Goal: Transaction & Acquisition: Book appointment/travel/reservation

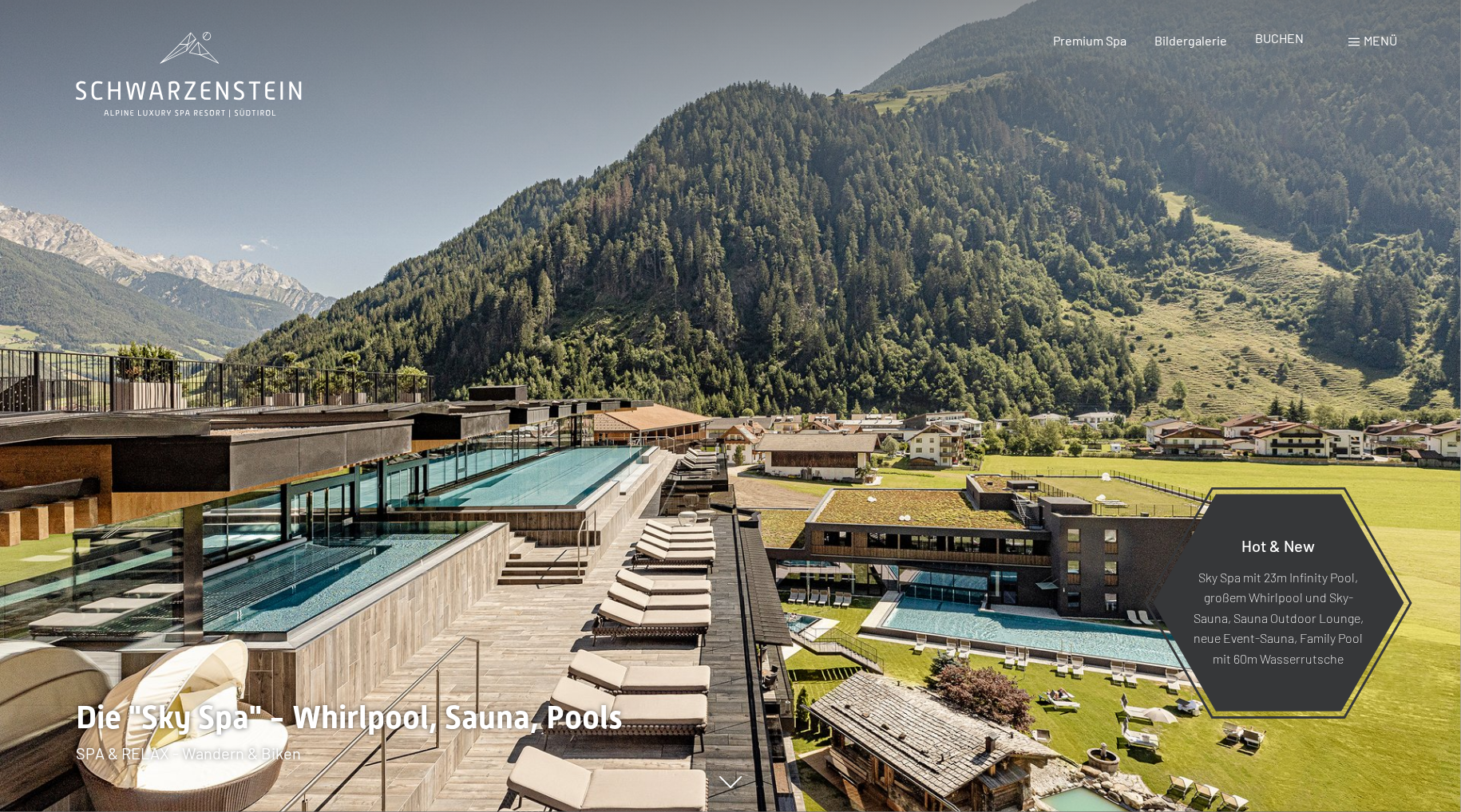
click at [1282, 36] on span "BUCHEN" at bounding box center [1279, 37] width 49 height 15
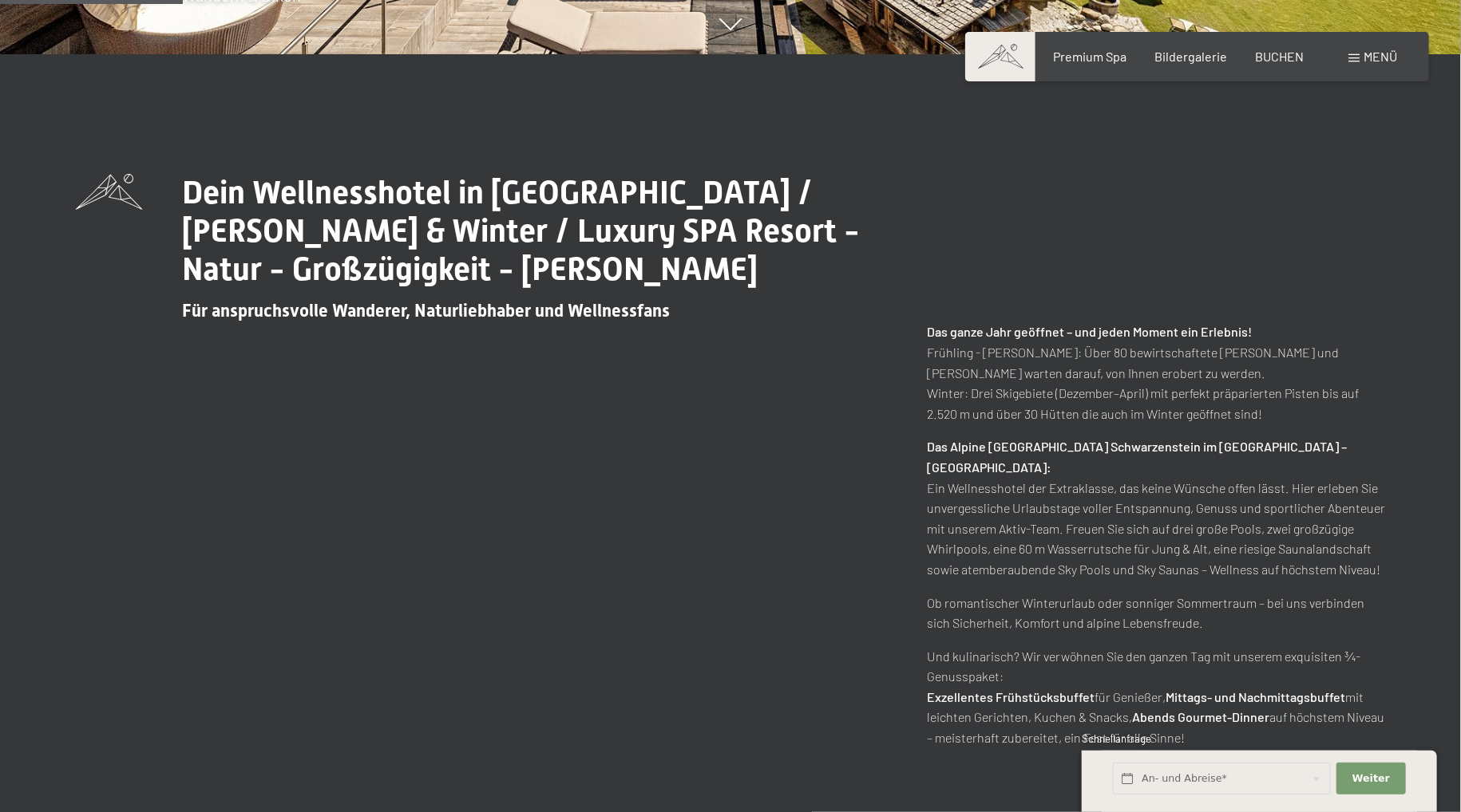
scroll to position [1179, 0]
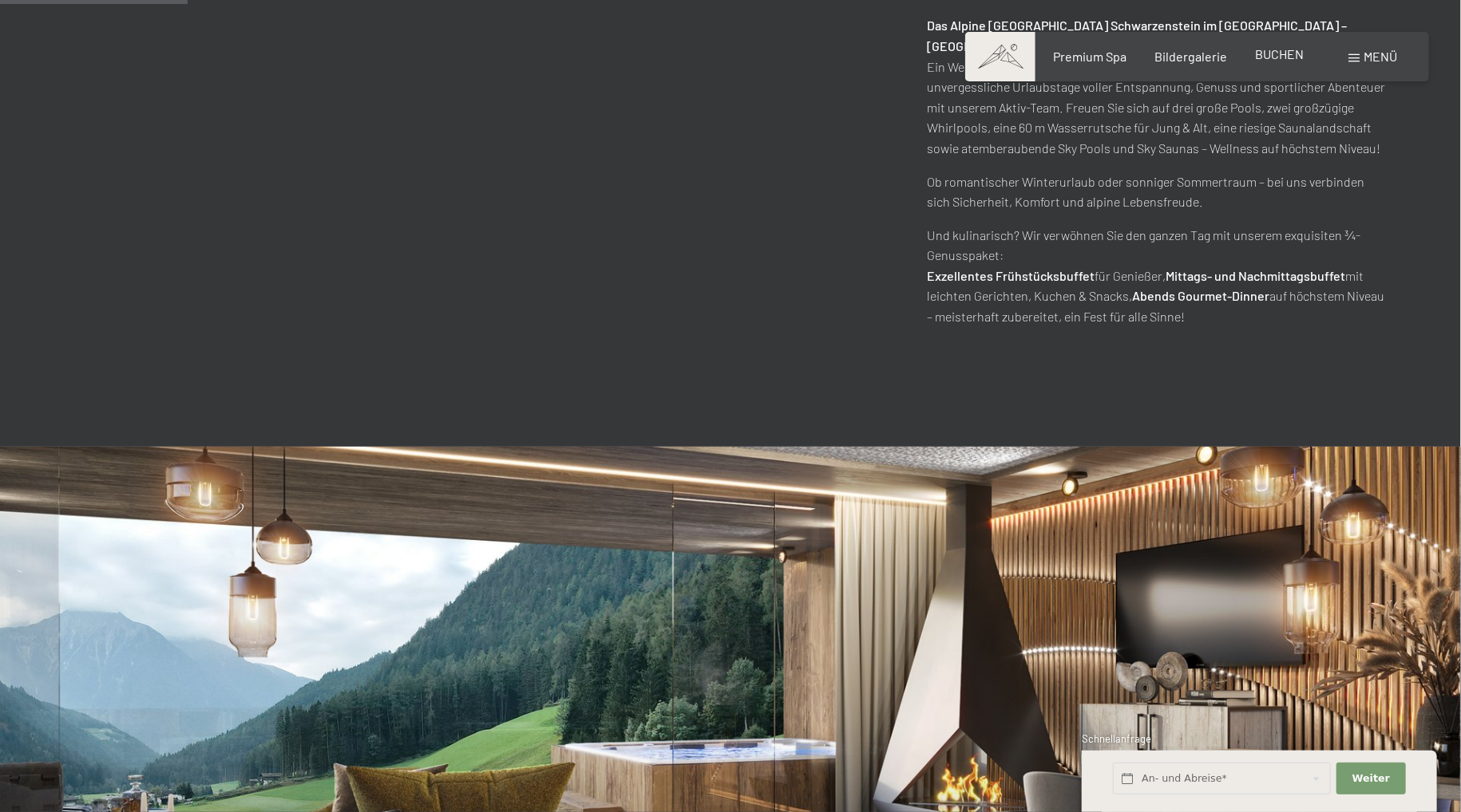
click at [1283, 59] on span "BUCHEN" at bounding box center [1279, 53] width 49 height 15
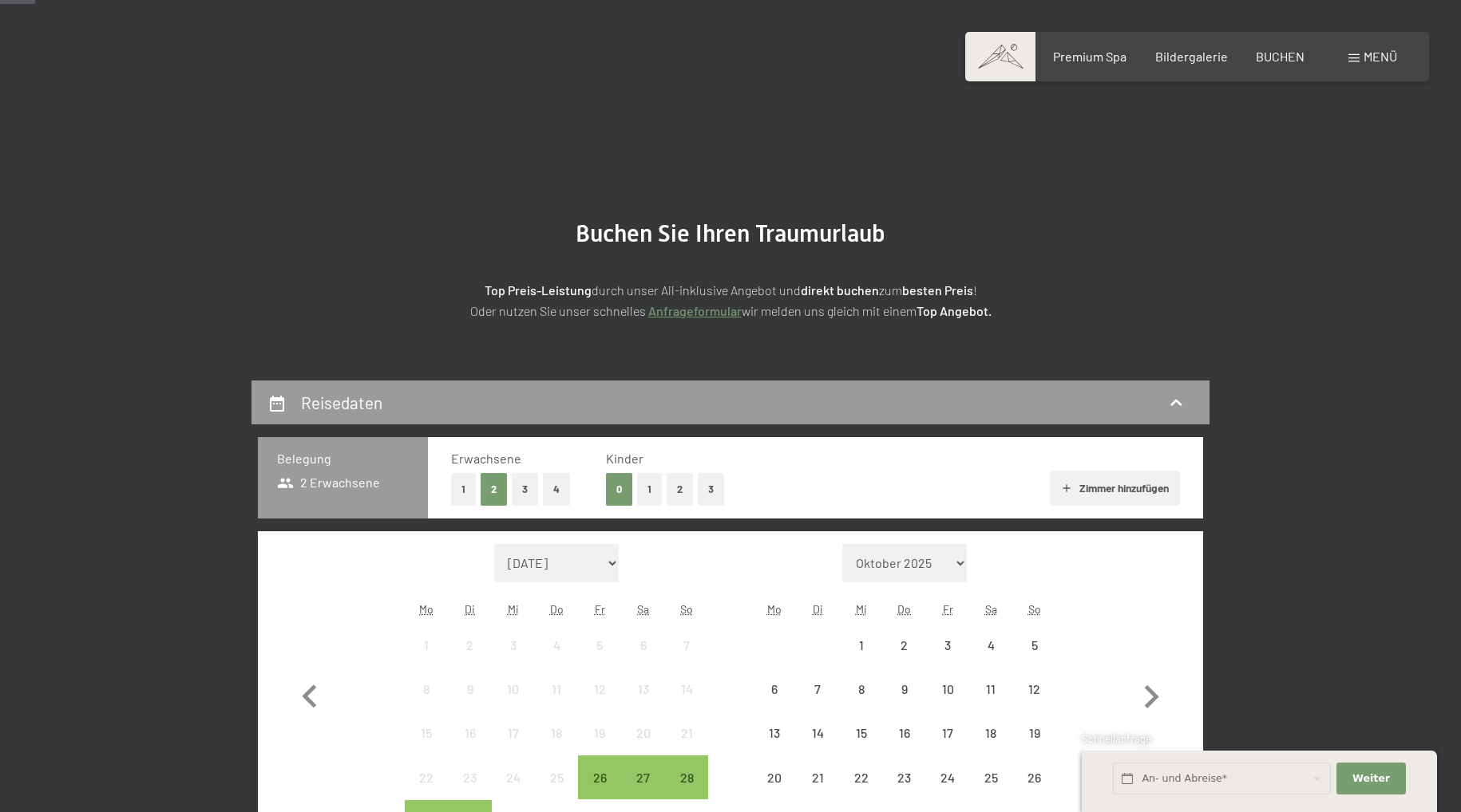
scroll to position [168, 0]
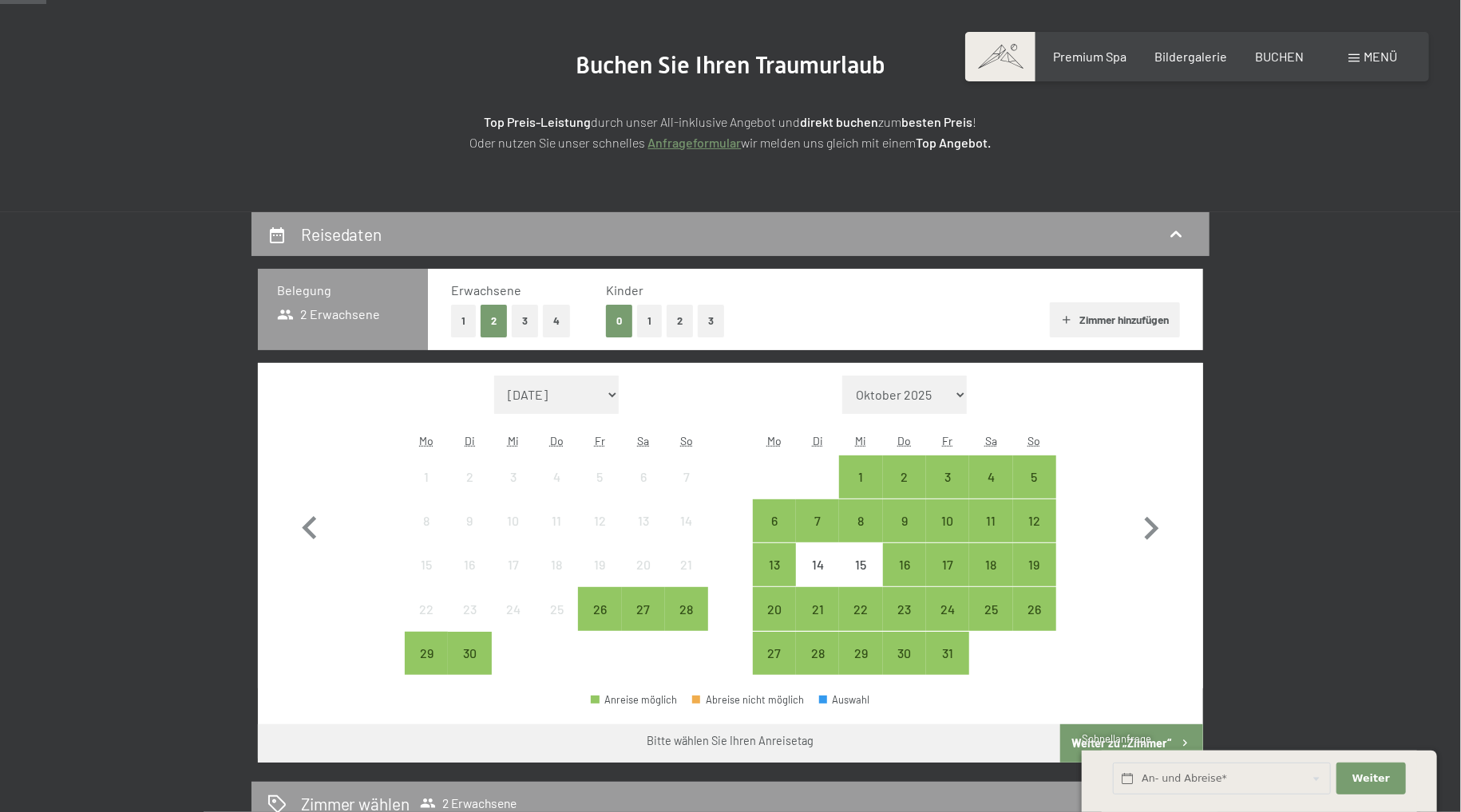
click at [684, 314] on button "2" at bounding box center [680, 321] width 27 height 33
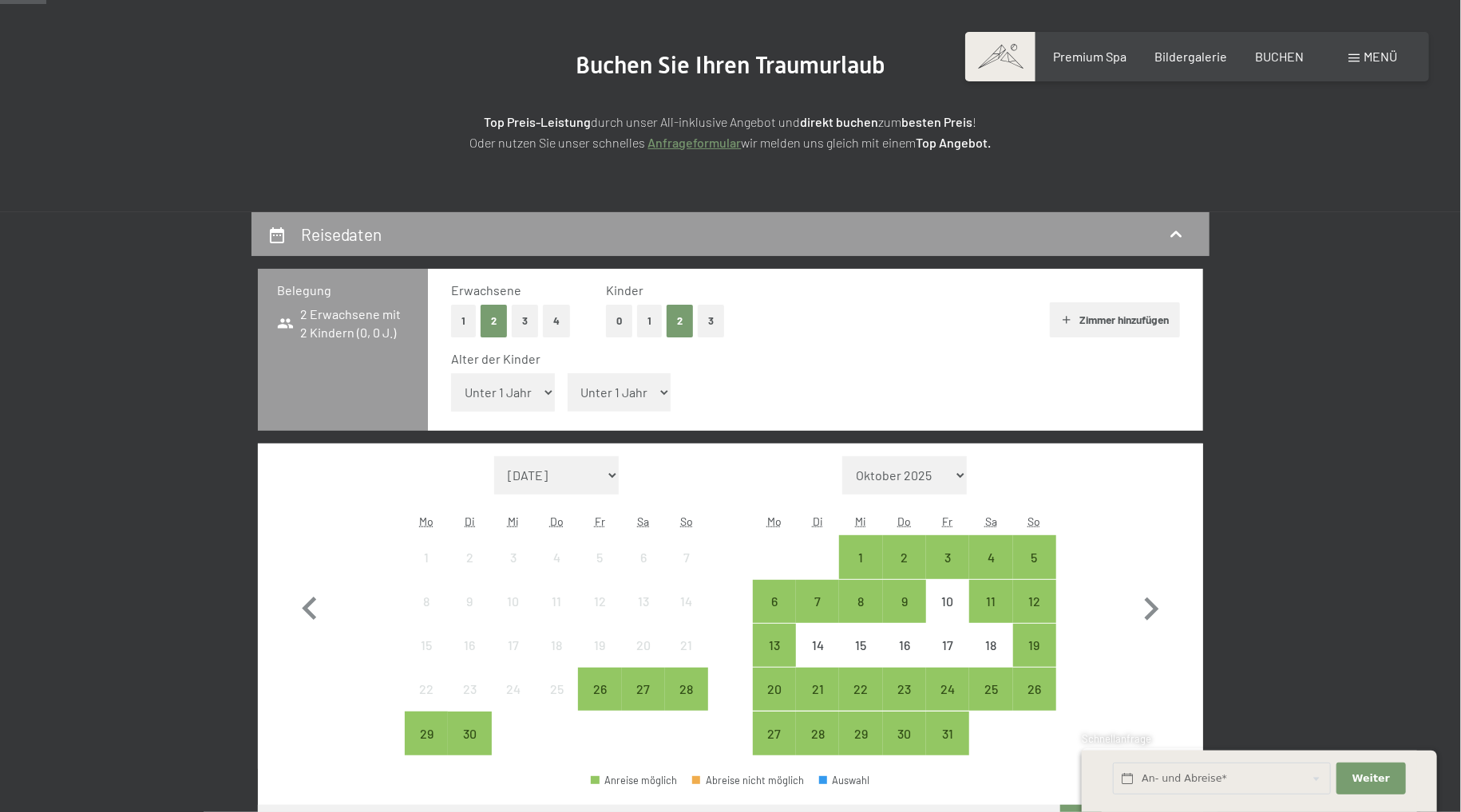
select select "3"
click option "3 Jahre" at bounding box center [0, 0] width 0 height 0
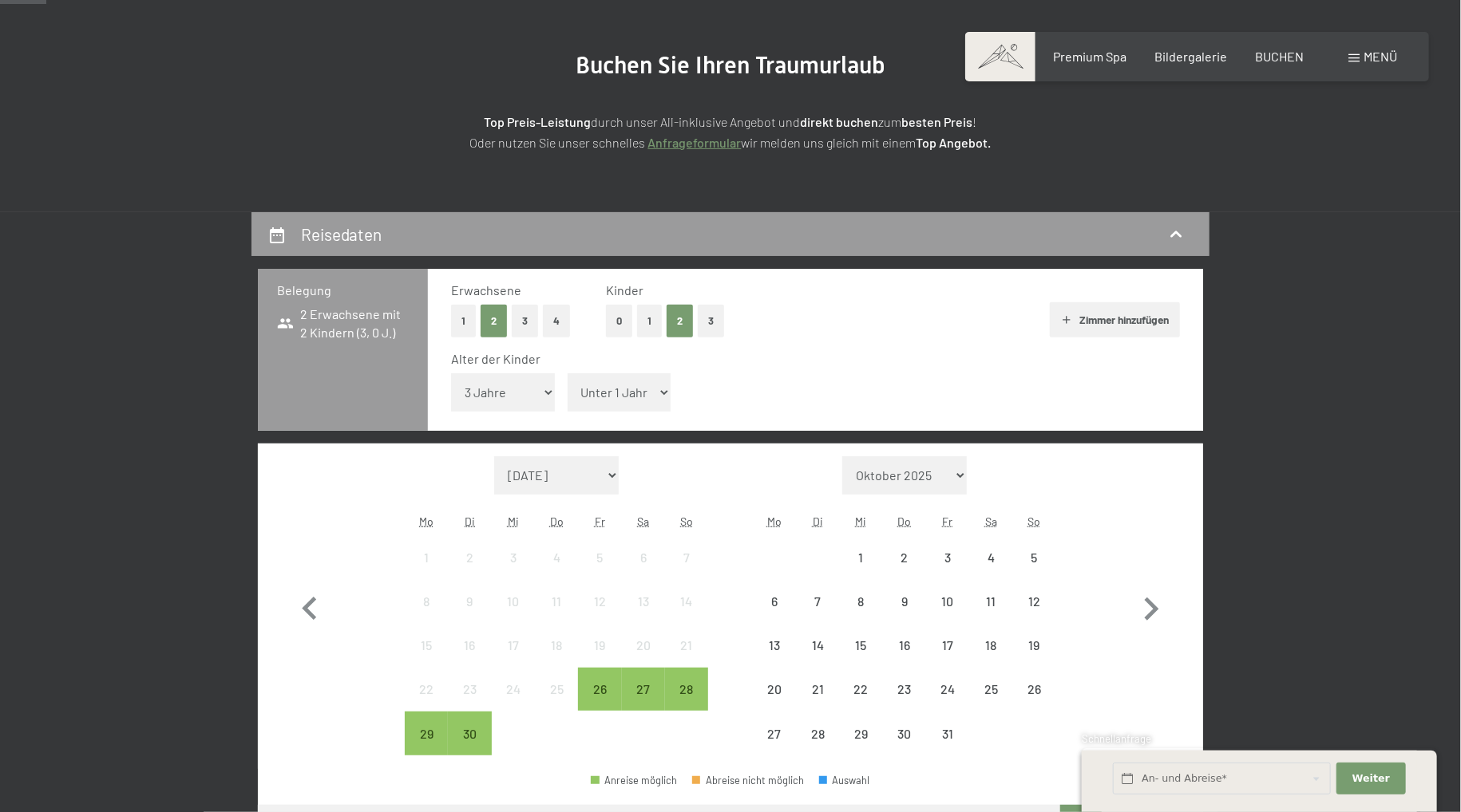
click at [567, 373] on select "Unter 1 Jahr 1 Jahr 2 Jahre 3 Jahre 4 Jahre 5 Jahre 6 Jahre 7 Jahre 8 Jahre 9 J…" at bounding box center [619, 392] width 103 height 38
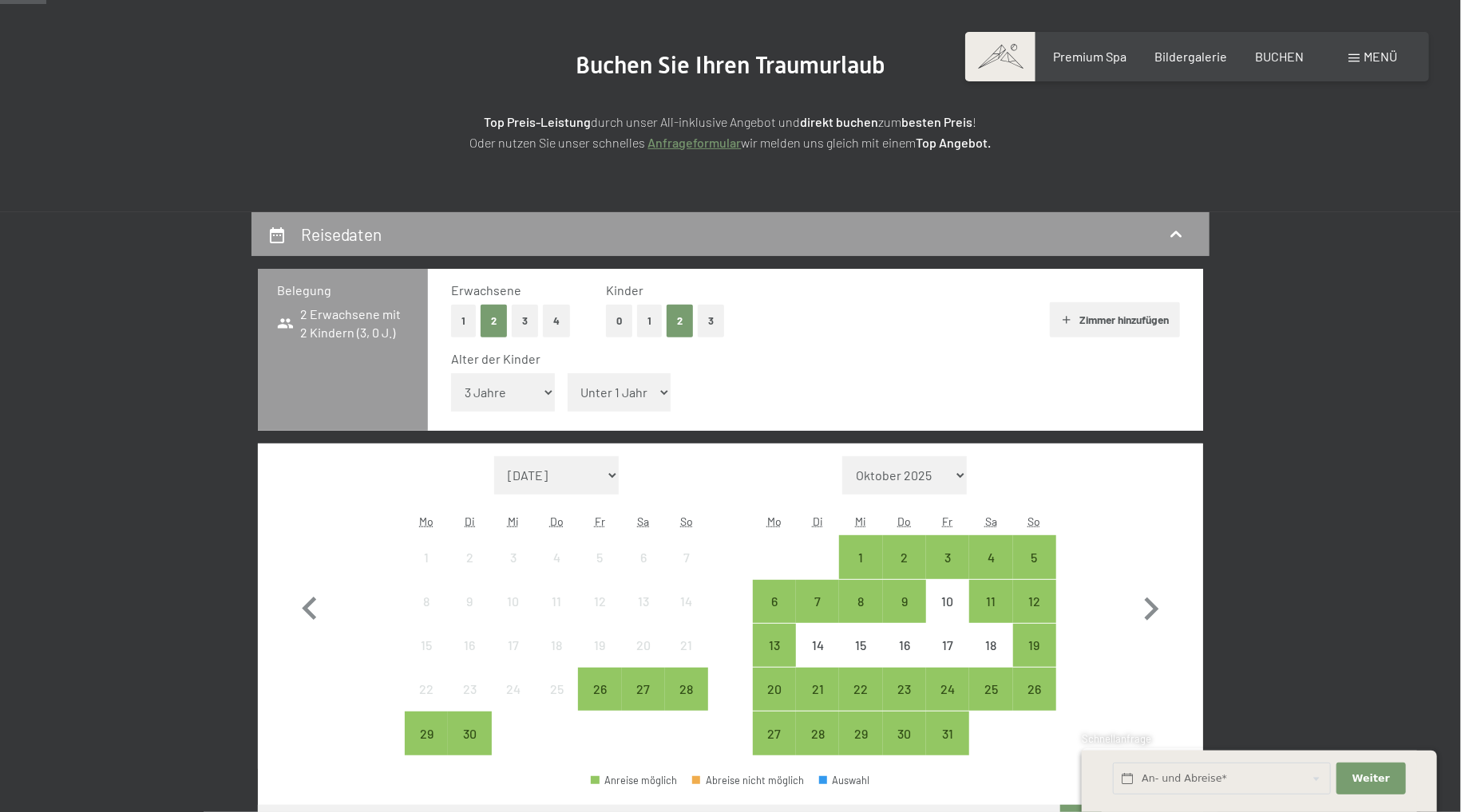
select select "6"
click option "6 Jahre" at bounding box center [0, 0] width 0 height 0
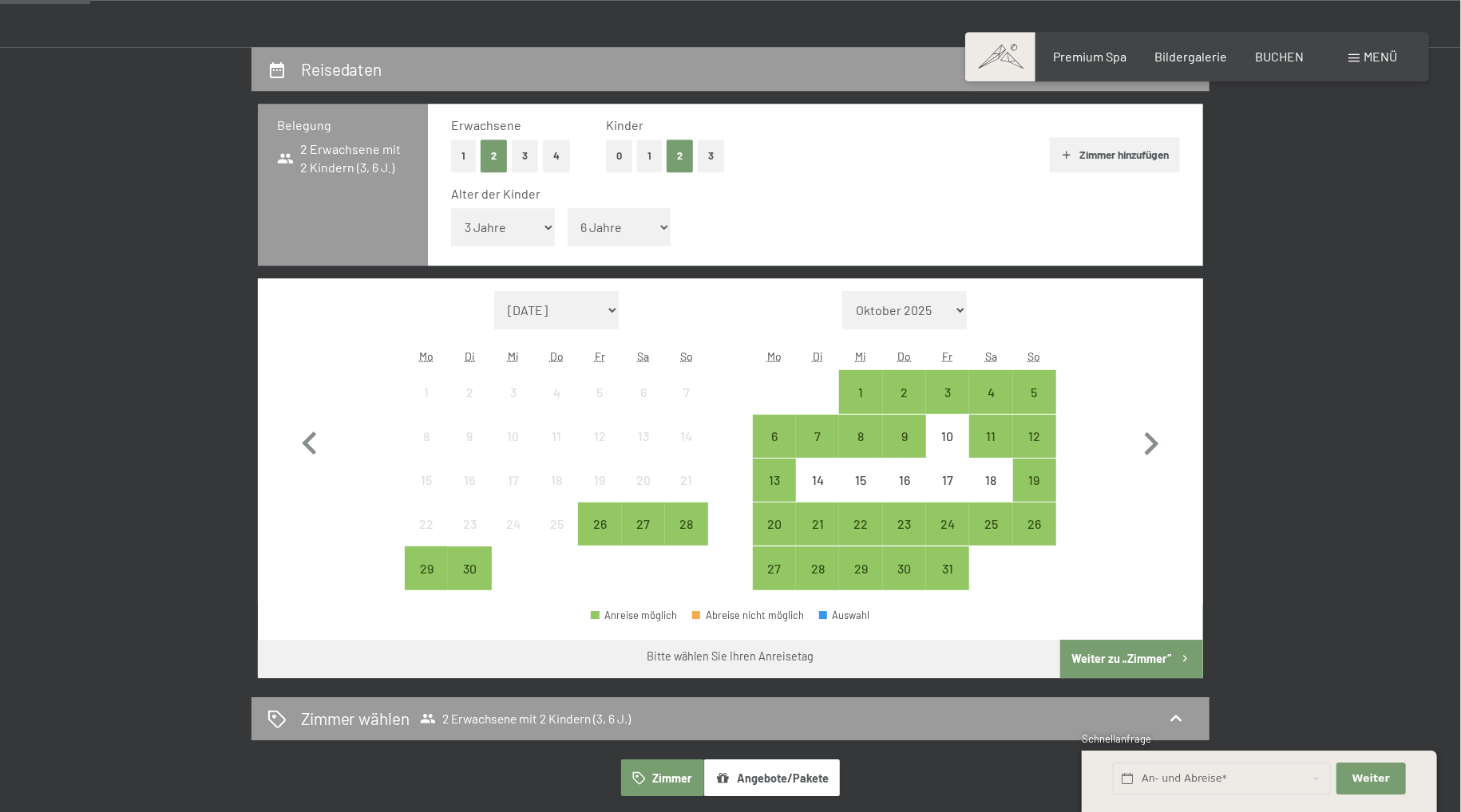
scroll to position [337, 0]
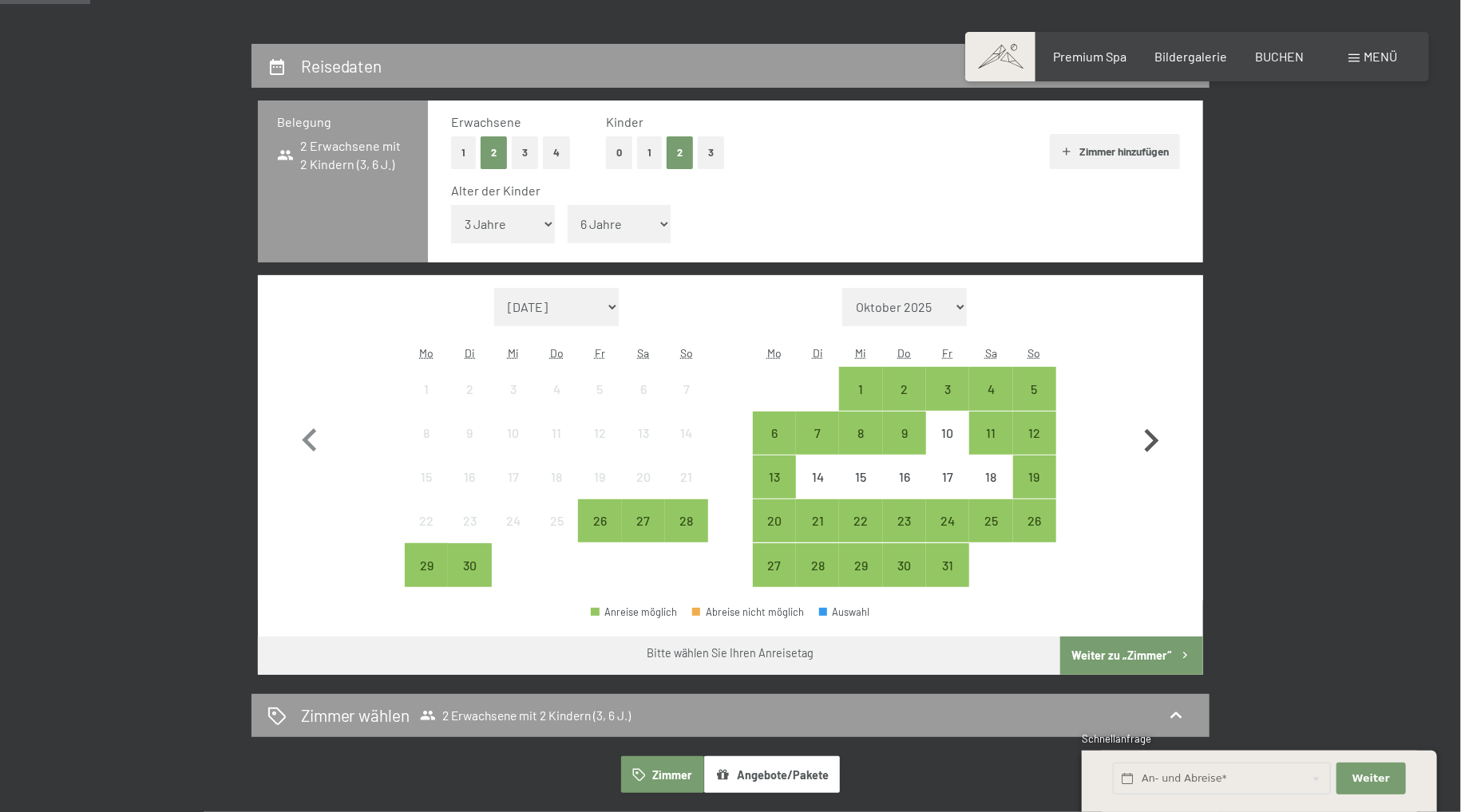
click at [1147, 439] on icon "button" at bounding box center [1151, 441] width 46 height 46
select select "2025-10-01"
select select "2025-11-01"
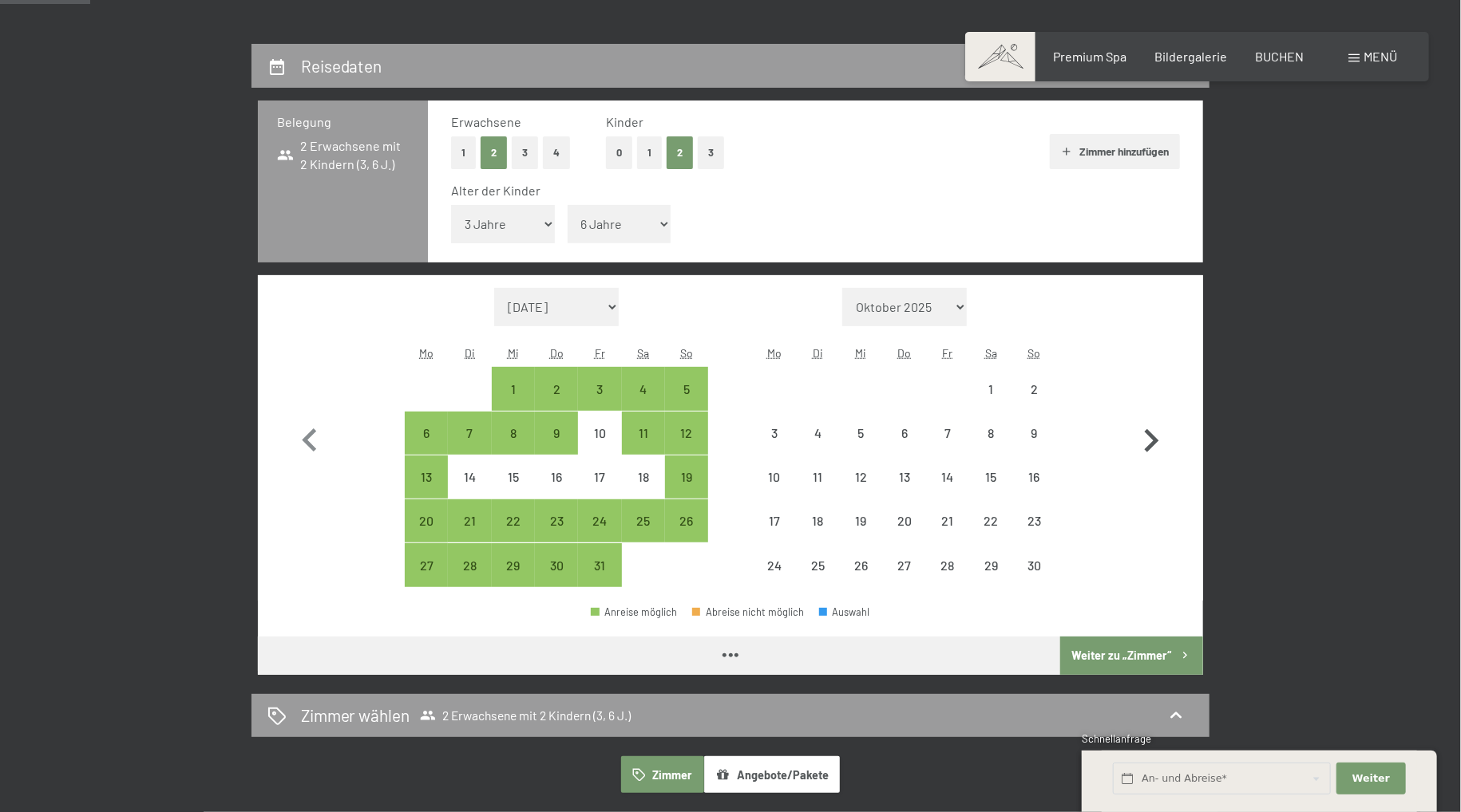
select select "2025-10-01"
select select "2025-11-01"
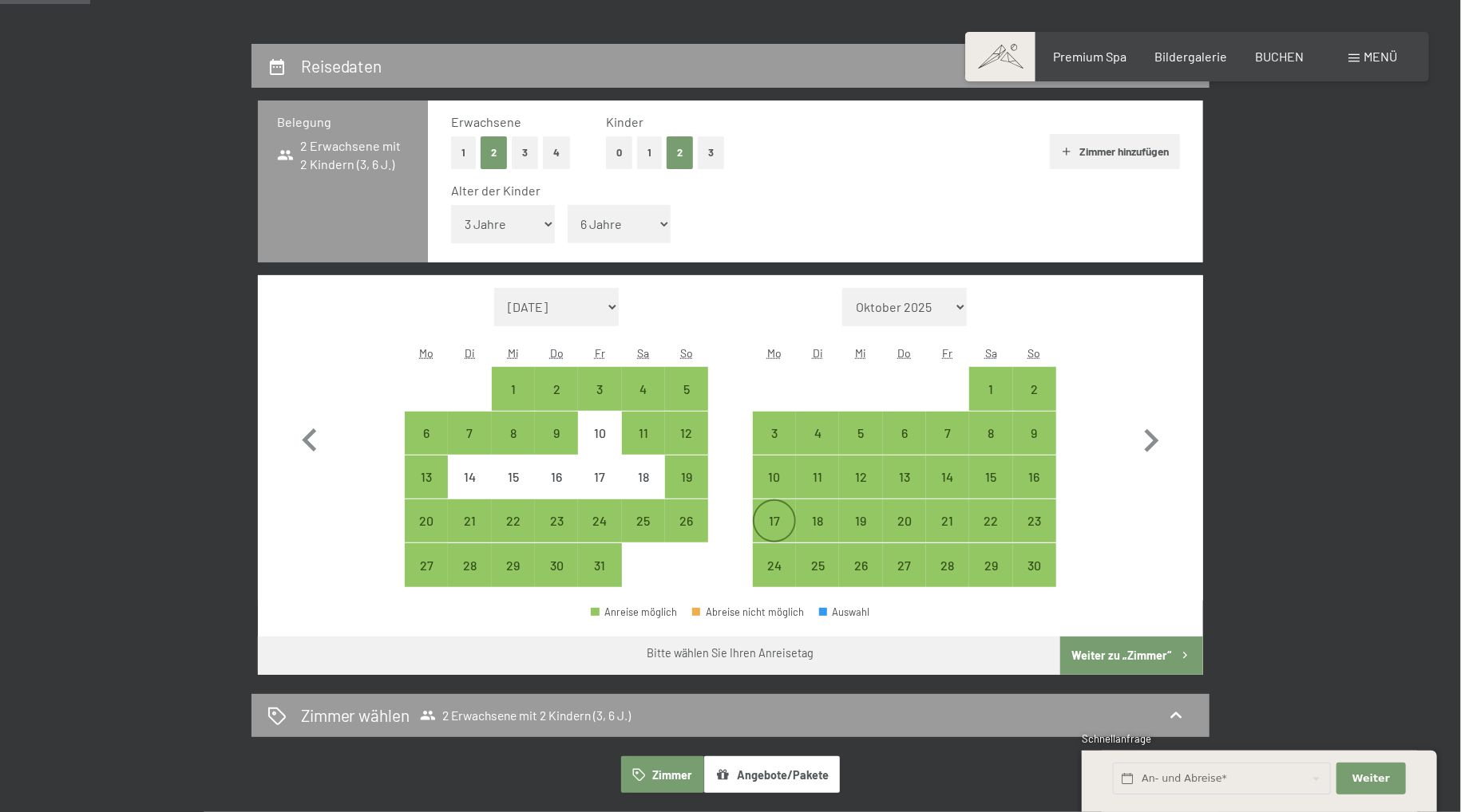
click at [787, 528] on div "17" at bounding box center [774, 534] width 40 height 40
select select "2025-10-01"
select select "2025-11-01"
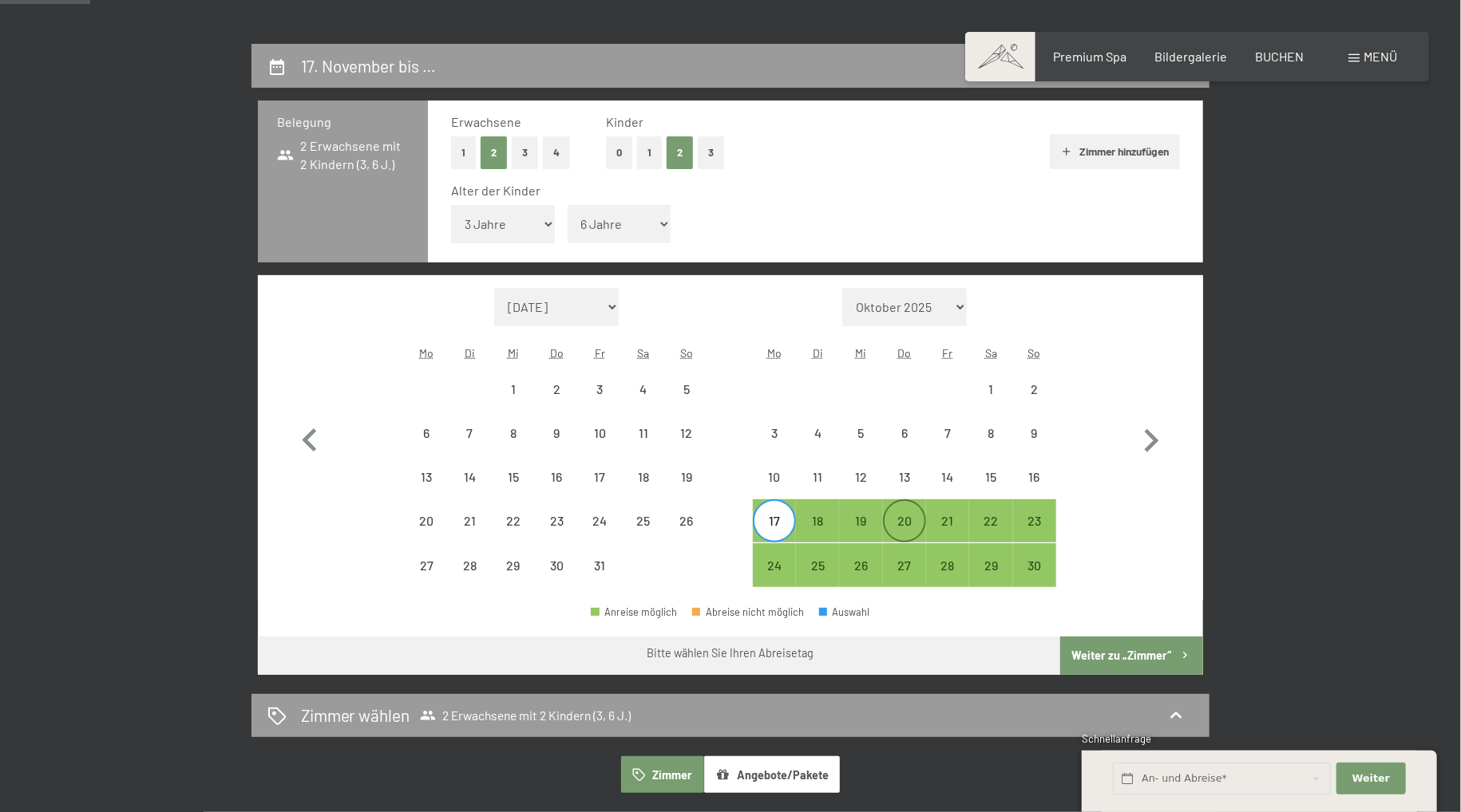
click at [901, 525] on div "20" at bounding box center [904, 534] width 40 height 40
select select "2025-10-01"
select select "2025-11-01"
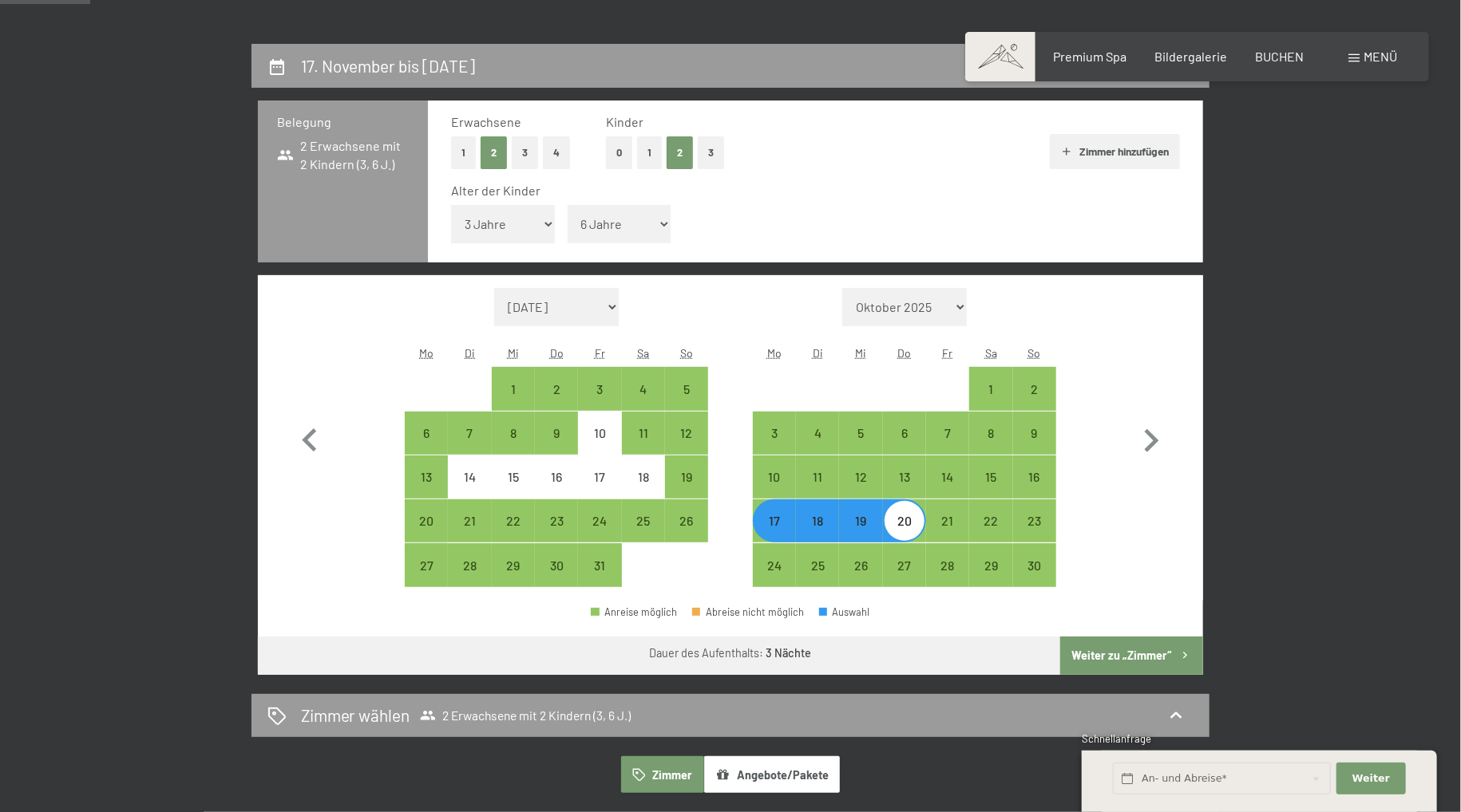
click at [1137, 652] on button "Weiter zu „Zimmer“" at bounding box center [1131, 655] width 143 height 38
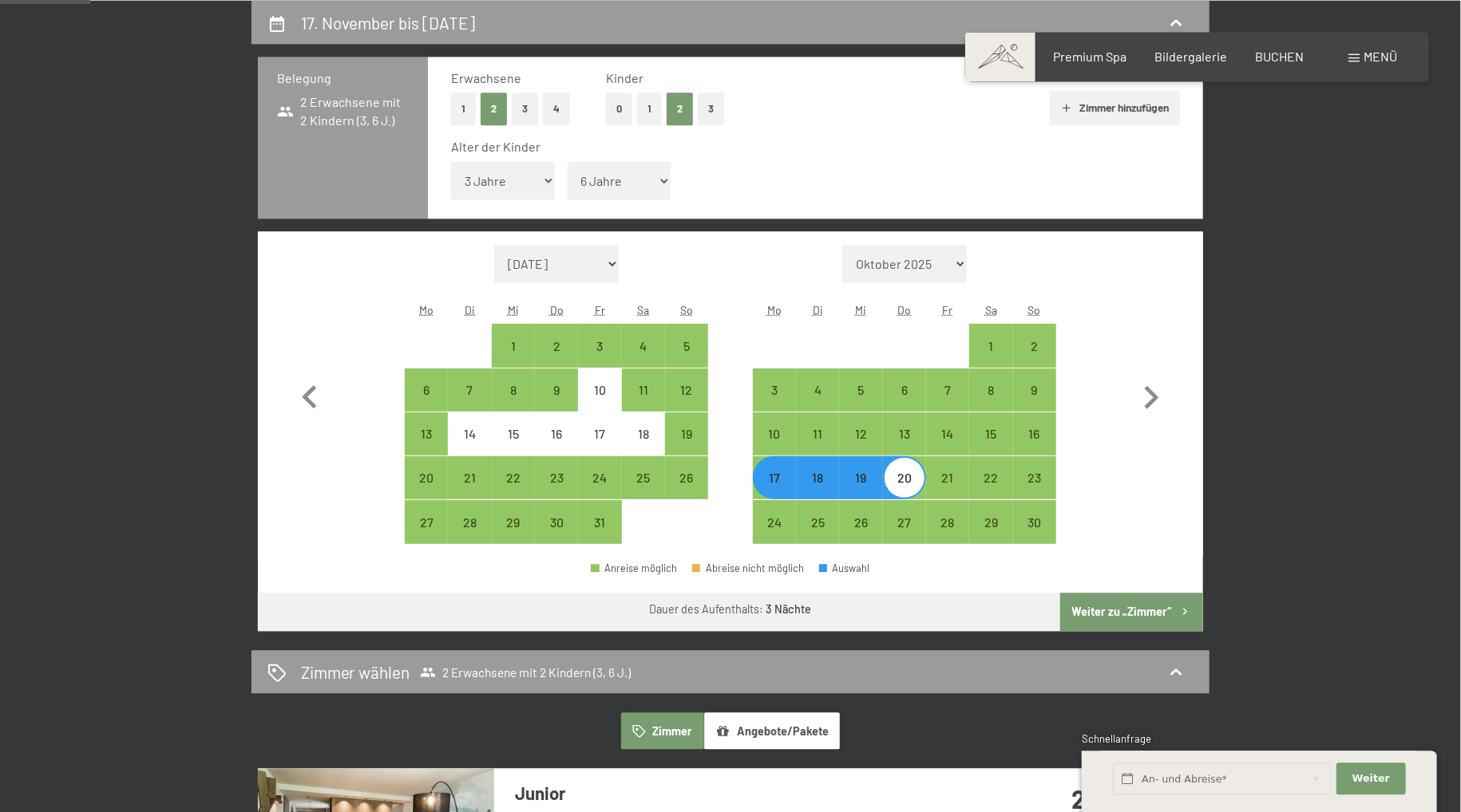
select select "2025-10-01"
select select "2025-11-01"
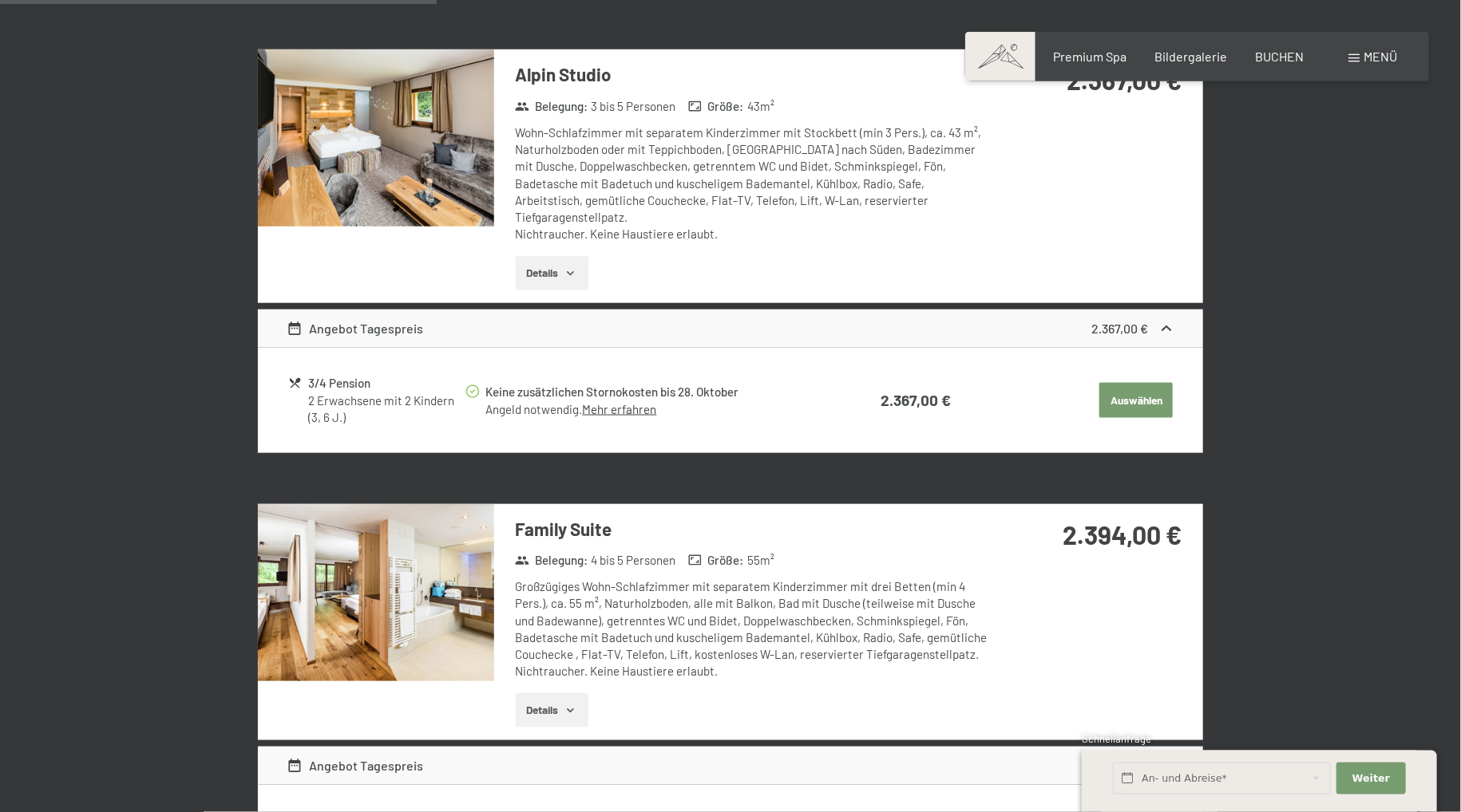
scroll to position [1392, 0]
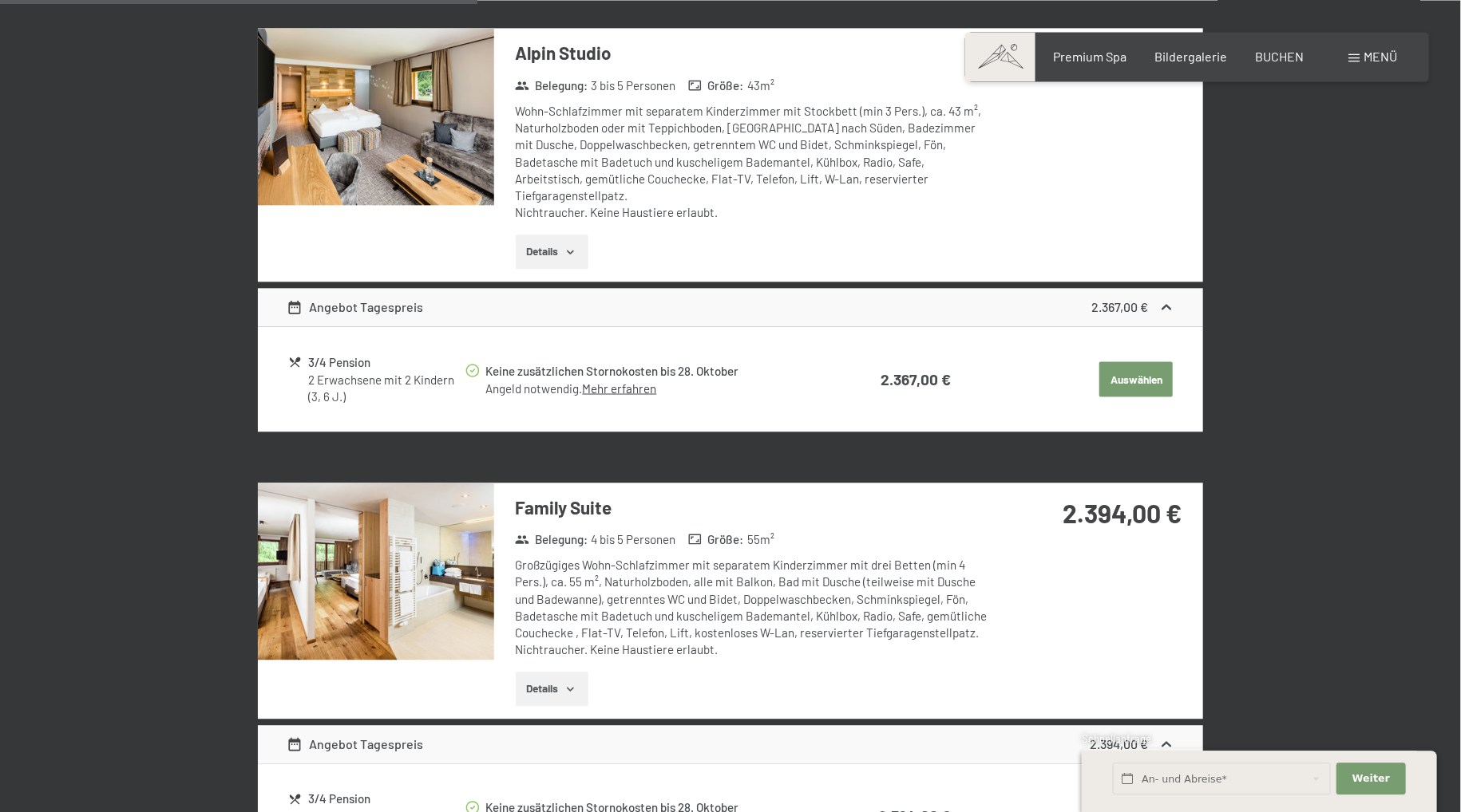
click at [544, 671] on button "Details" at bounding box center [552, 688] width 73 height 35
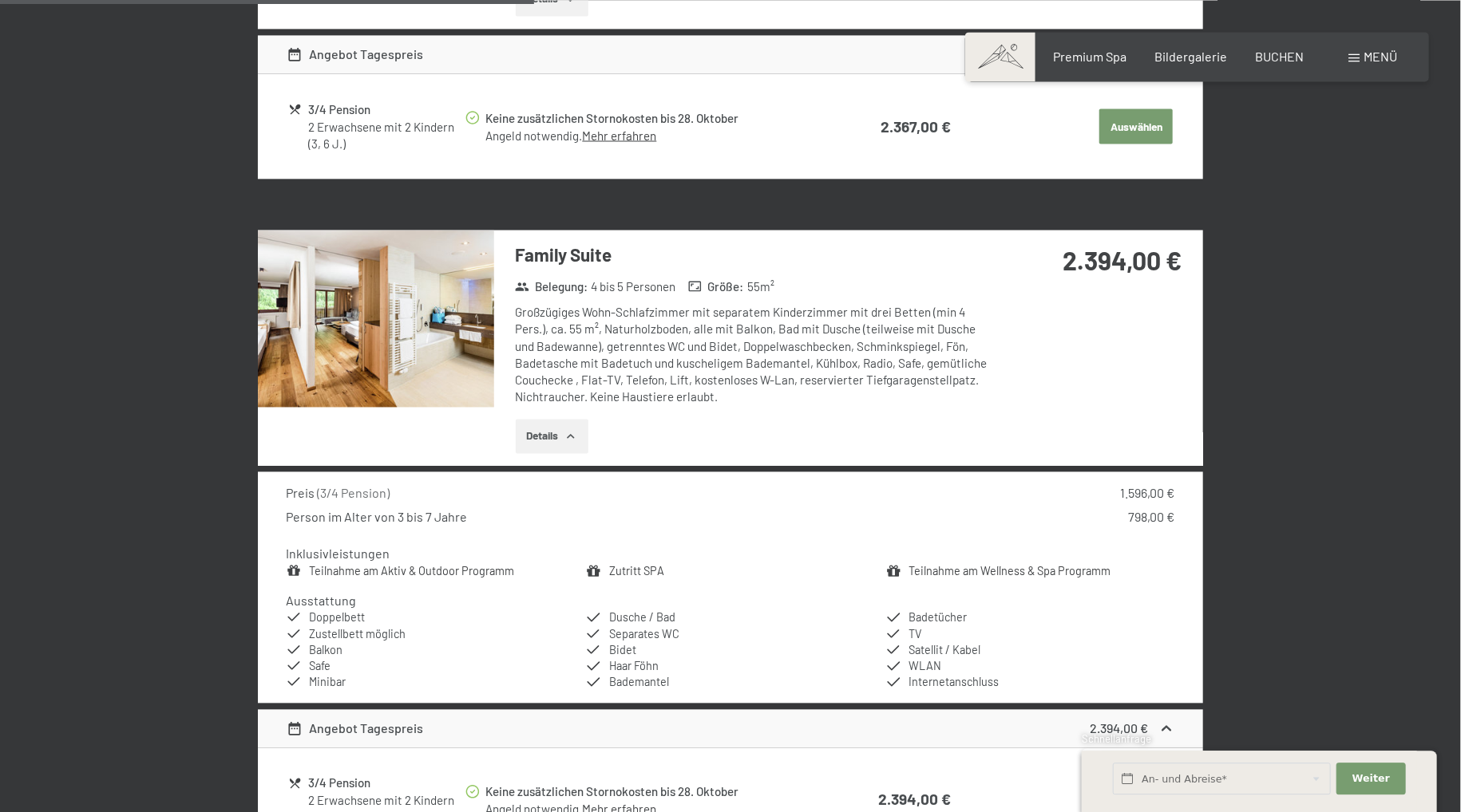
click at [466, 270] on img at bounding box center [375, 318] width 236 height 177
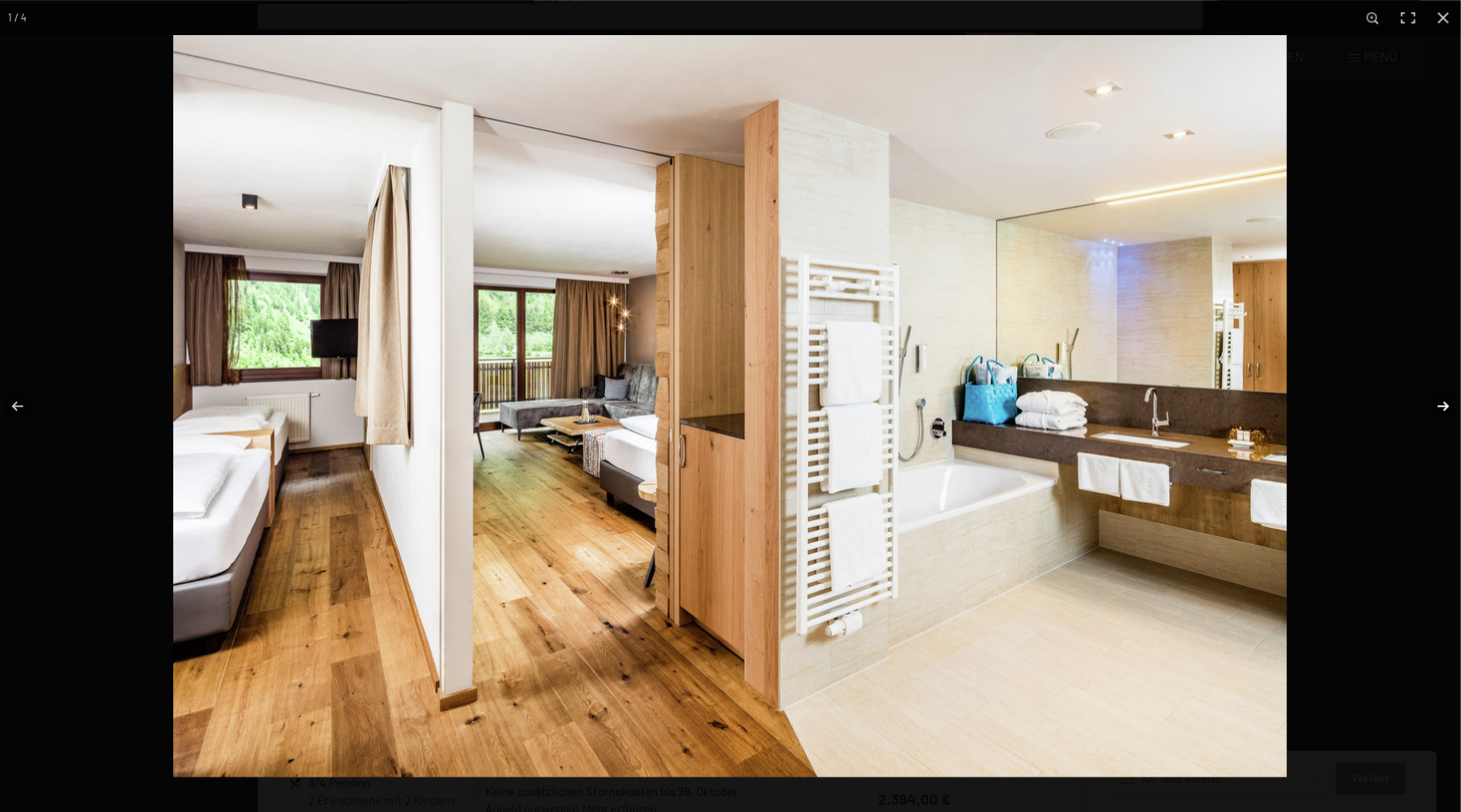
scroll to position [1644, 0]
click at [1445, 408] on button "button" at bounding box center [1432, 406] width 56 height 80
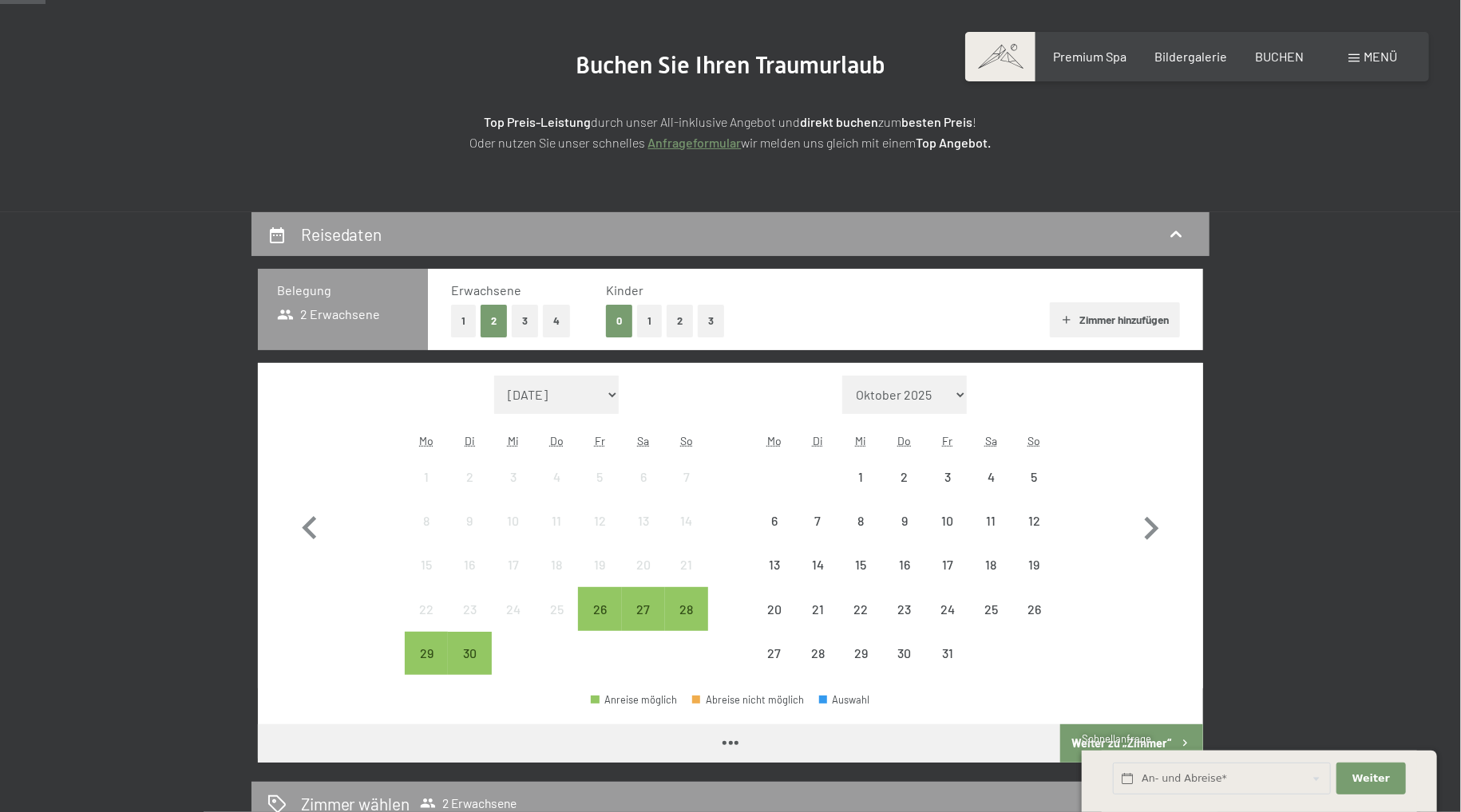
scroll to position [168, 0]
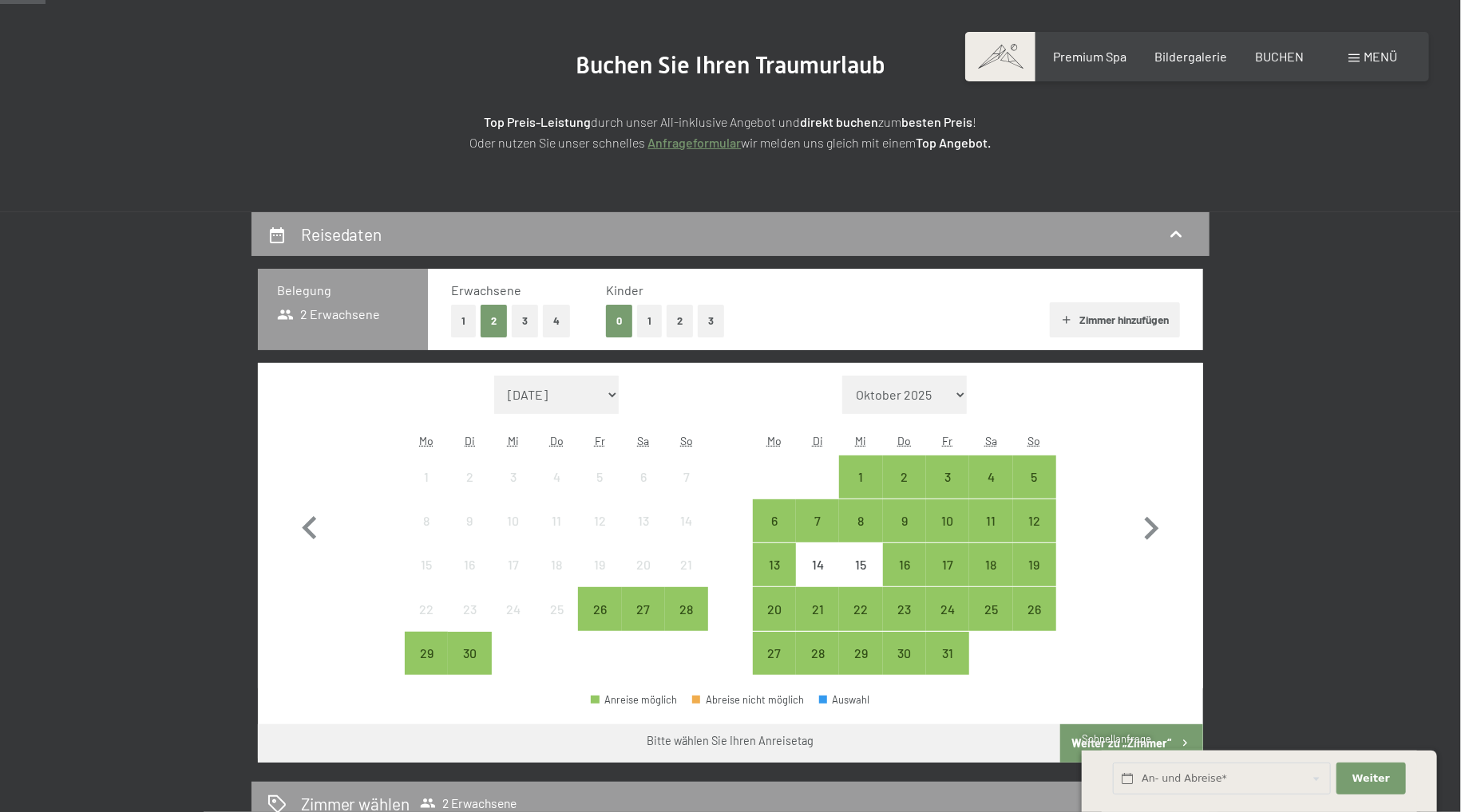
click at [678, 325] on button "2" at bounding box center [680, 321] width 27 height 33
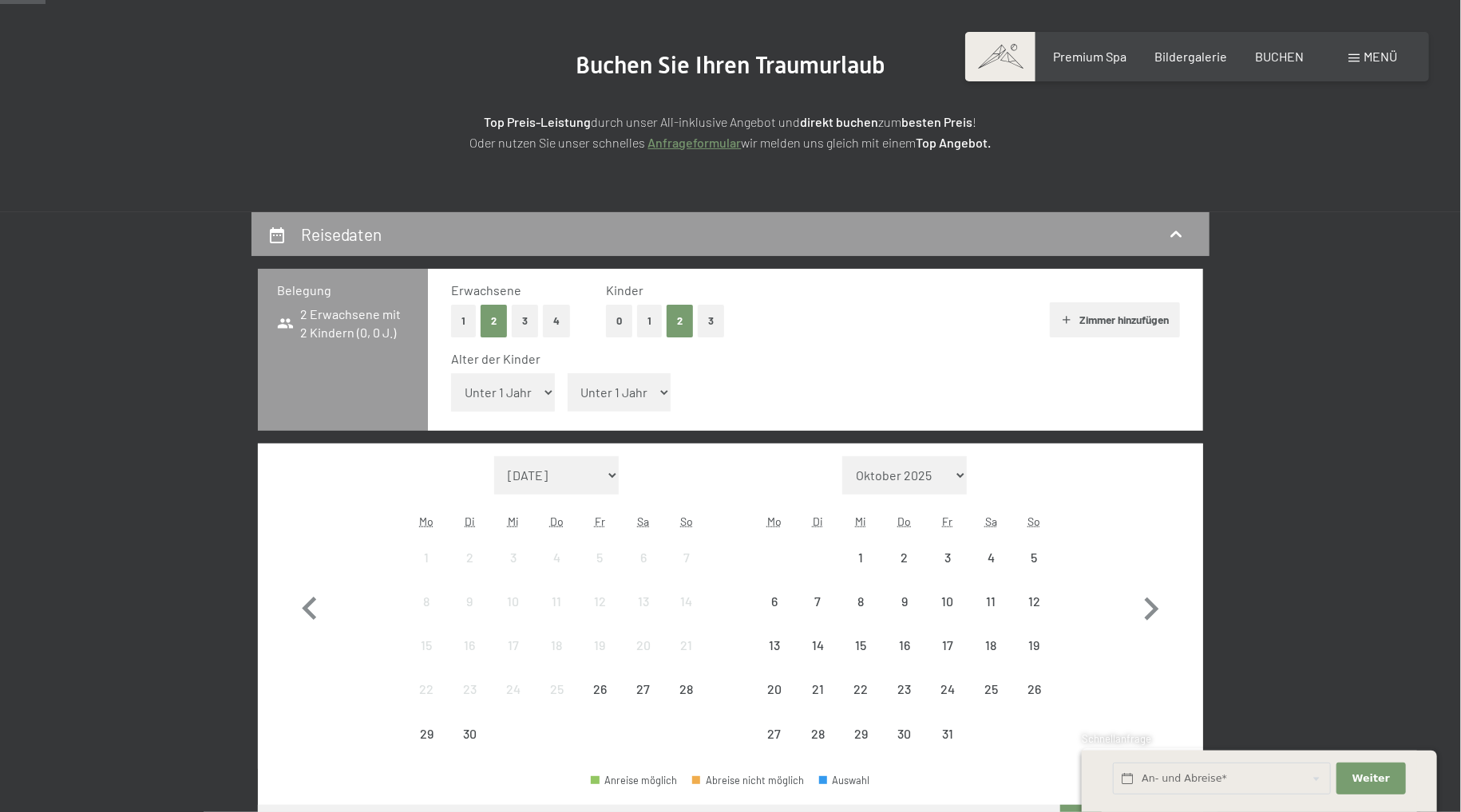
click at [451, 373] on select "Unter 1 Jahr 1 Jahr 2 Jahre 3 Jahre 4 Jahre 5 Jahre 6 Jahre 7 Jahre 8 Jahre 9 J…" at bounding box center [502, 392] width 103 height 38
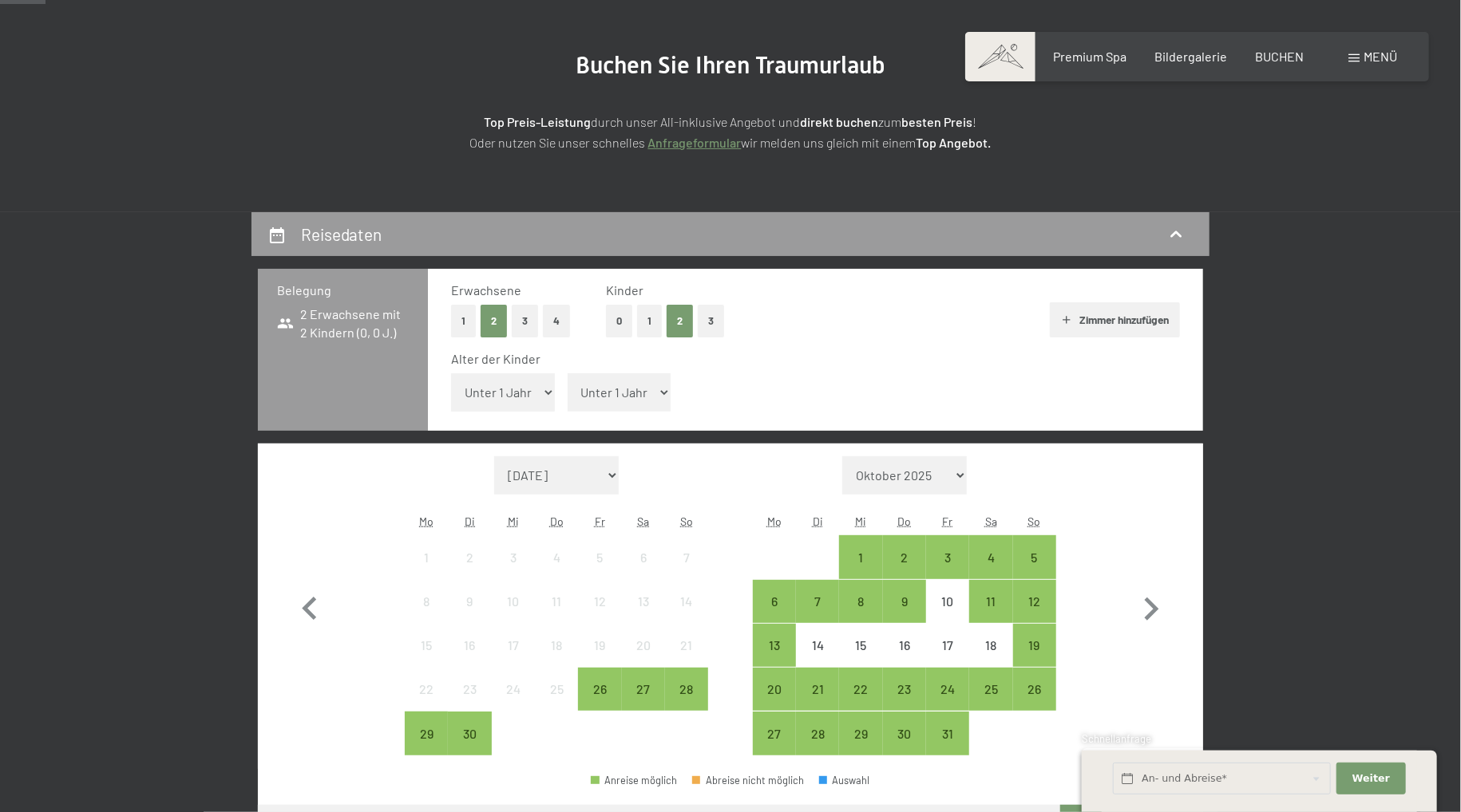
select select "3"
click option "3 Jahre" at bounding box center [0, 0] width 0 height 0
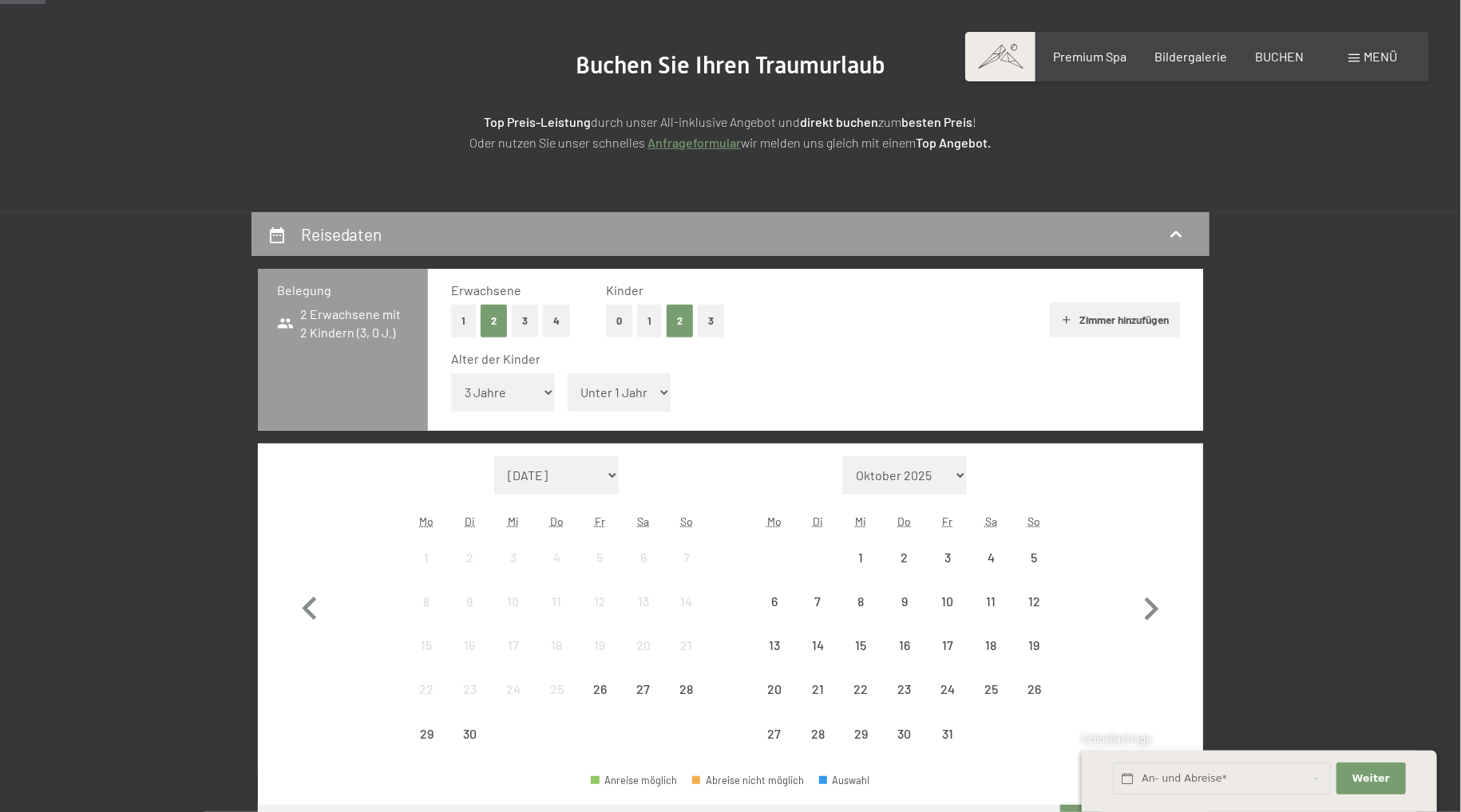
click at [567, 373] on select "Unter 1 Jahr 1 Jahr 2 Jahre 3 Jahre 4 Jahre 5 Jahre 6 Jahre 7 Jahre 8 Jahre 9 J…" at bounding box center [619, 392] width 103 height 38
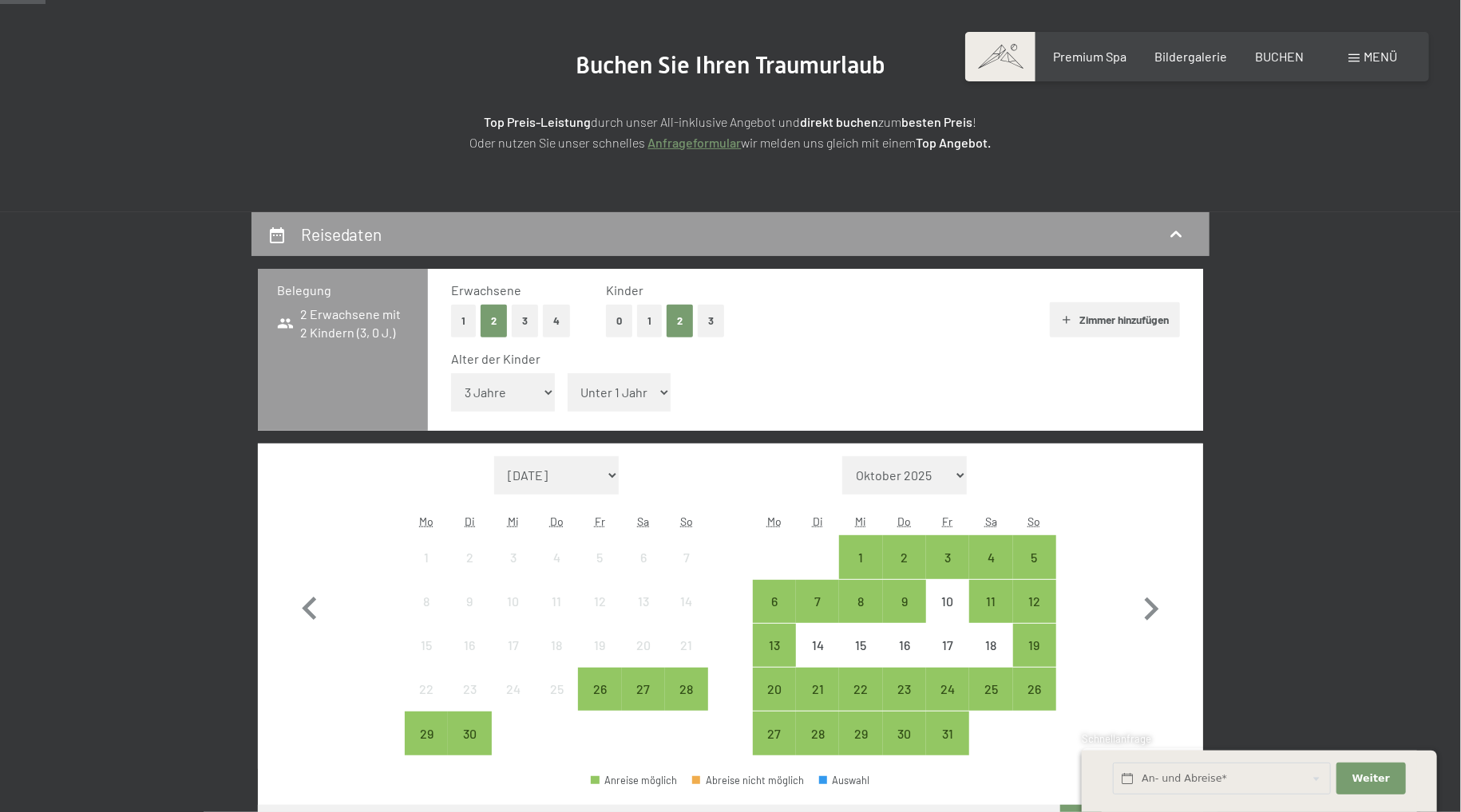
select select "5"
click option "5 Jahre" at bounding box center [0, 0] width 0 height 0
click at [1143, 608] on icon "button" at bounding box center [1151, 610] width 46 height 46
select select "2025-10-01"
select select "2025-11-01"
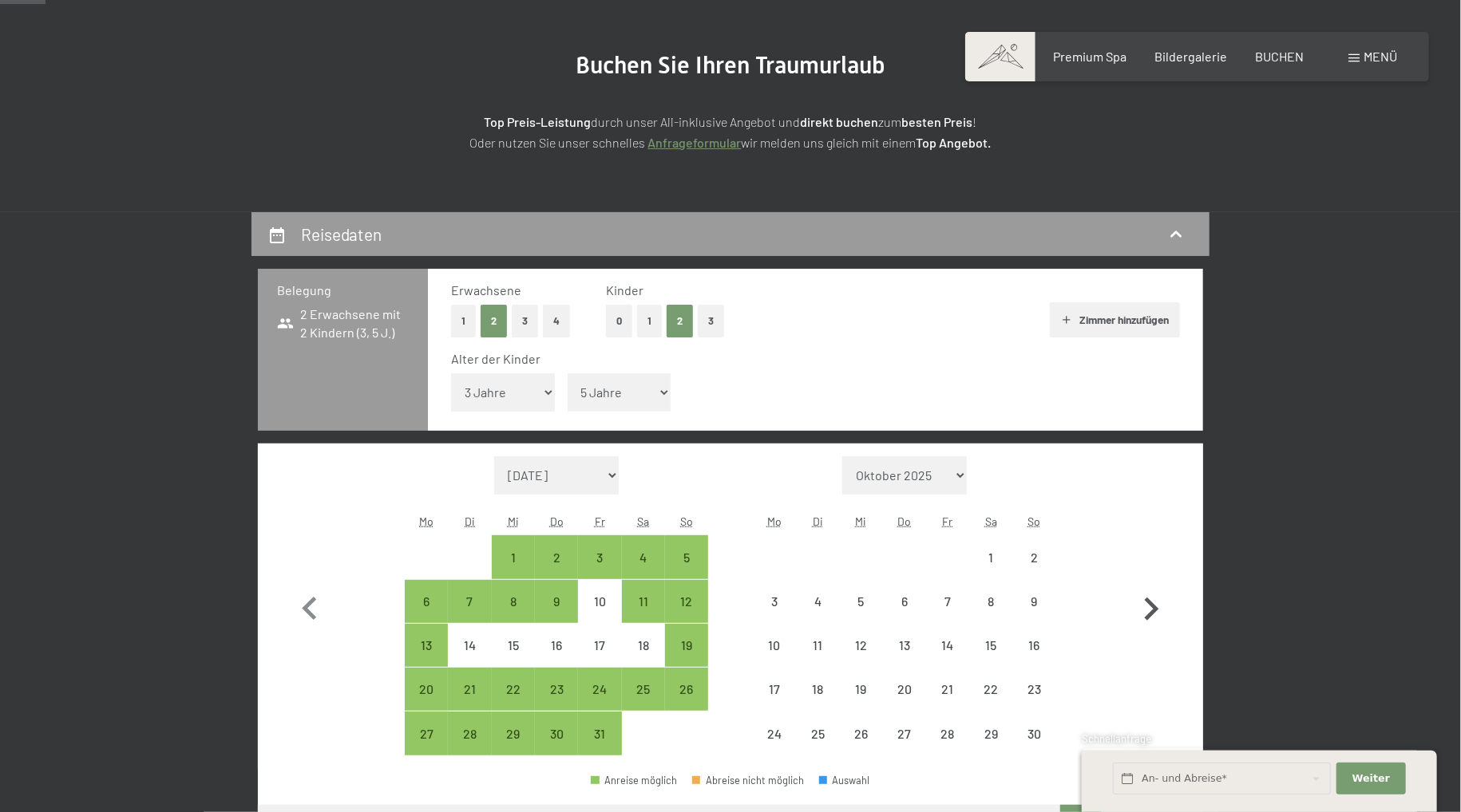
select select "2025-10-01"
select select "2025-11-01"
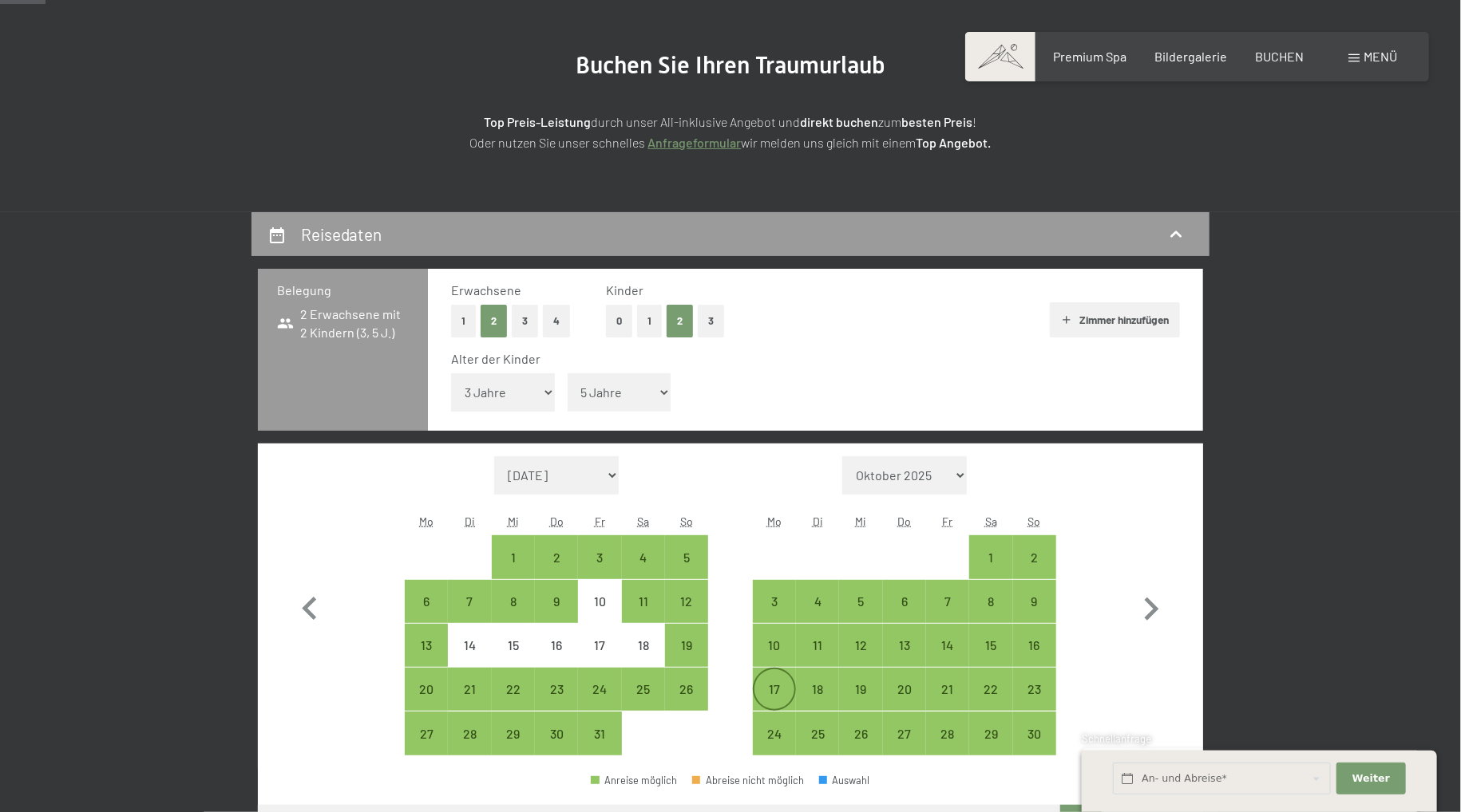
click at [783, 701] on div "17" at bounding box center [774, 702] width 40 height 40
select select "2025-10-01"
select select "2025-11-01"
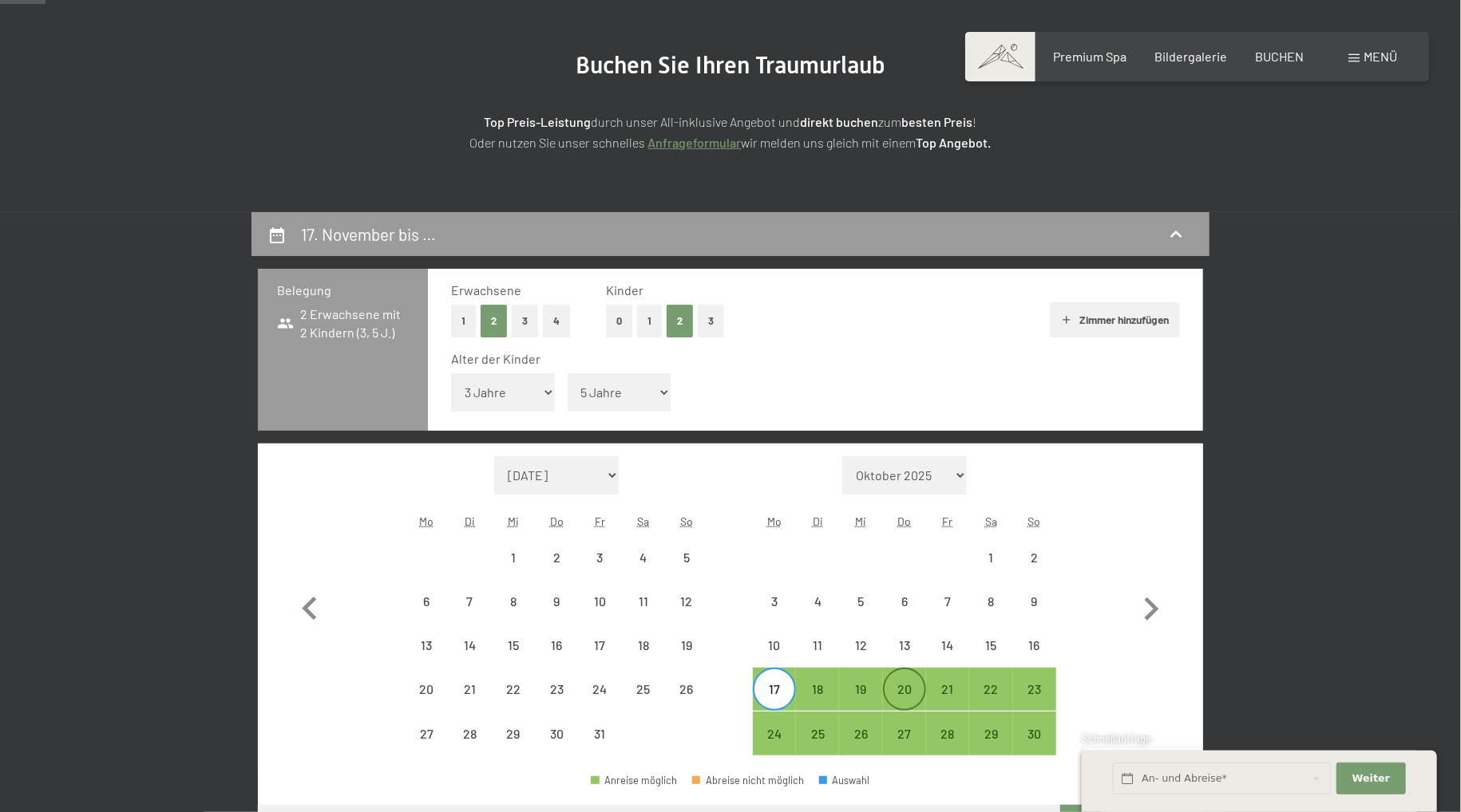
click at [900, 694] on div "20" at bounding box center [904, 702] width 40 height 40
select select "2025-10-01"
select select "2025-11-01"
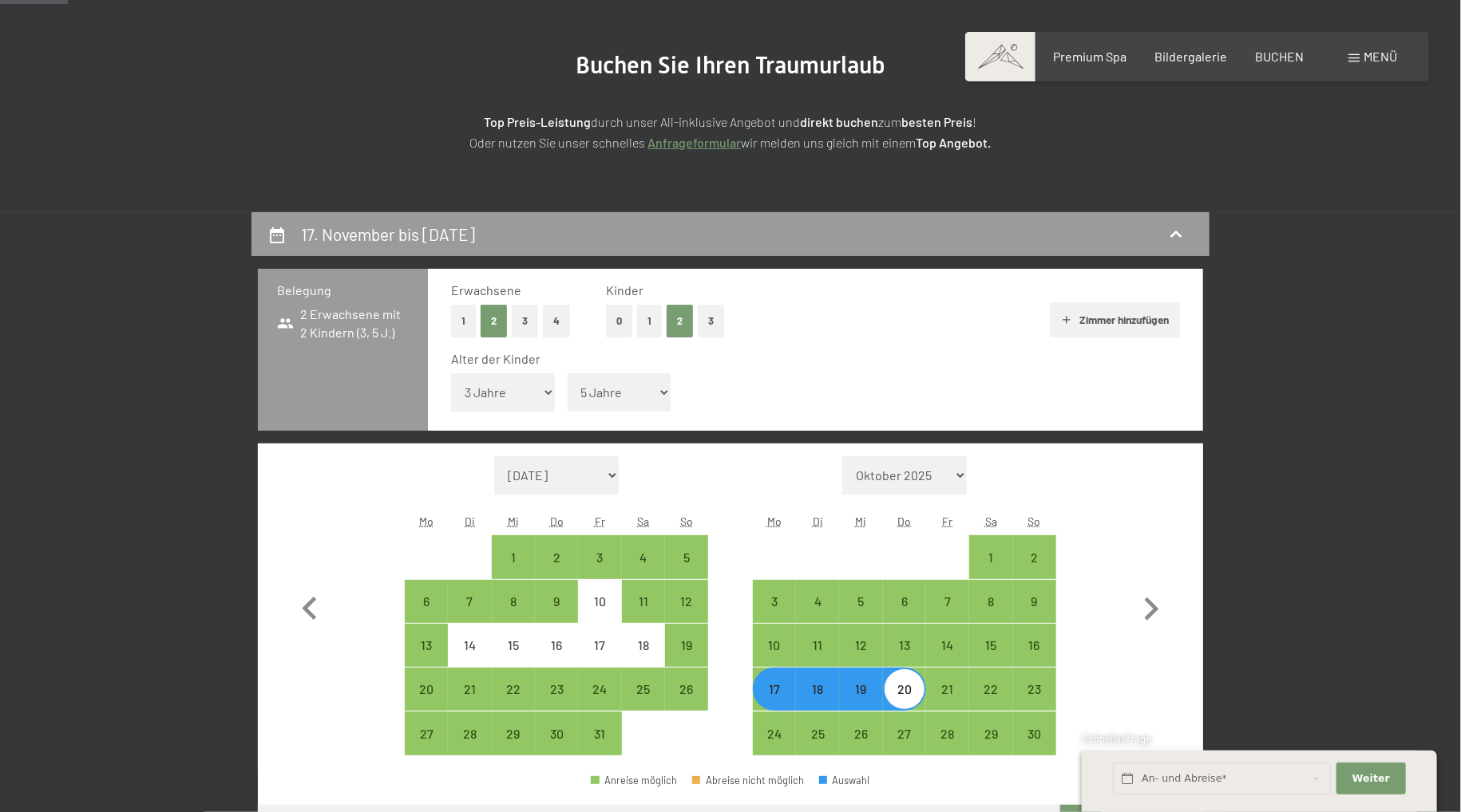
scroll to position [337, 0]
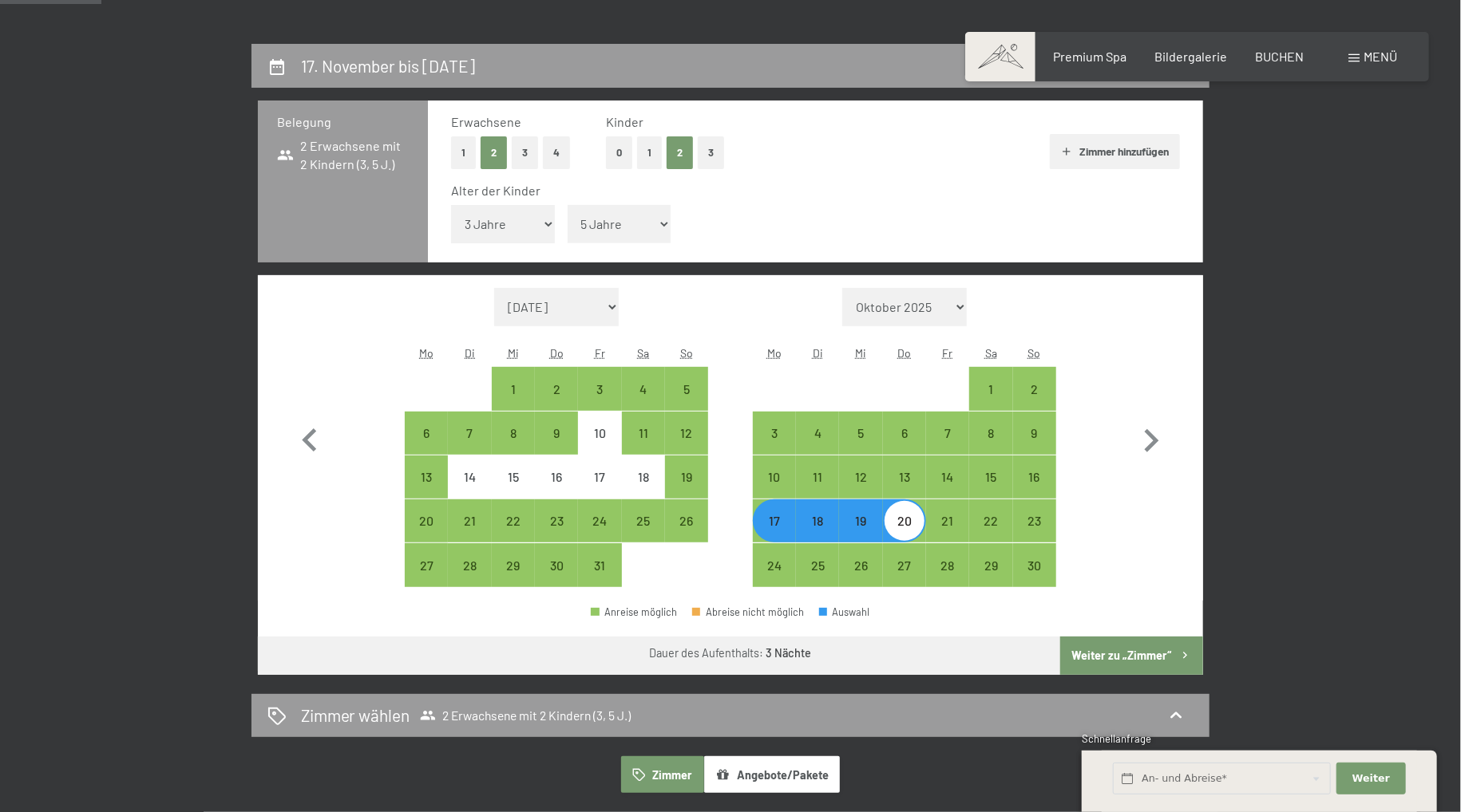
click at [1131, 655] on button "Weiter zu „Zimmer“" at bounding box center [1131, 655] width 143 height 38
select select "2025-10-01"
select select "2025-11-01"
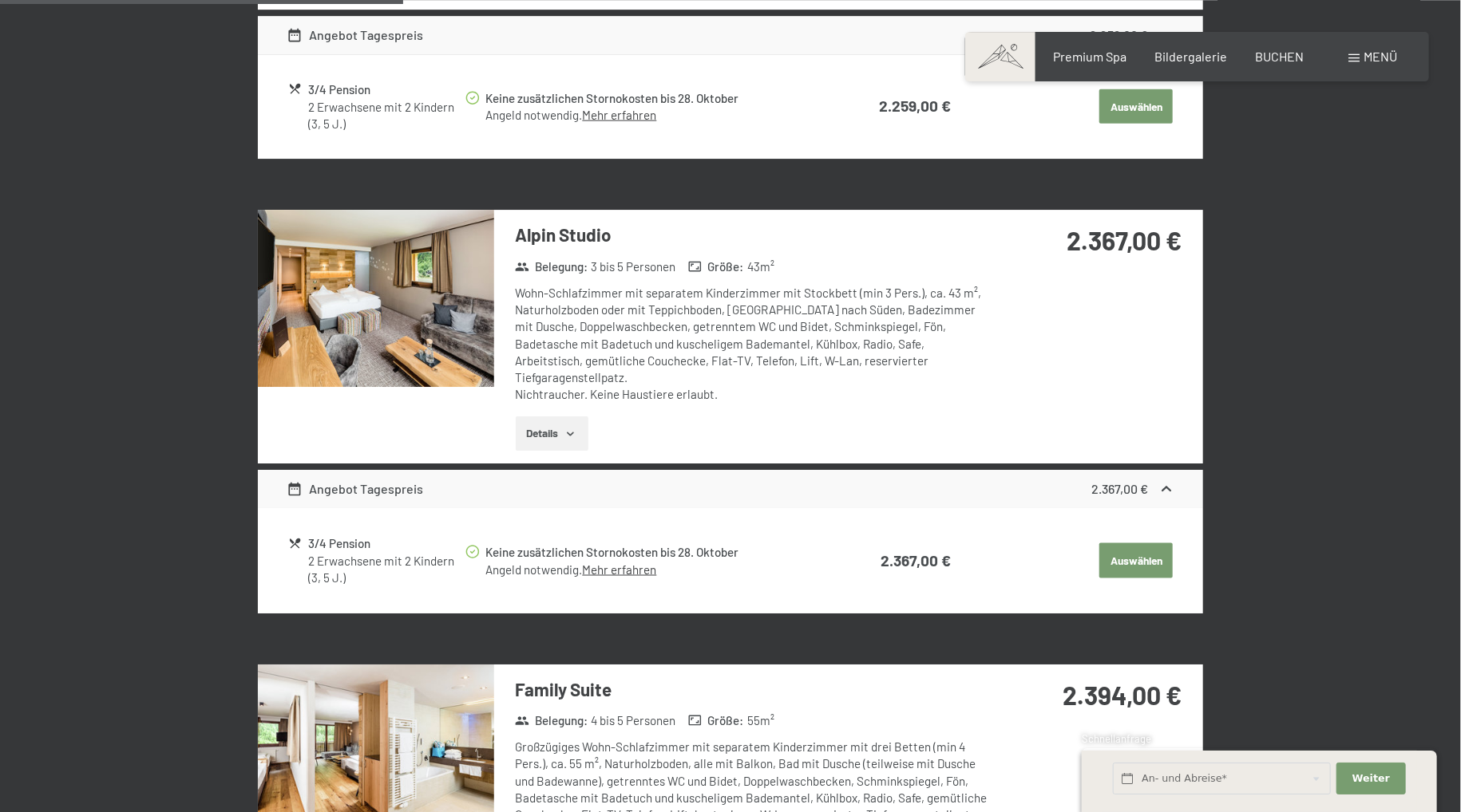
scroll to position [1223, 0]
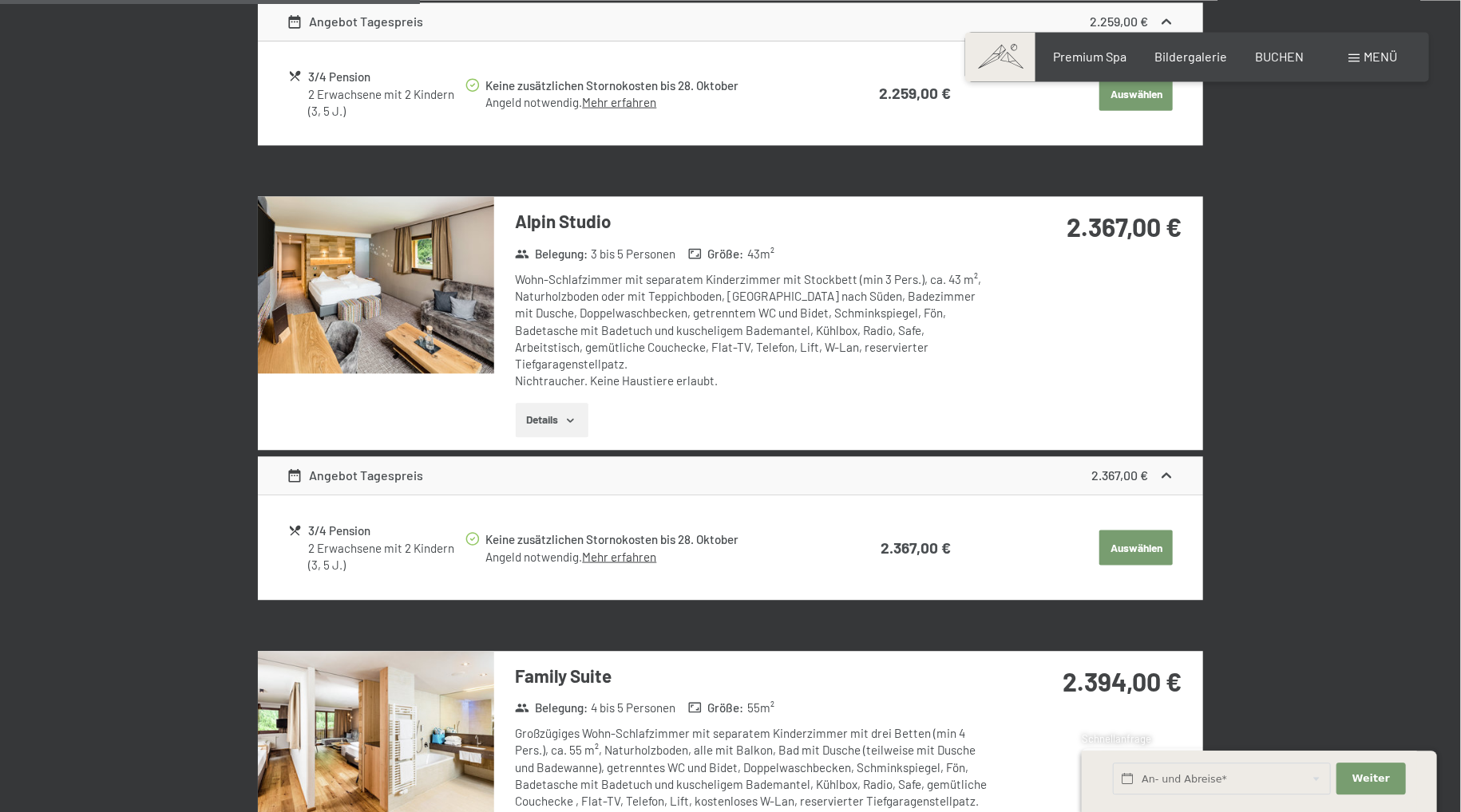
click at [538, 402] on button "Details" at bounding box center [552, 419] width 73 height 35
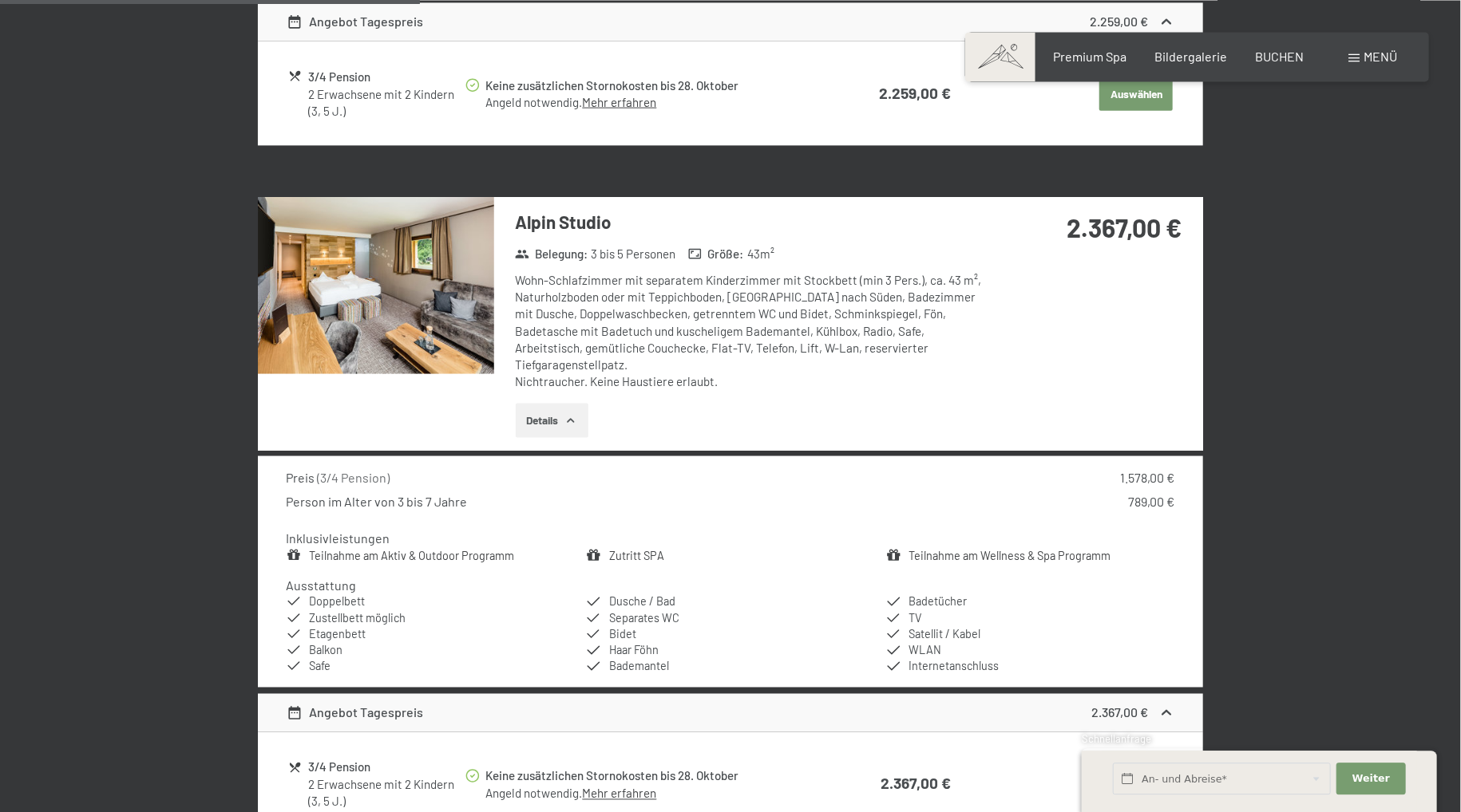
click at [375, 246] on img at bounding box center [375, 284] width 236 height 177
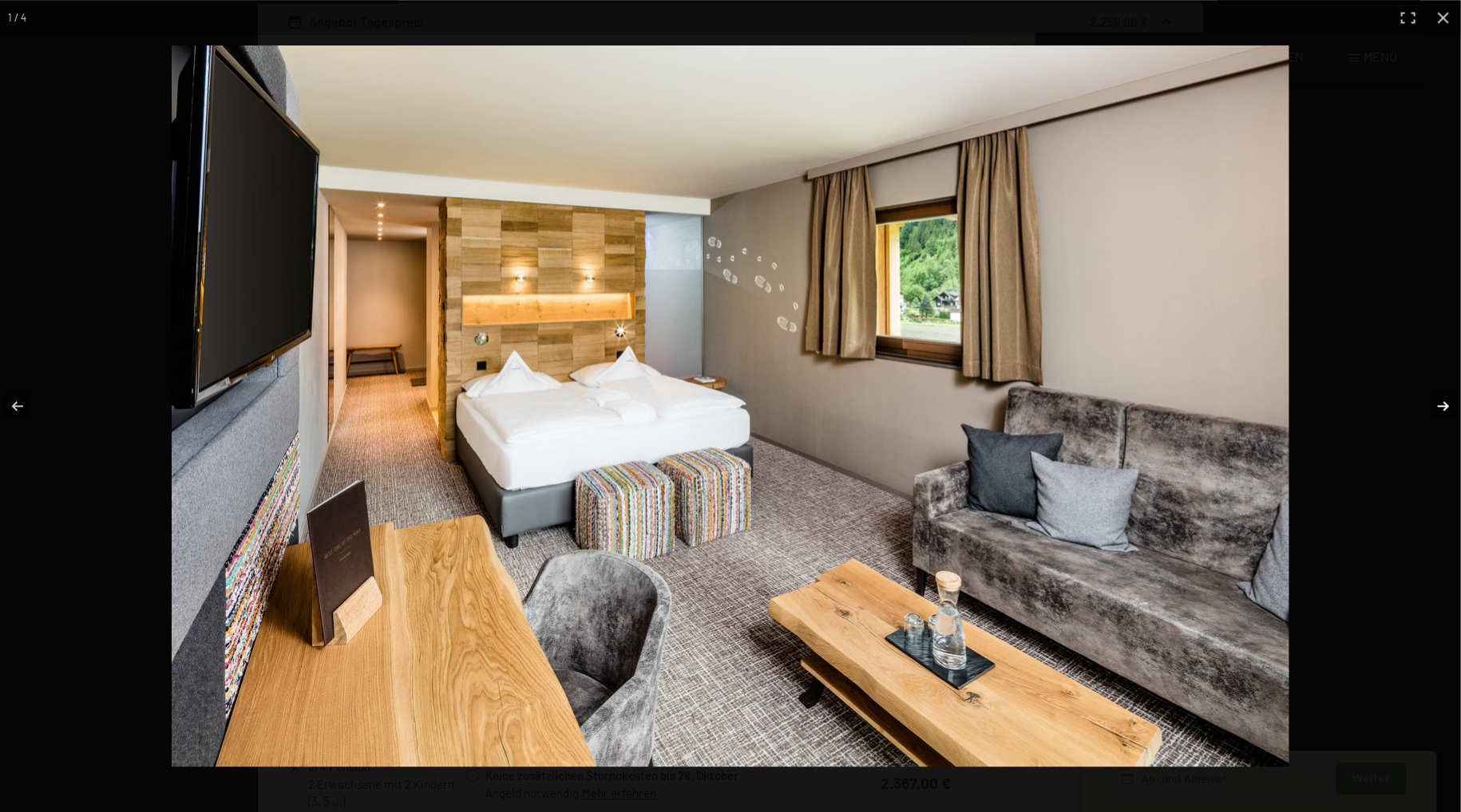
click at [1438, 405] on button "button" at bounding box center [1432, 406] width 56 height 80
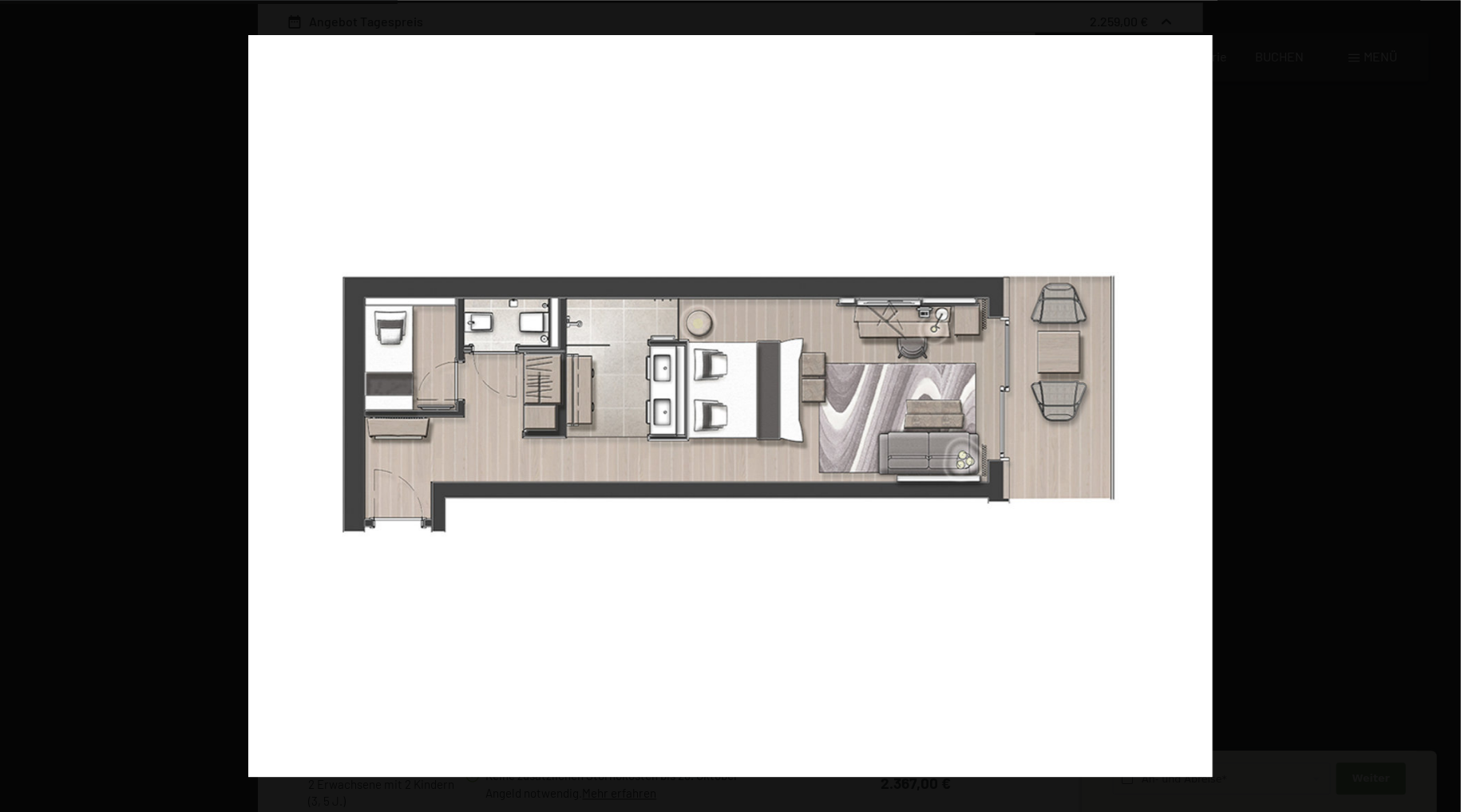
click at [1438, 405] on button "button" at bounding box center [1432, 406] width 56 height 80
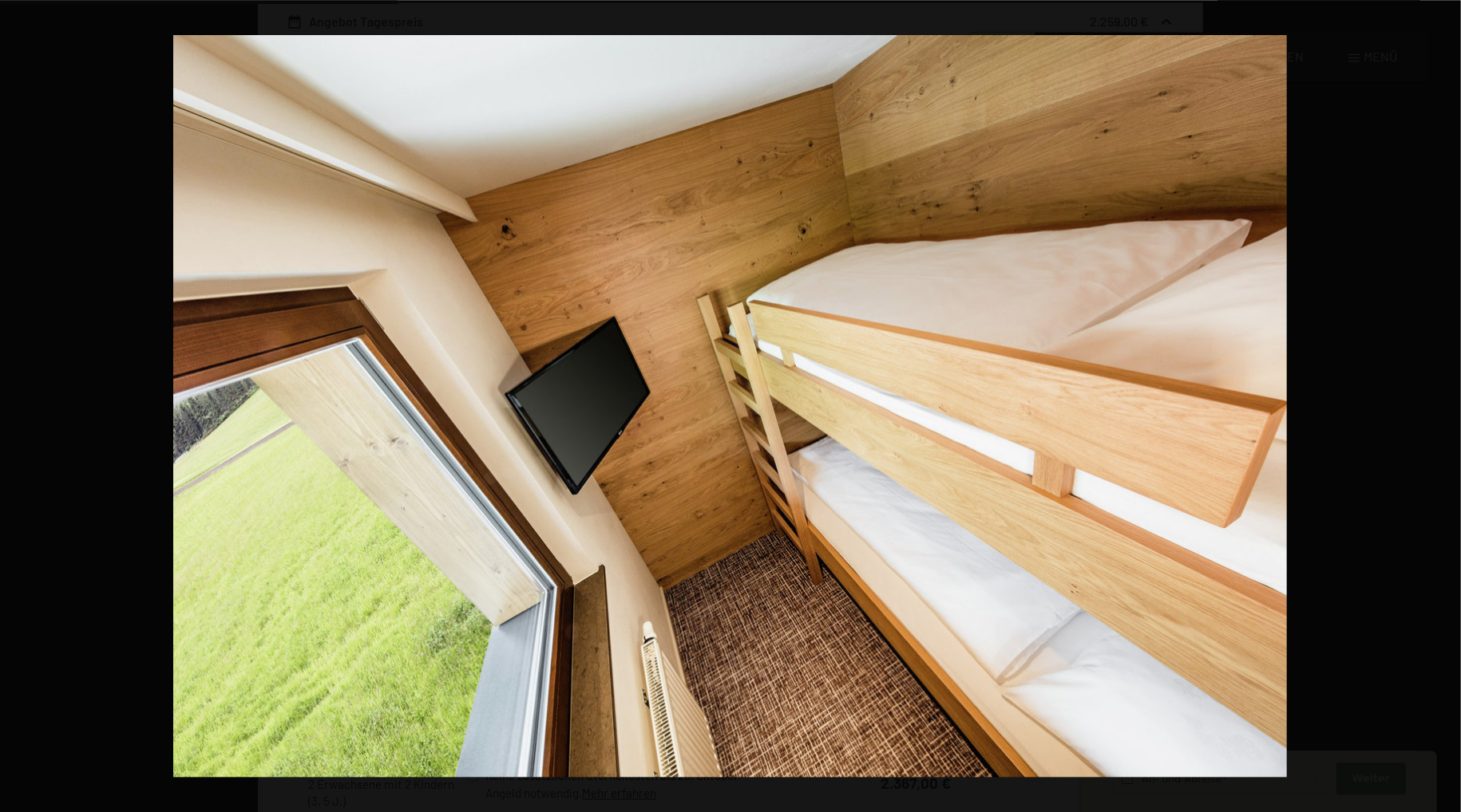
click at [1438, 405] on button "button" at bounding box center [1432, 406] width 56 height 80
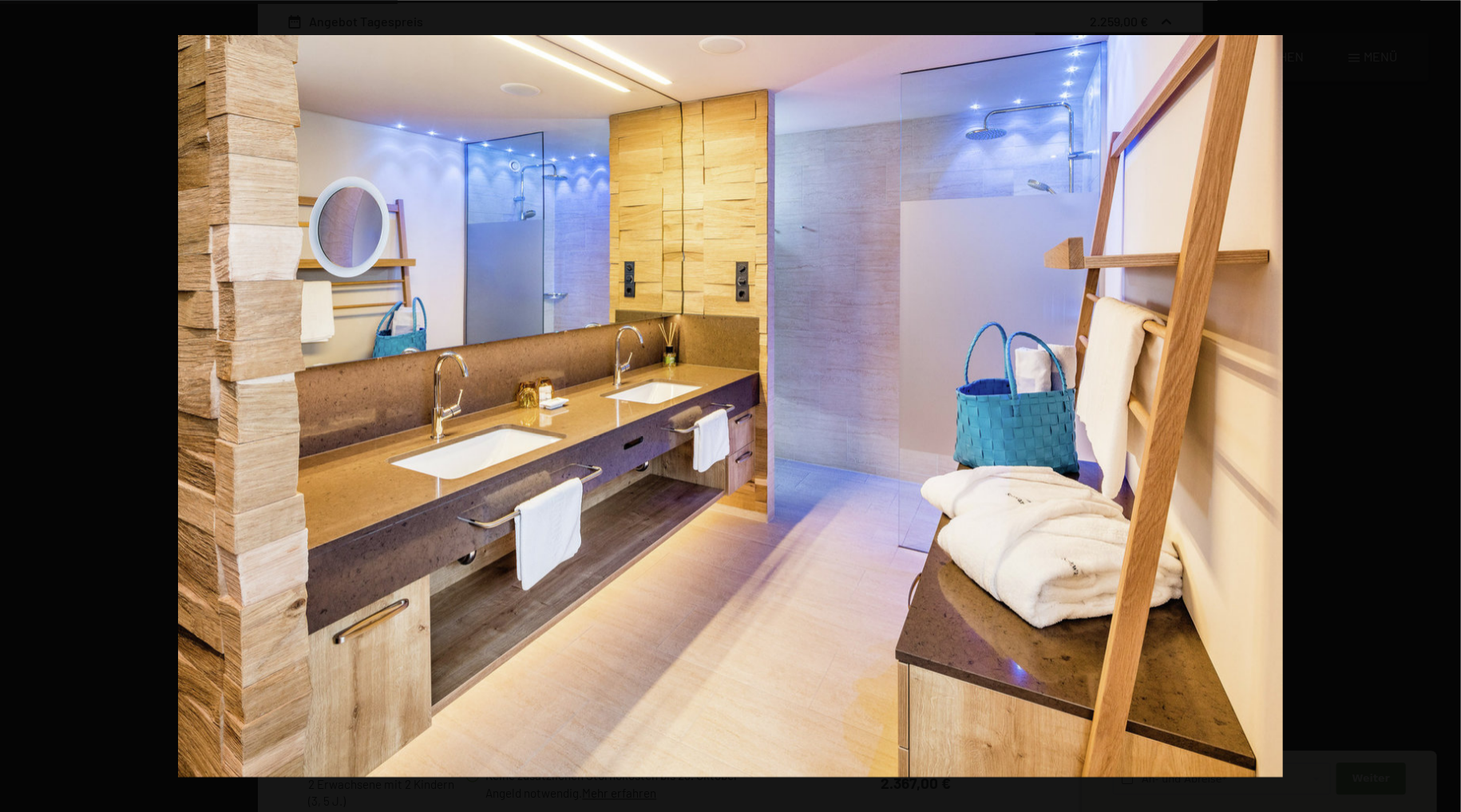
click at [1438, 405] on button "button" at bounding box center [1432, 406] width 56 height 80
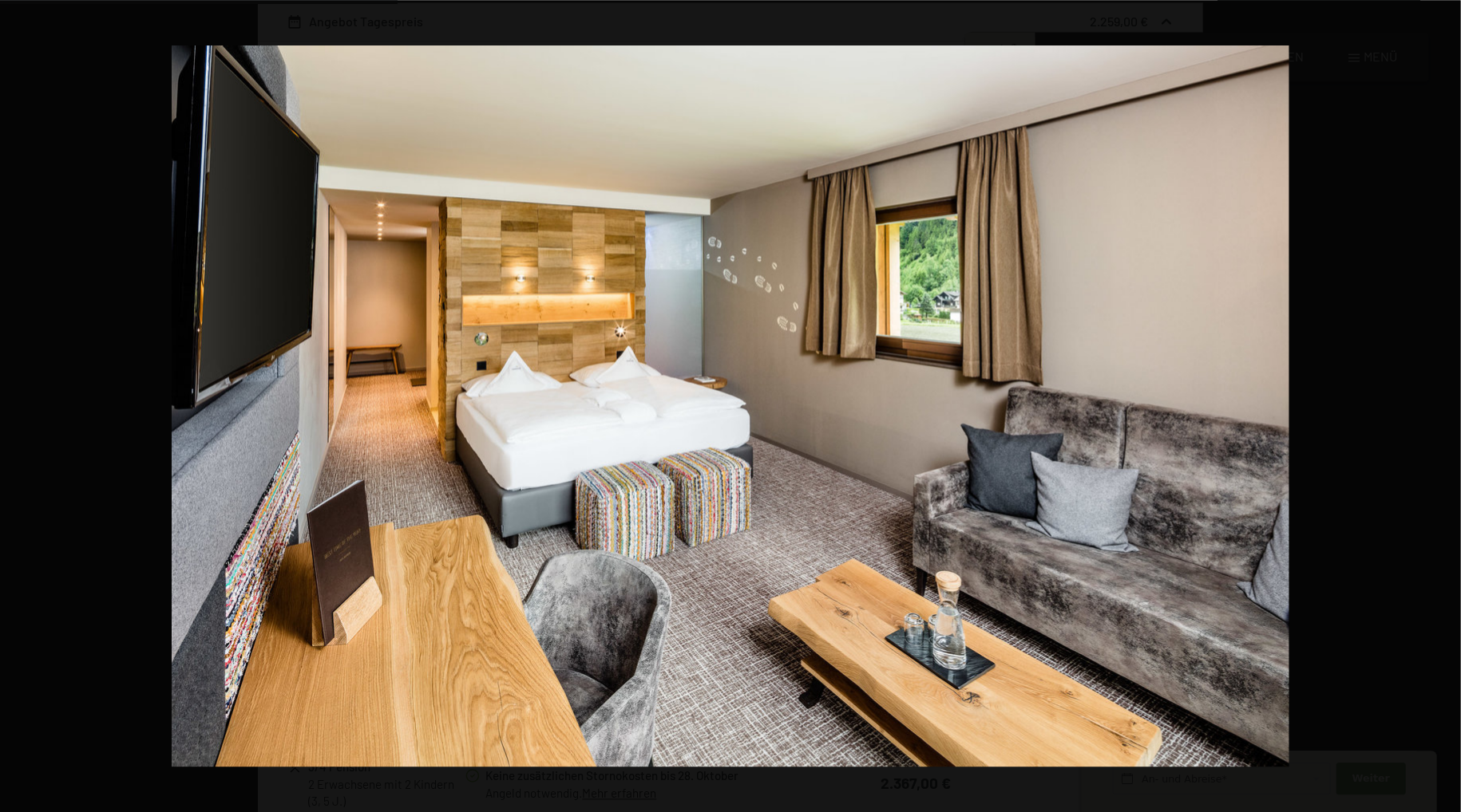
click at [1438, 405] on button "button" at bounding box center [1432, 406] width 56 height 80
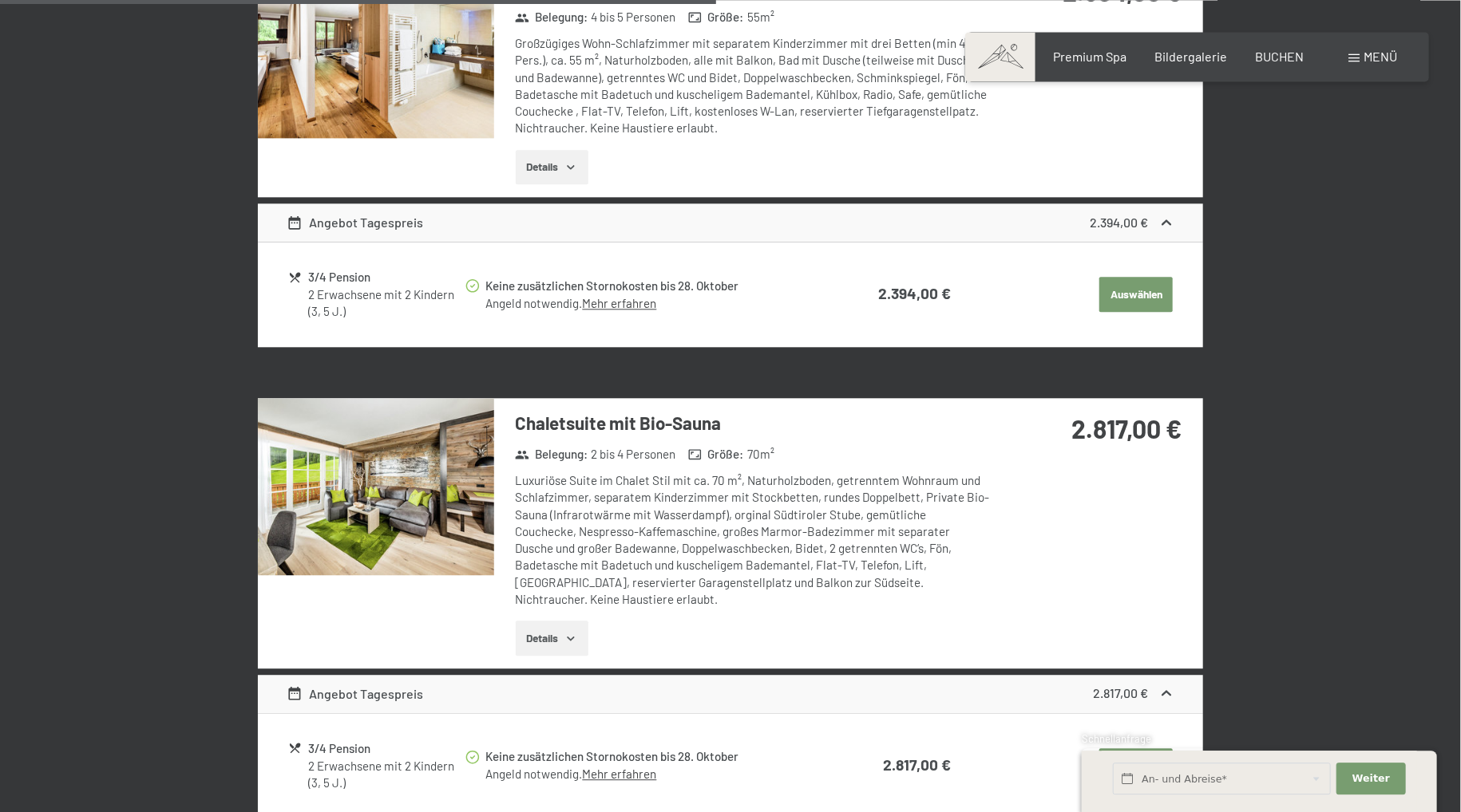
scroll to position [2487, 0]
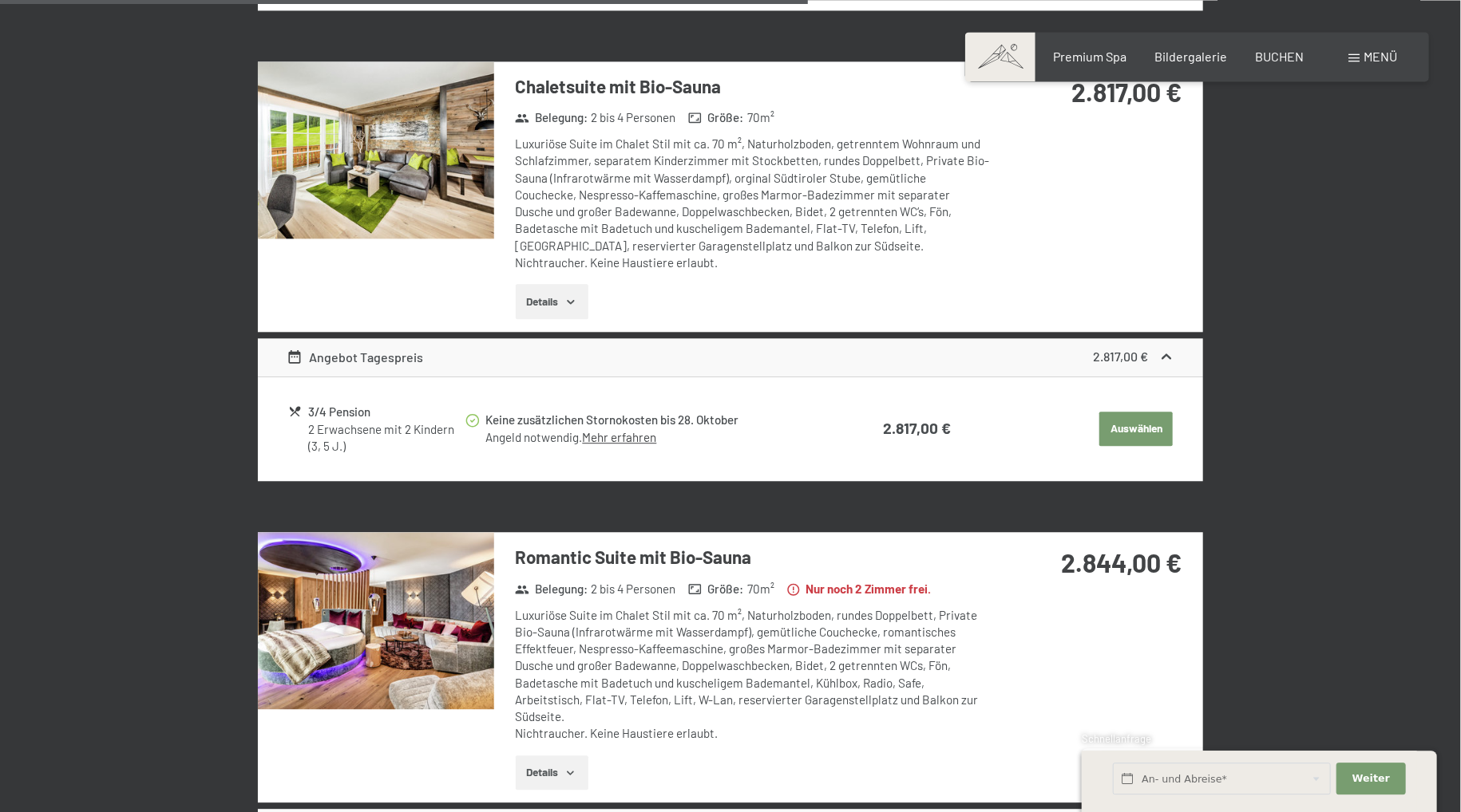
click at [445, 604] on img at bounding box center [375, 621] width 236 height 177
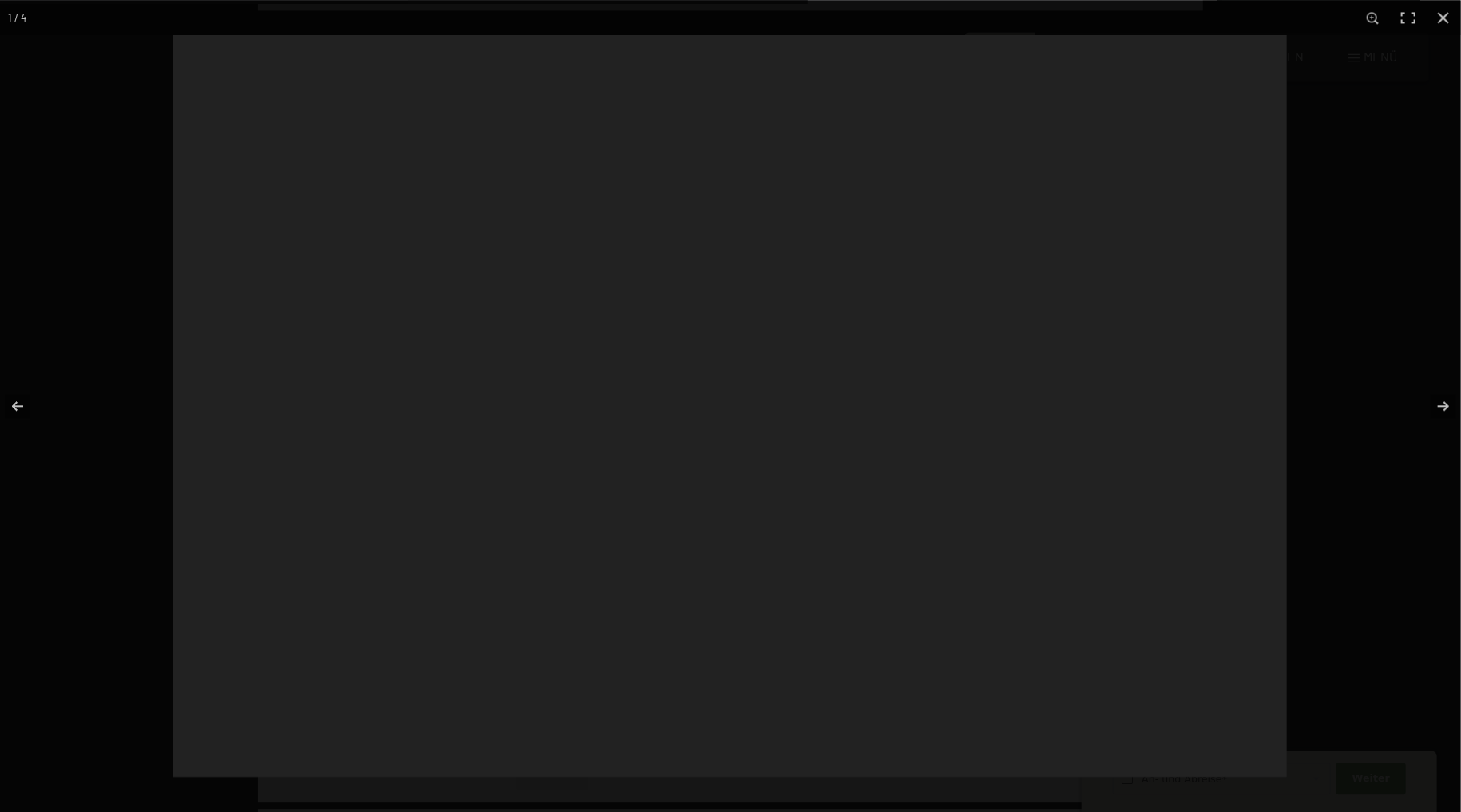
scroll to position [2486, 0]
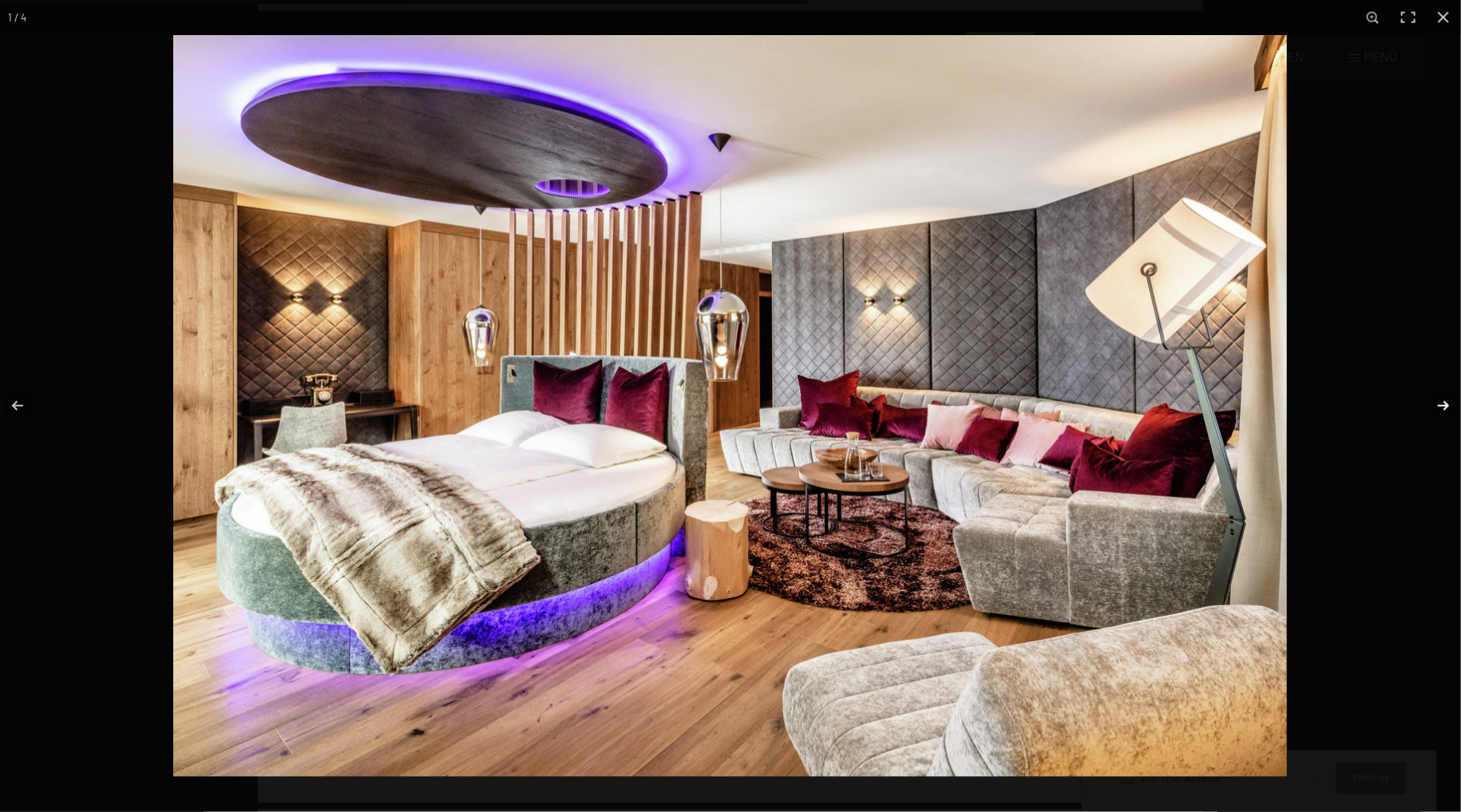
click at [1444, 403] on button "button" at bounding box center [1432, 406] width 56 height 80
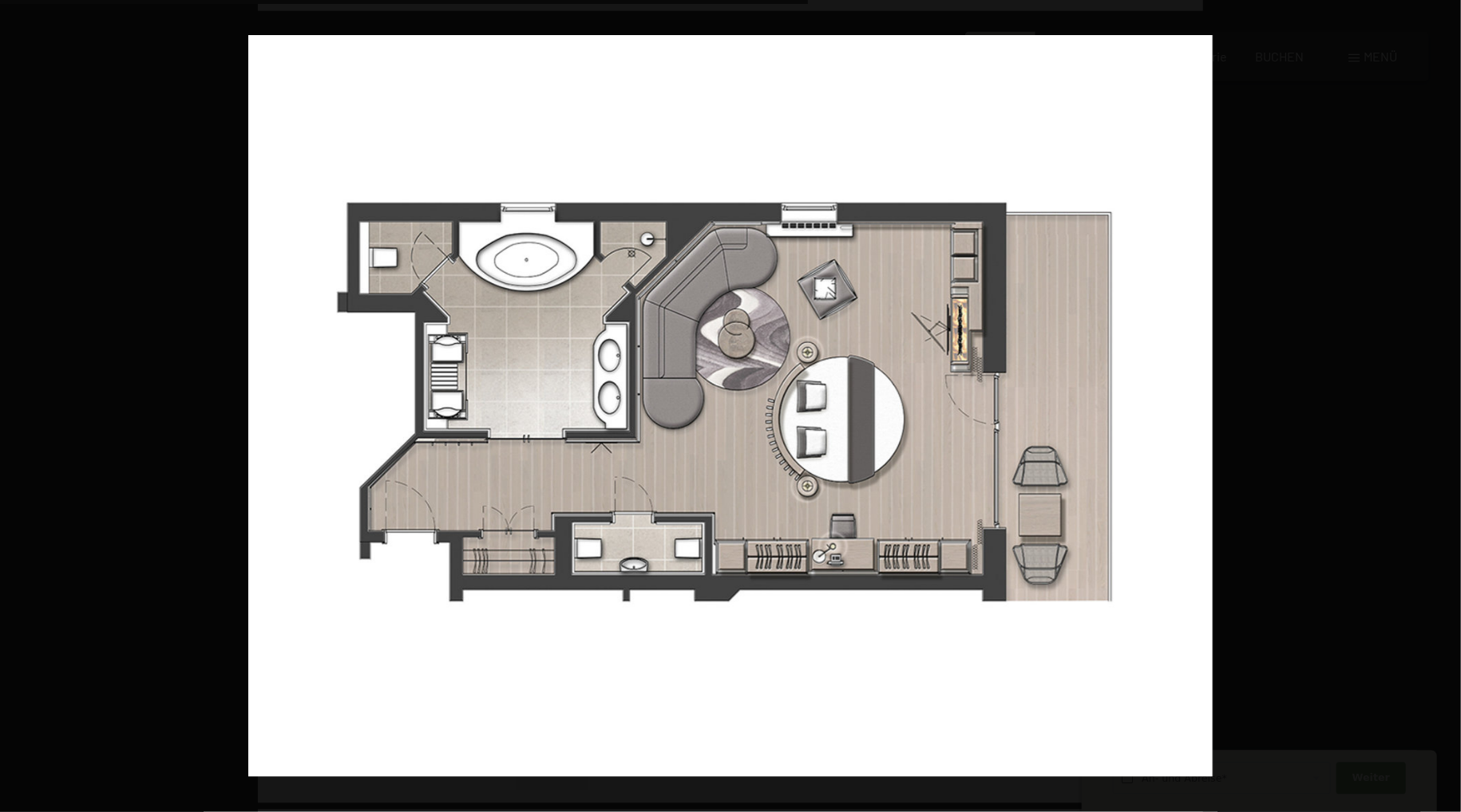
click at [1444, 403] on button "button" at bounding box center [1432, 406] width 56 height 80
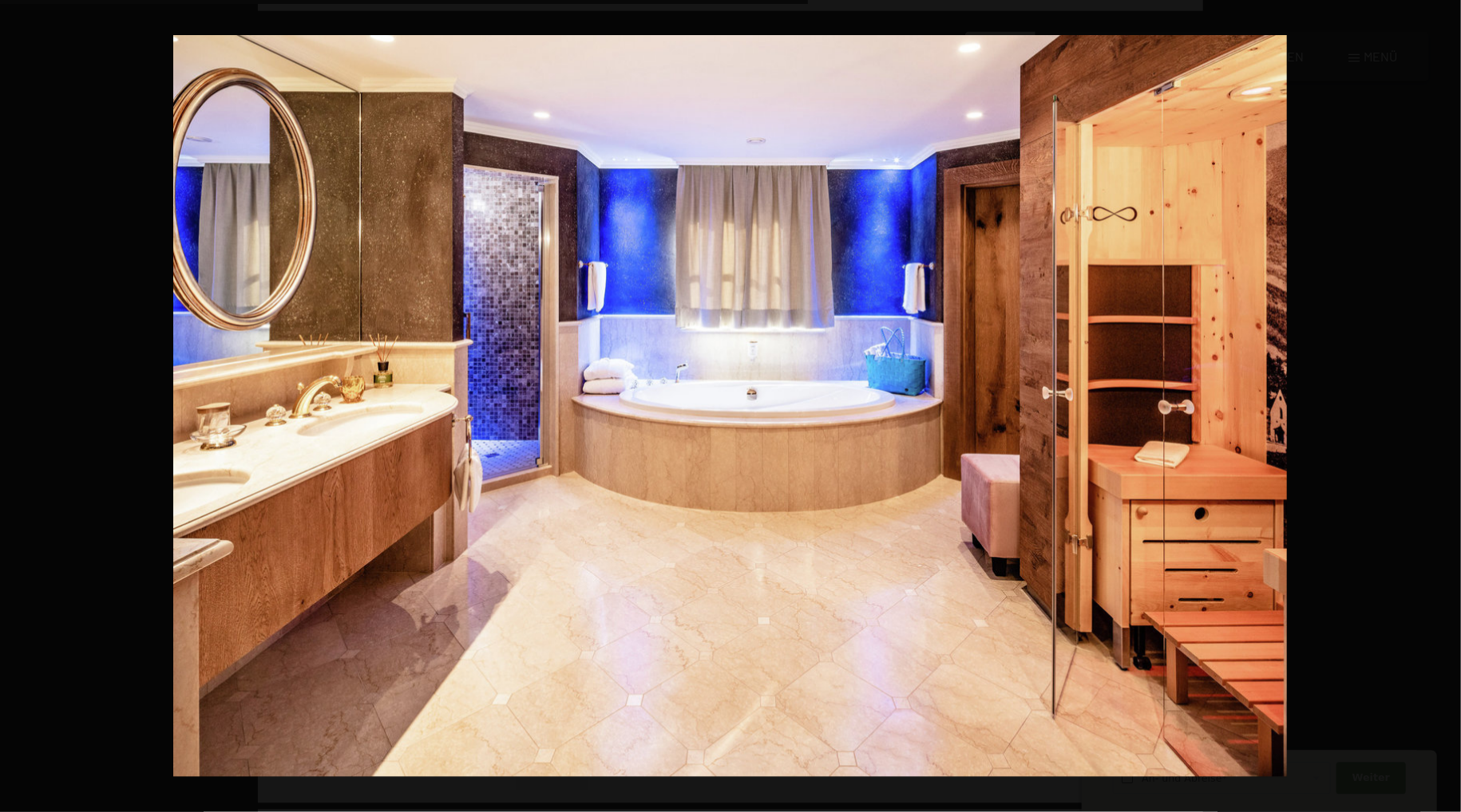
click at [1444, 403] on button "button" at bounding box center [1432, 406] width 56 height 80
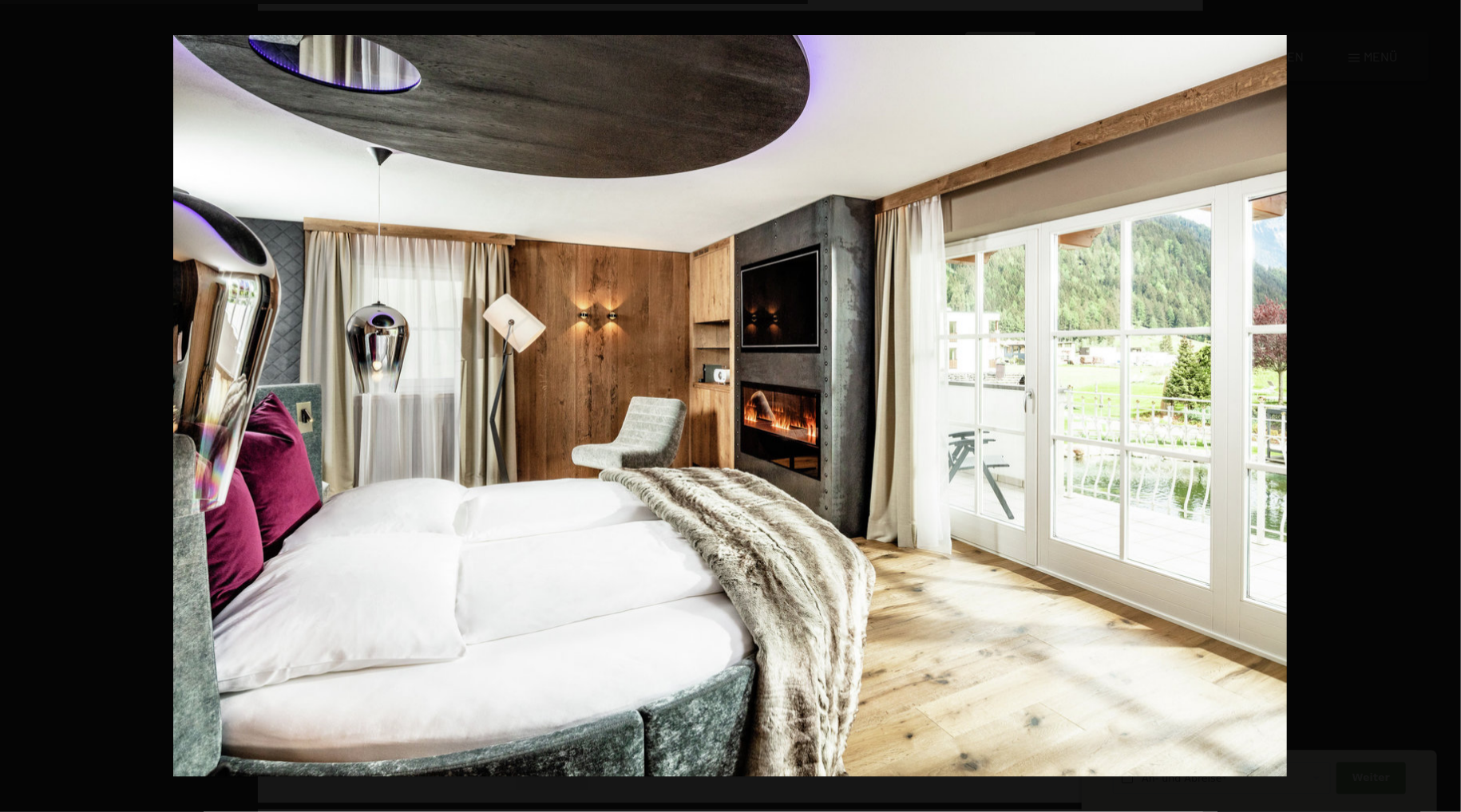
click at [1445, 403] on button "button" at bounding box center [1432, 406] width 56 height 80
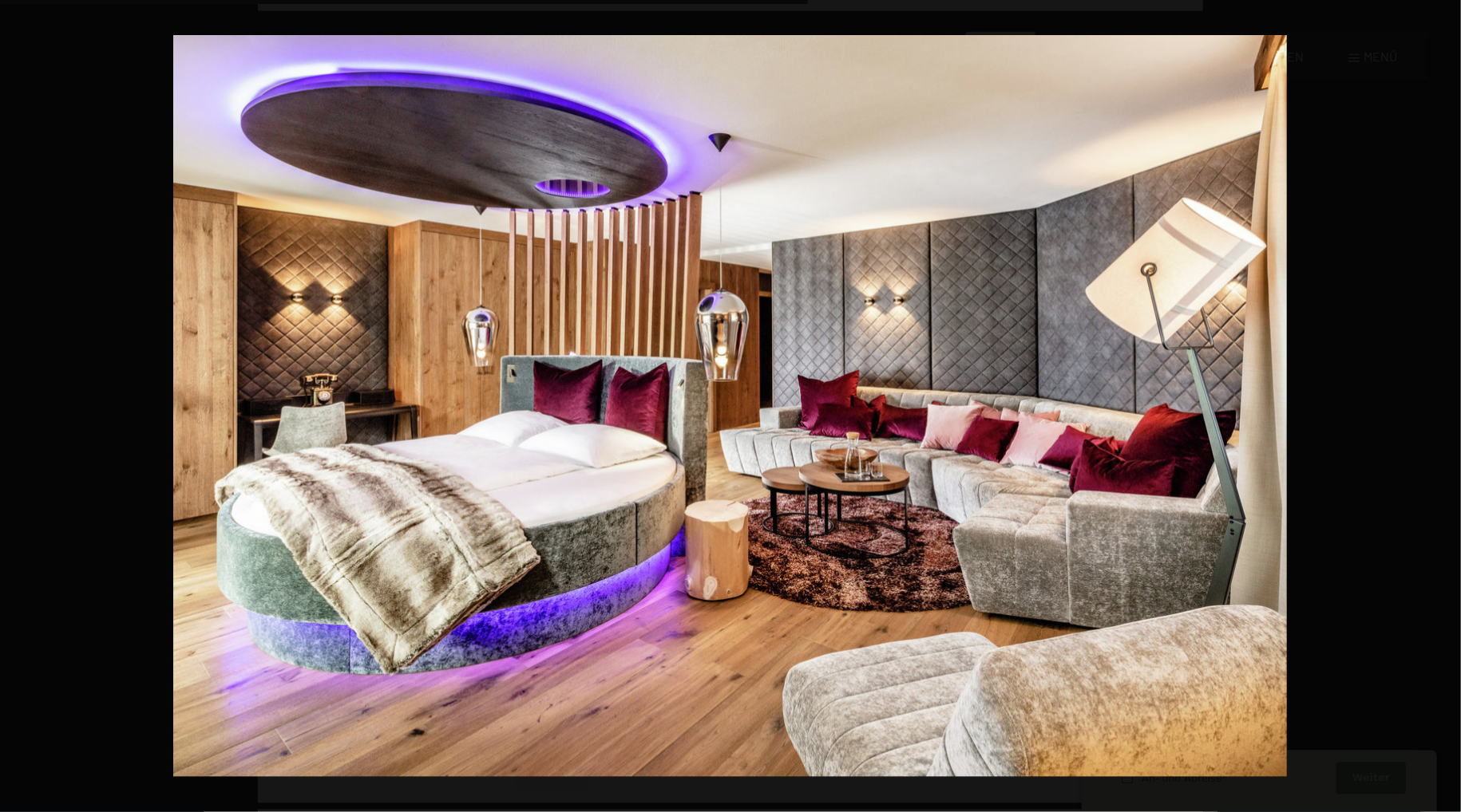
click at [1445, 403] on button "button" at bounding box center [1432, 406] width 56 height 80
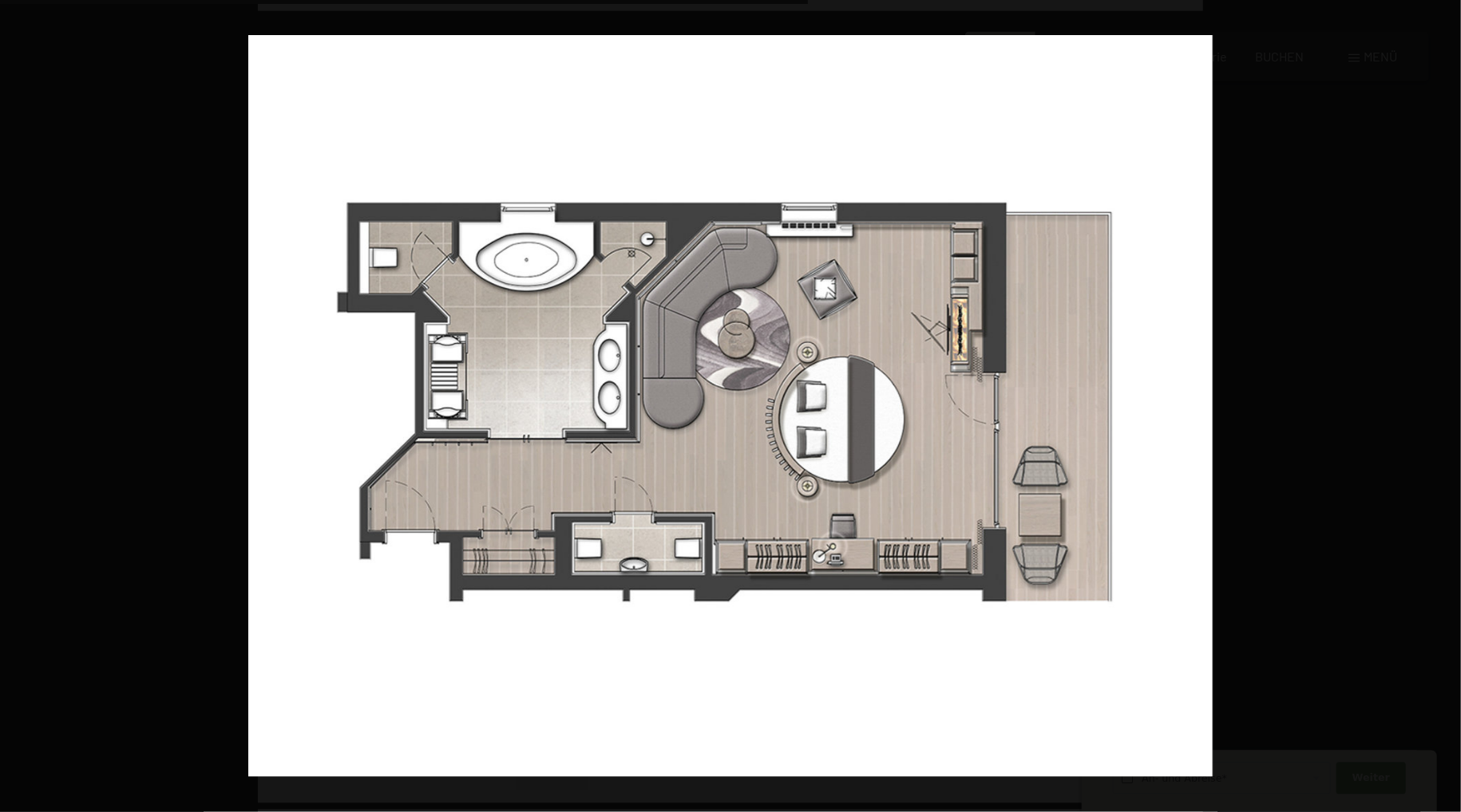
click at [1445, 403] on button "button" at bounding box center [1432, 406] width 56 height 80
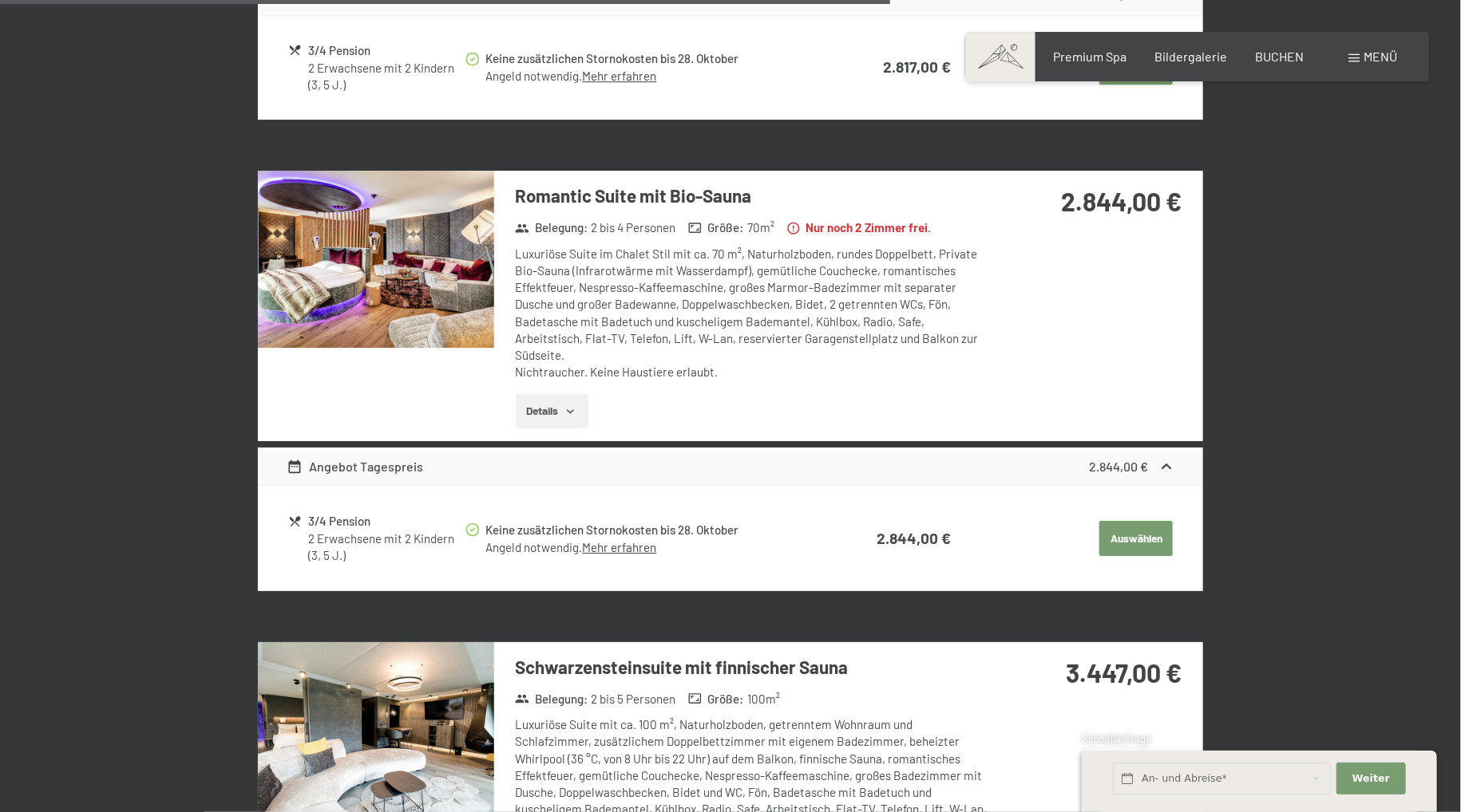
scroll to position [3076, 0]
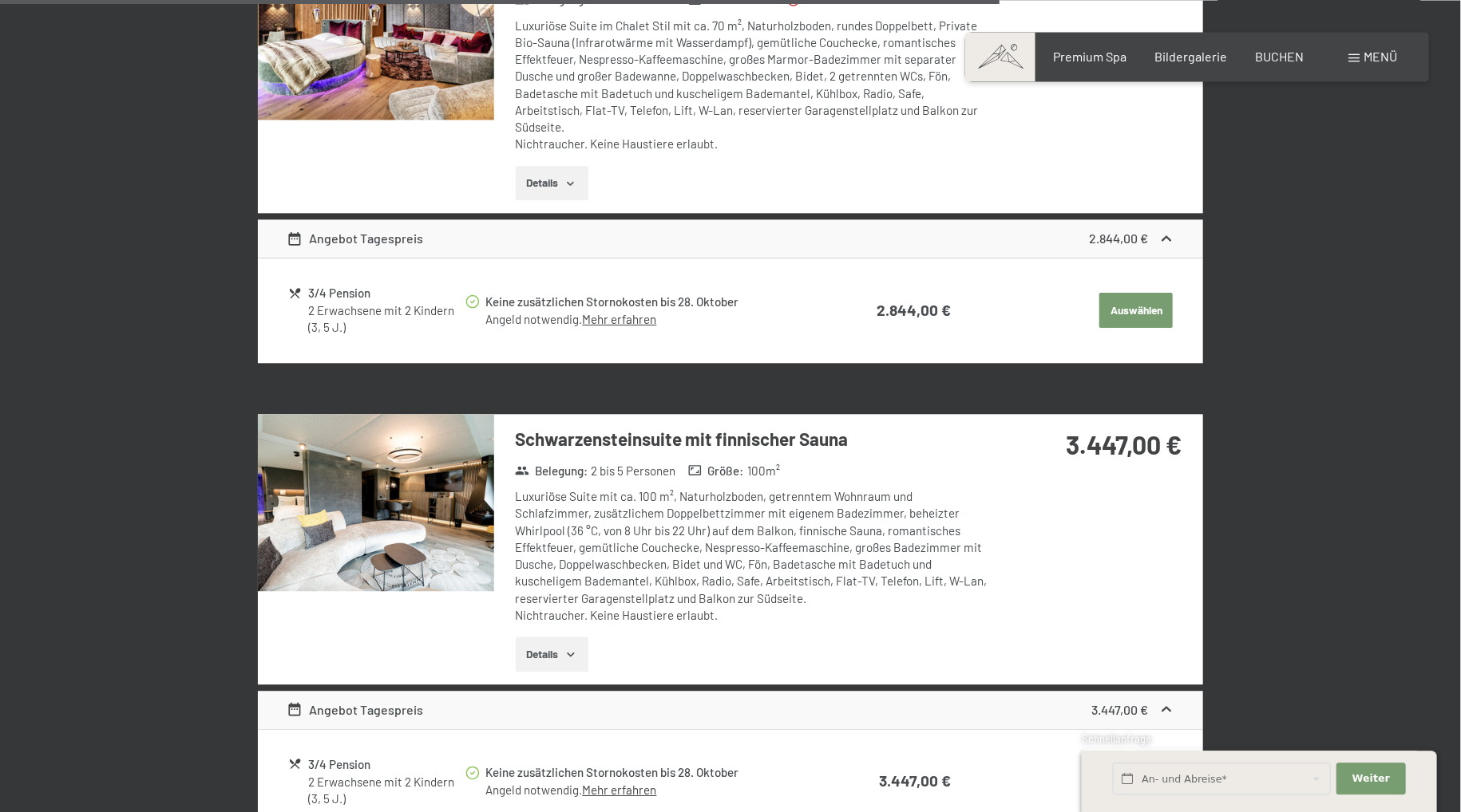
click at [450, 530] on img at bounding box center [375, 502] width 236 height 177
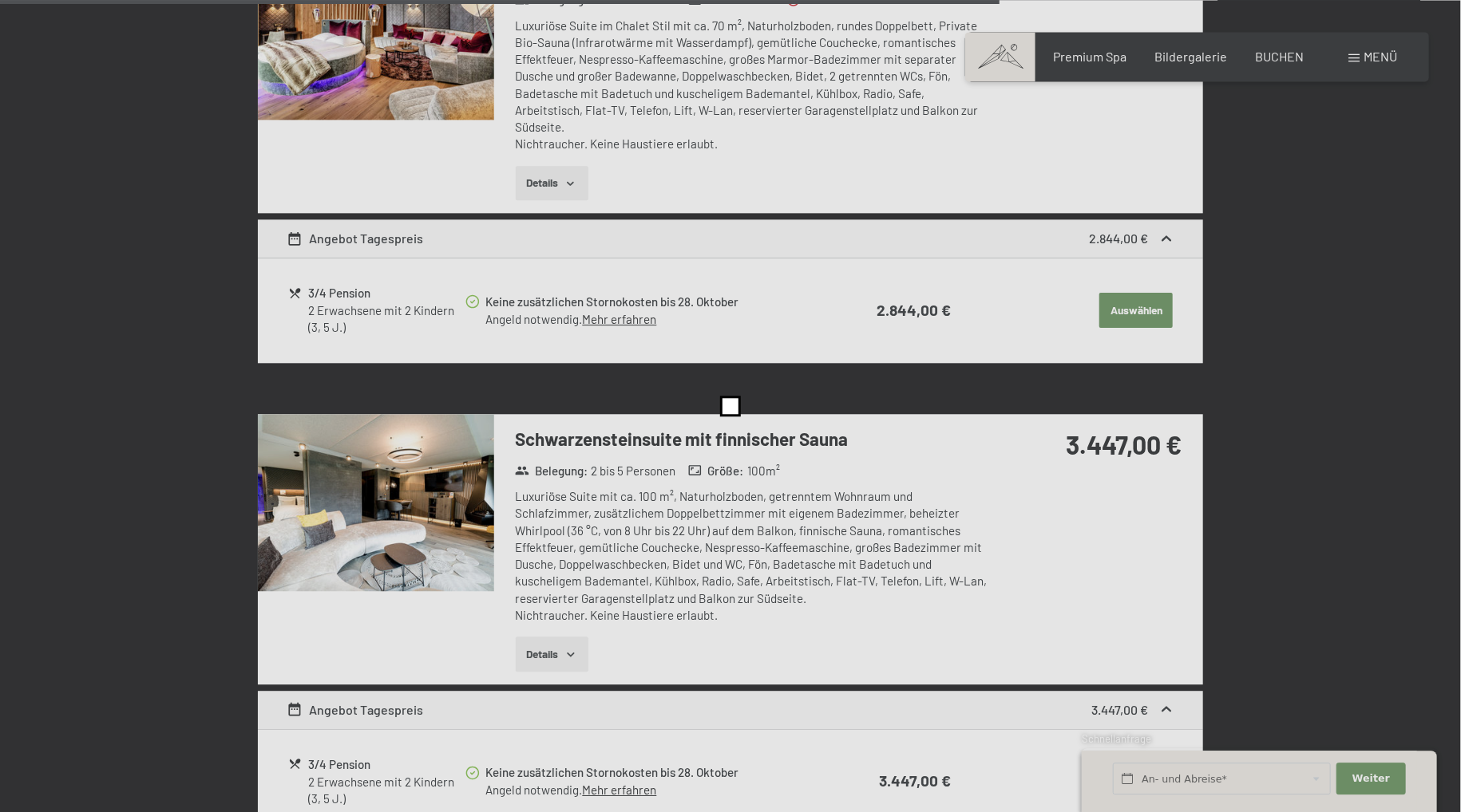
scroll to position [3075, 0]
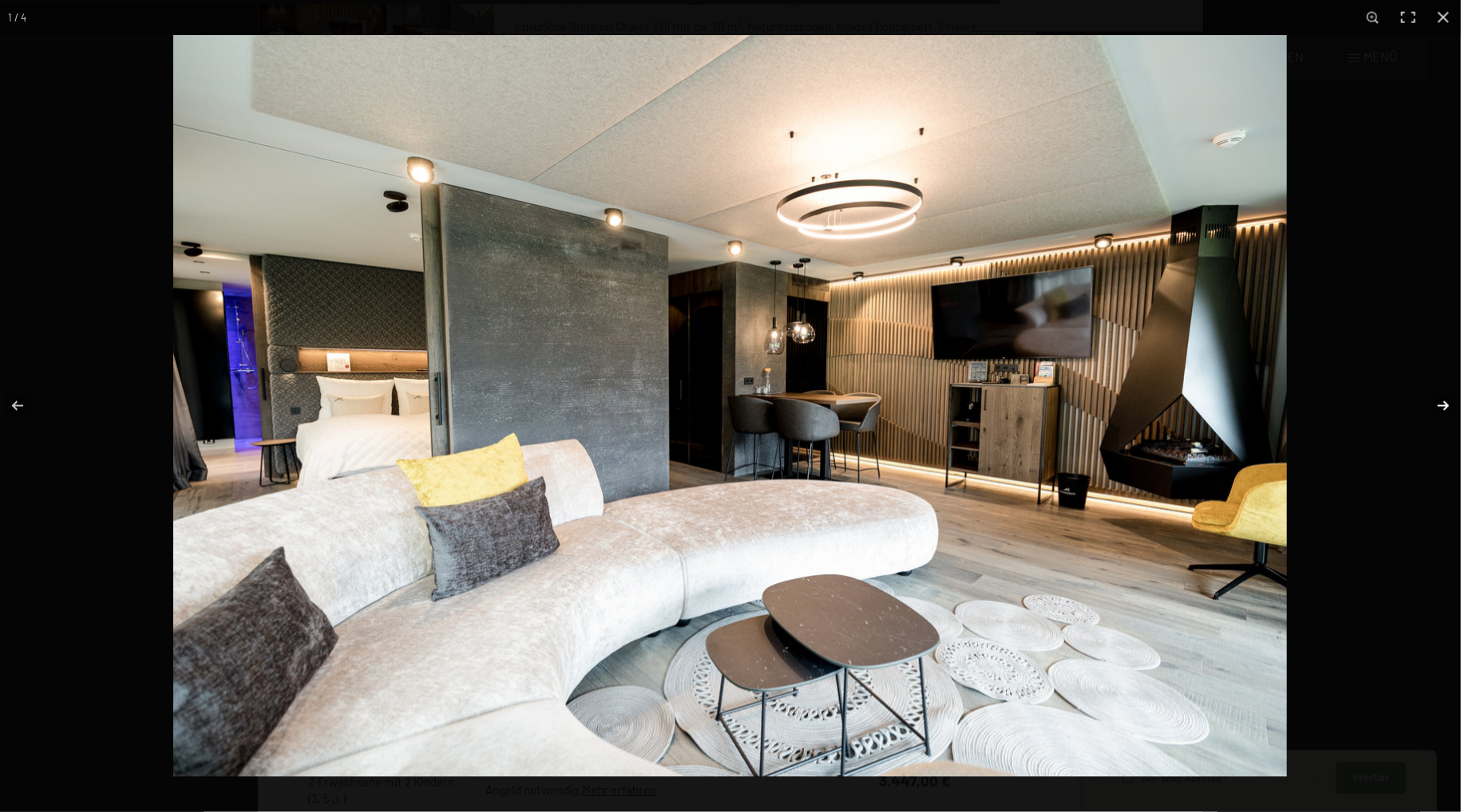
click at [1448, 404] on button "button" at bounding box center [1432, 406] width 56 height 80
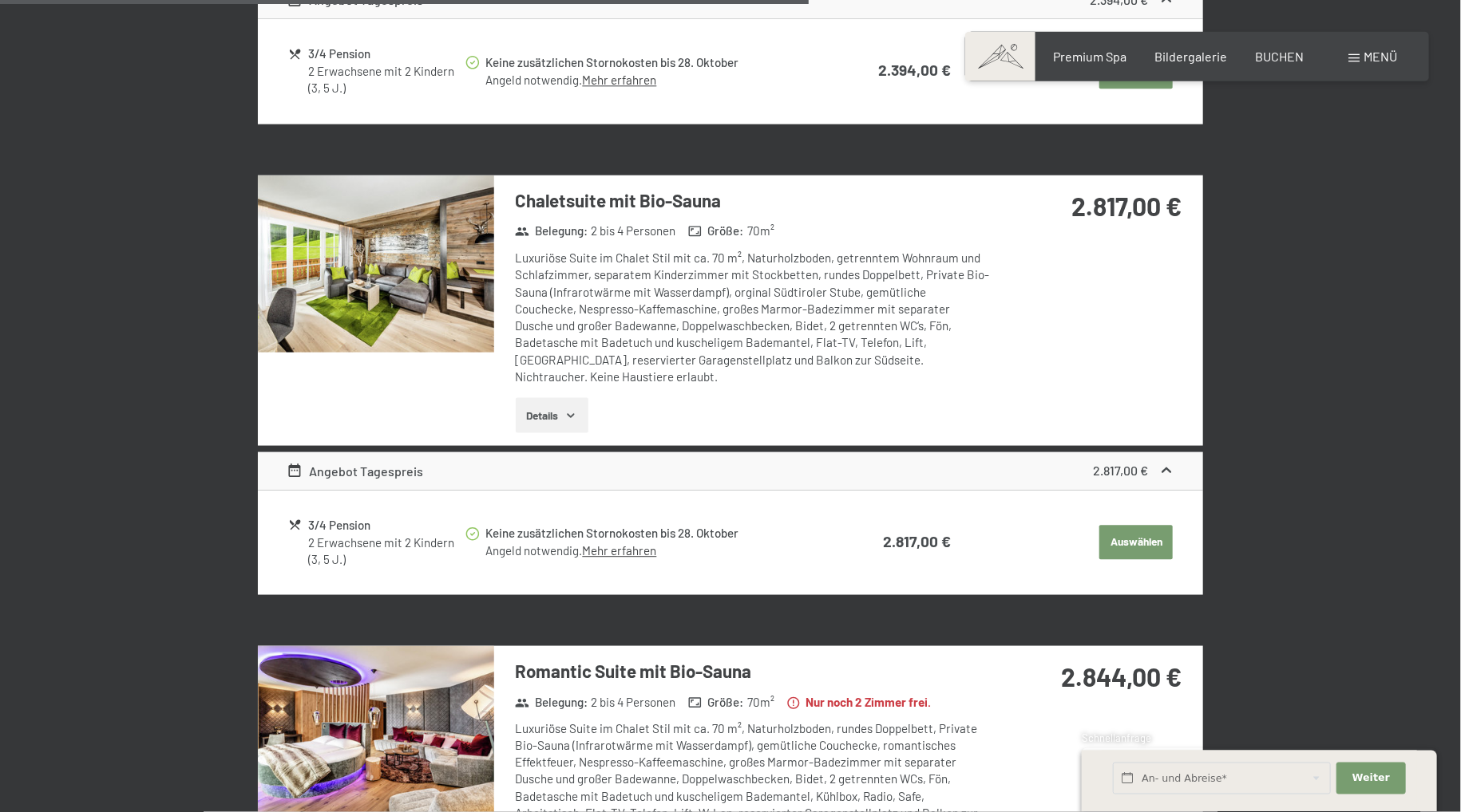
scroll to position [2233, 0]
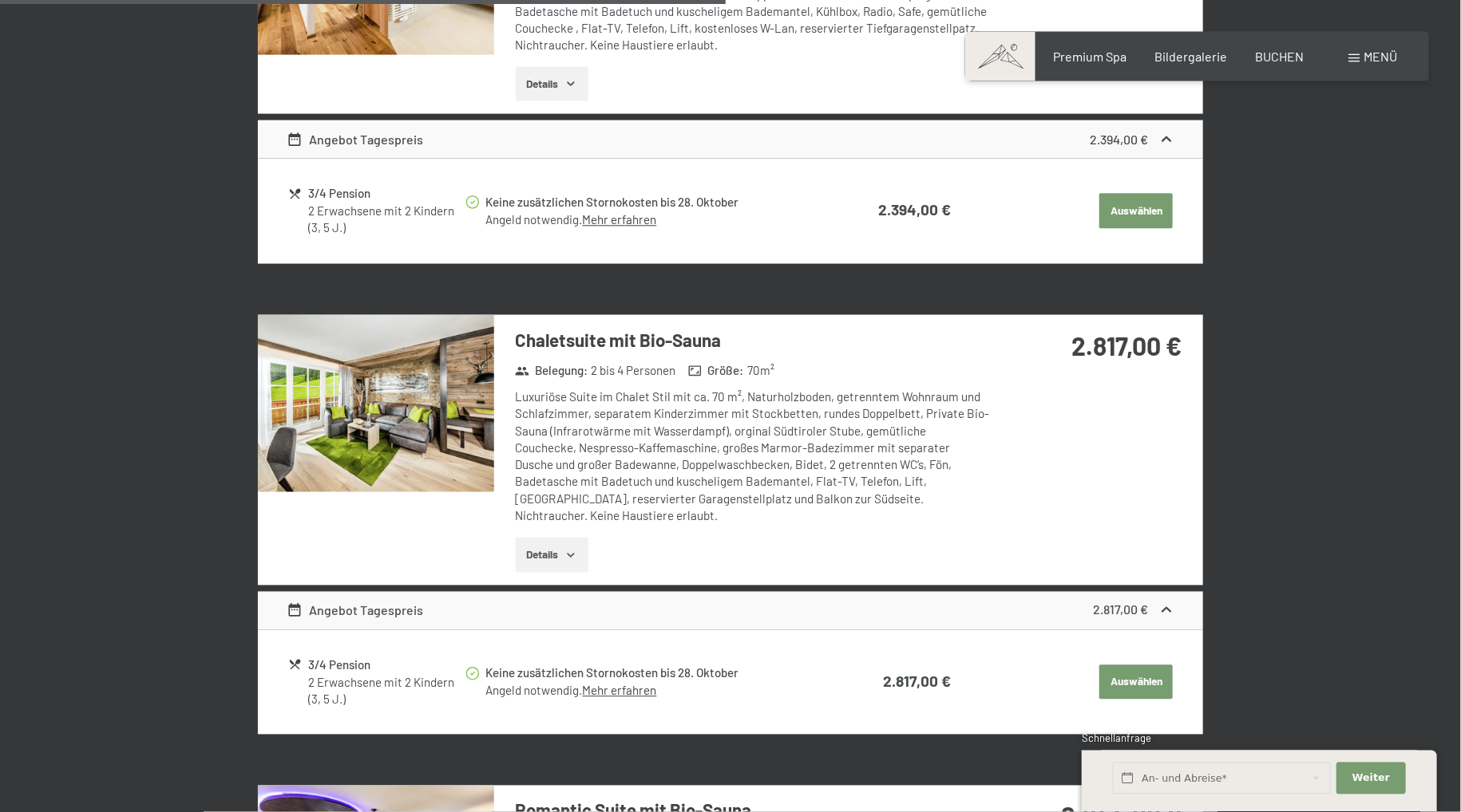
click at [474, 327] on img at bounding box center [375, 403] width 236 height 177
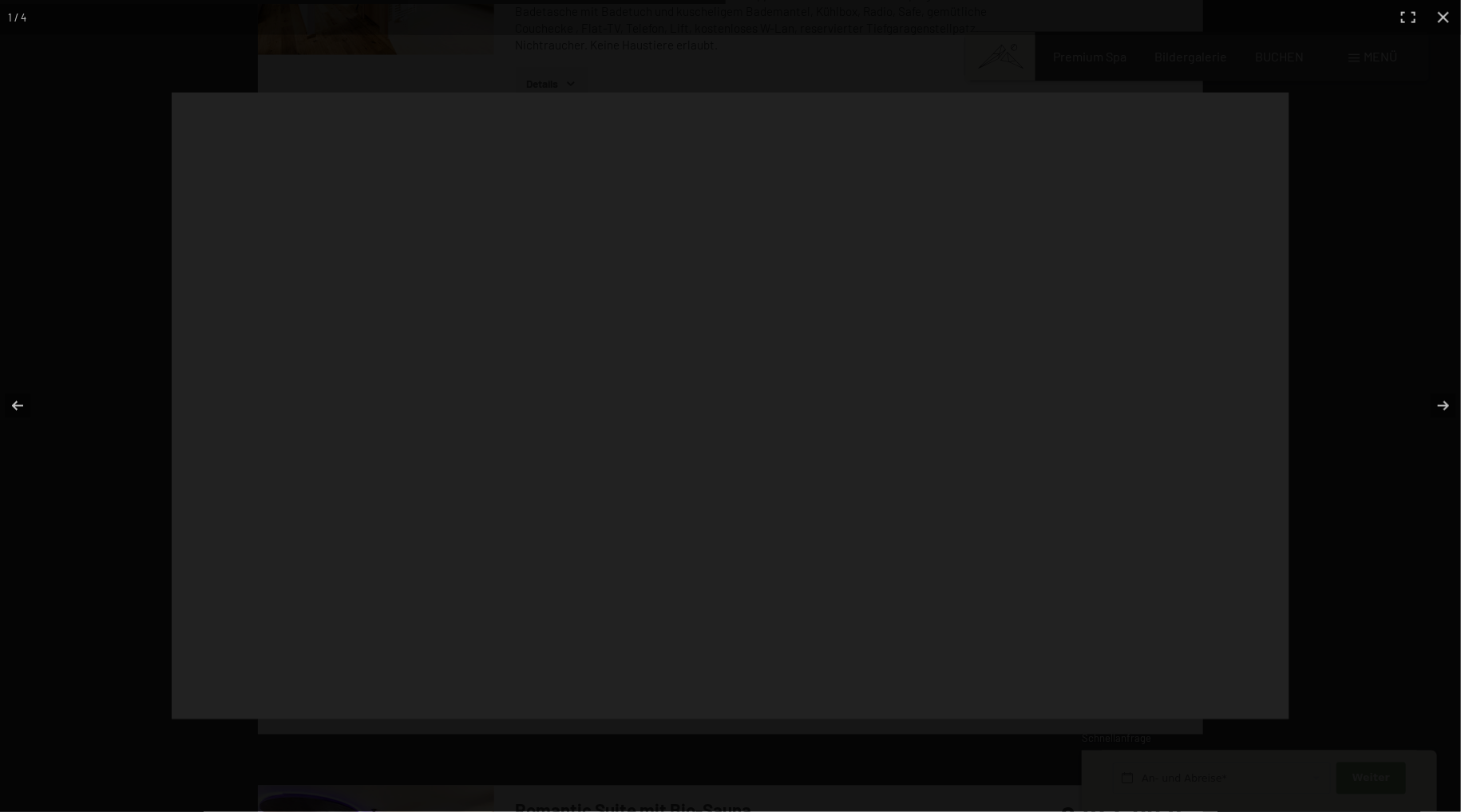
scroll to position [2234, 0]
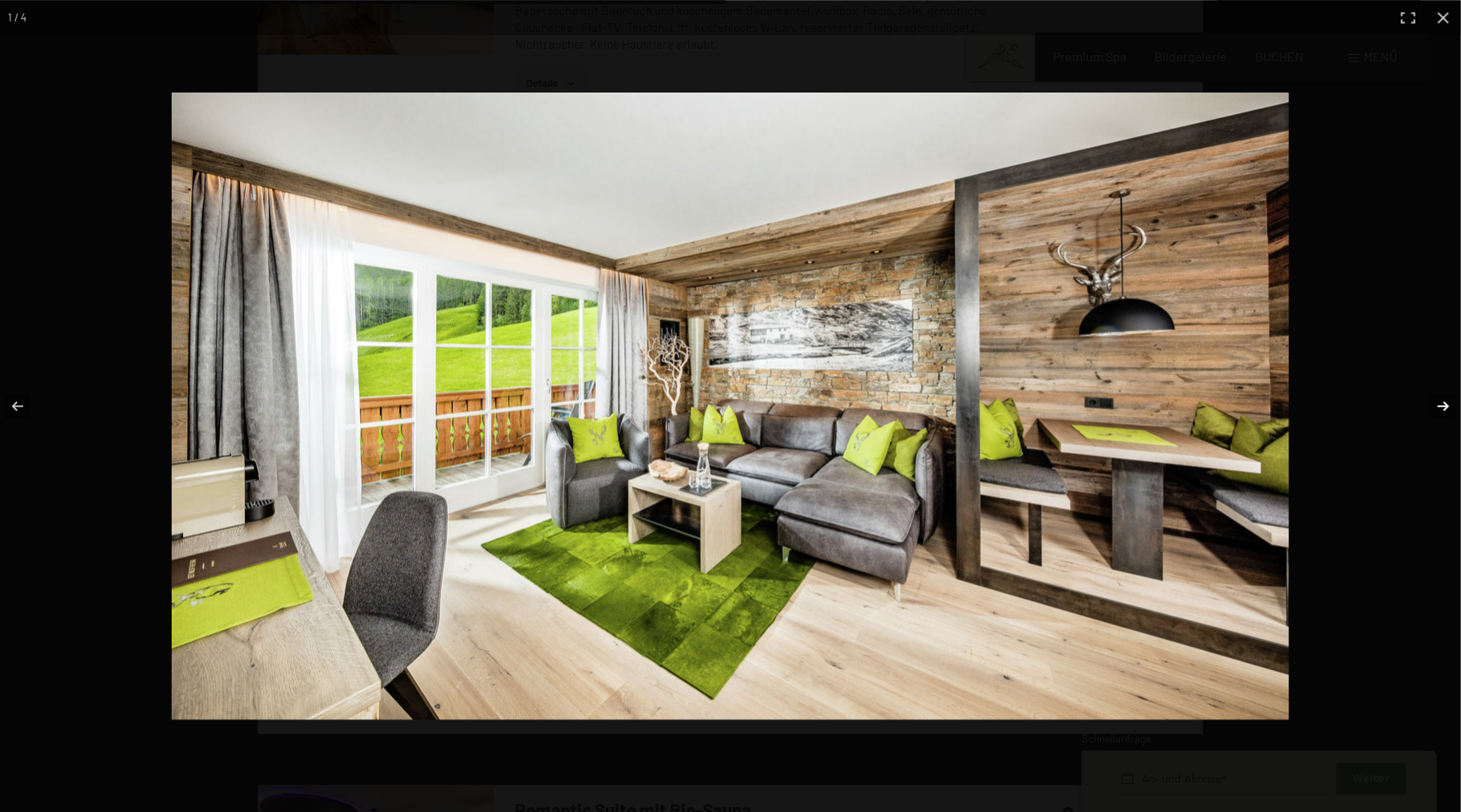
click at [1442, 406] on button "button" at bounding box center [1432, 406] width 56 height 80
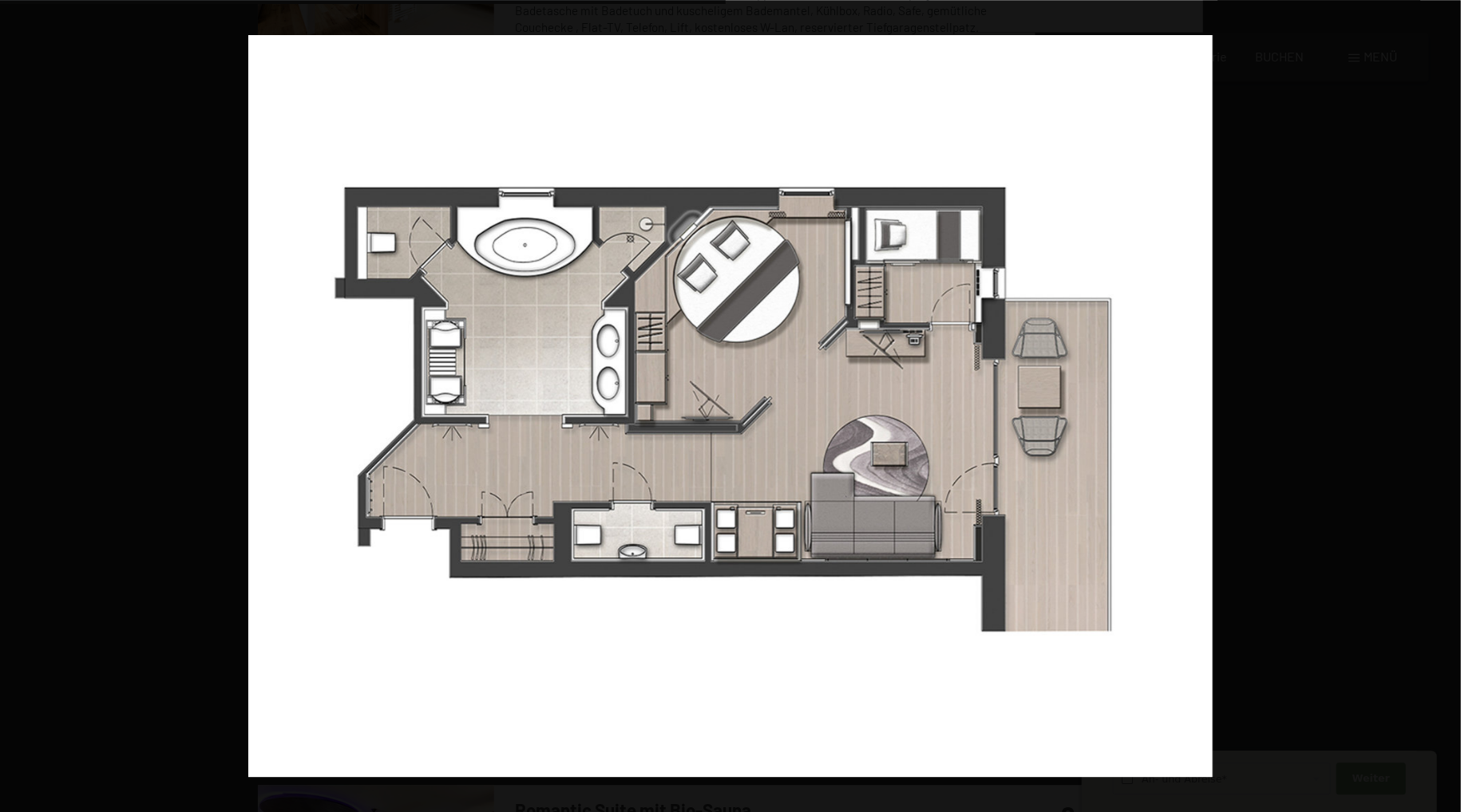
click at [1442, 406] on button "button" at bounding box center [1432, 406] width 56 height 80
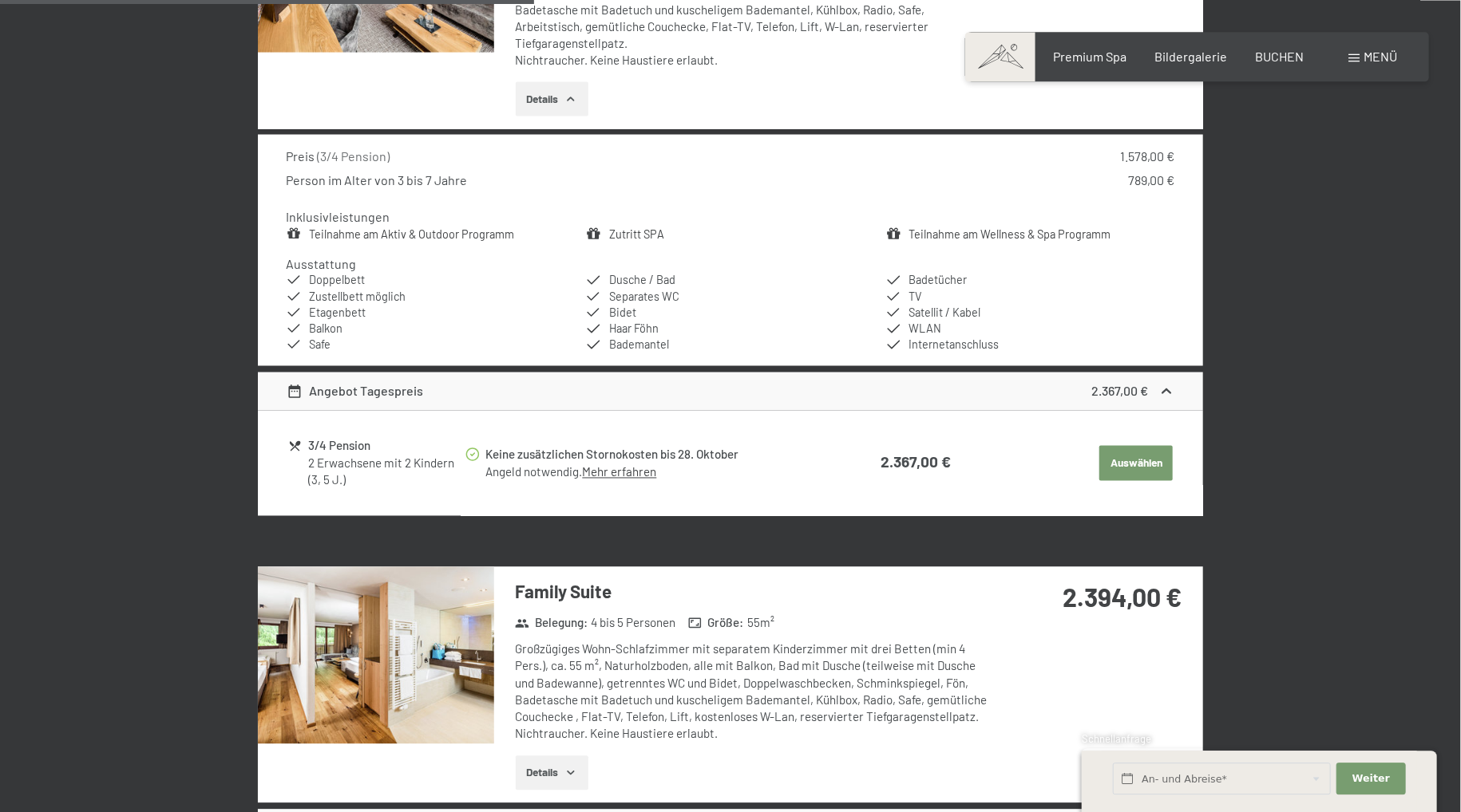
scroll to position [1391, 0]
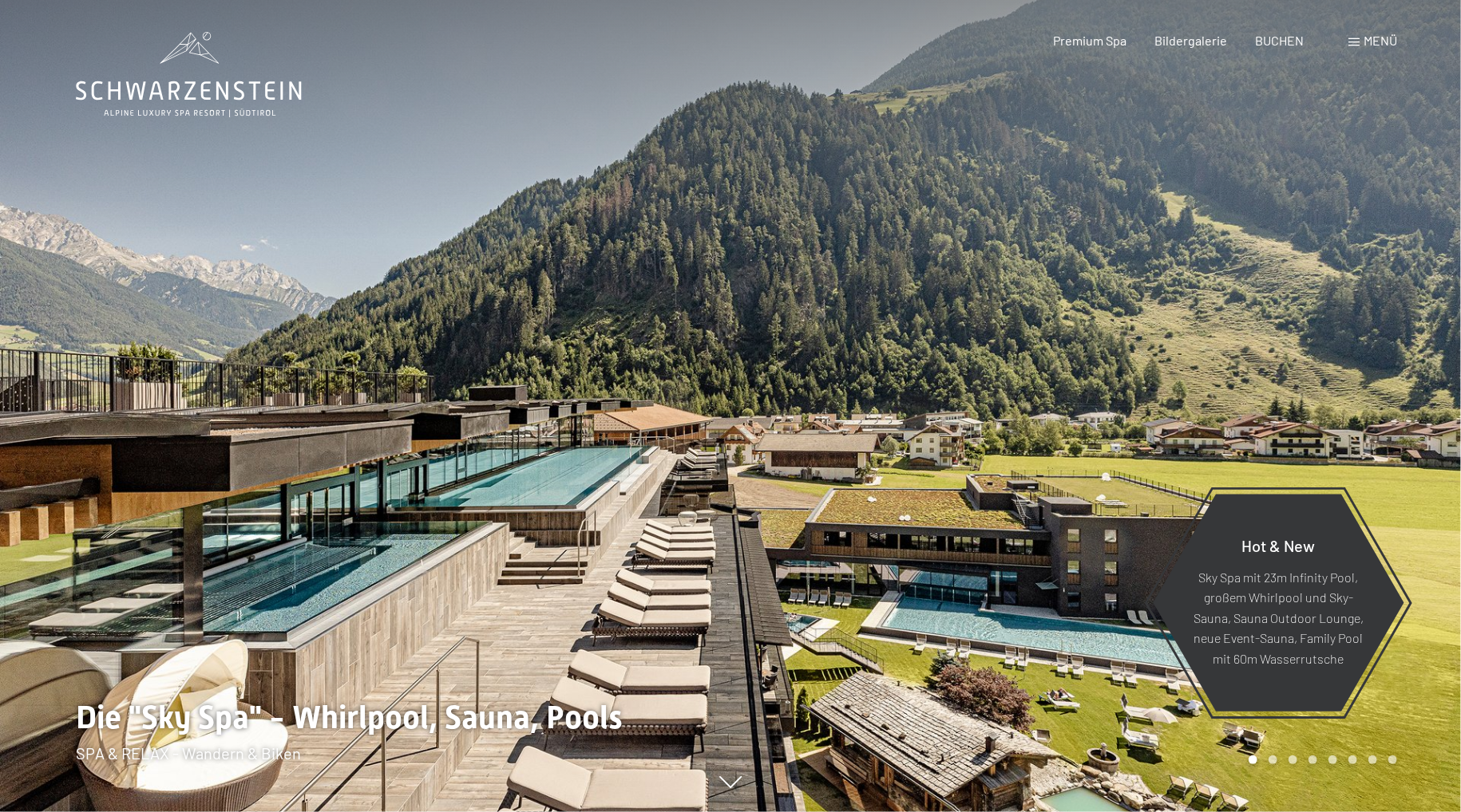
click at [1359, 37] on div "Menü" at bounding box center [1372, 41] width 49 height 18
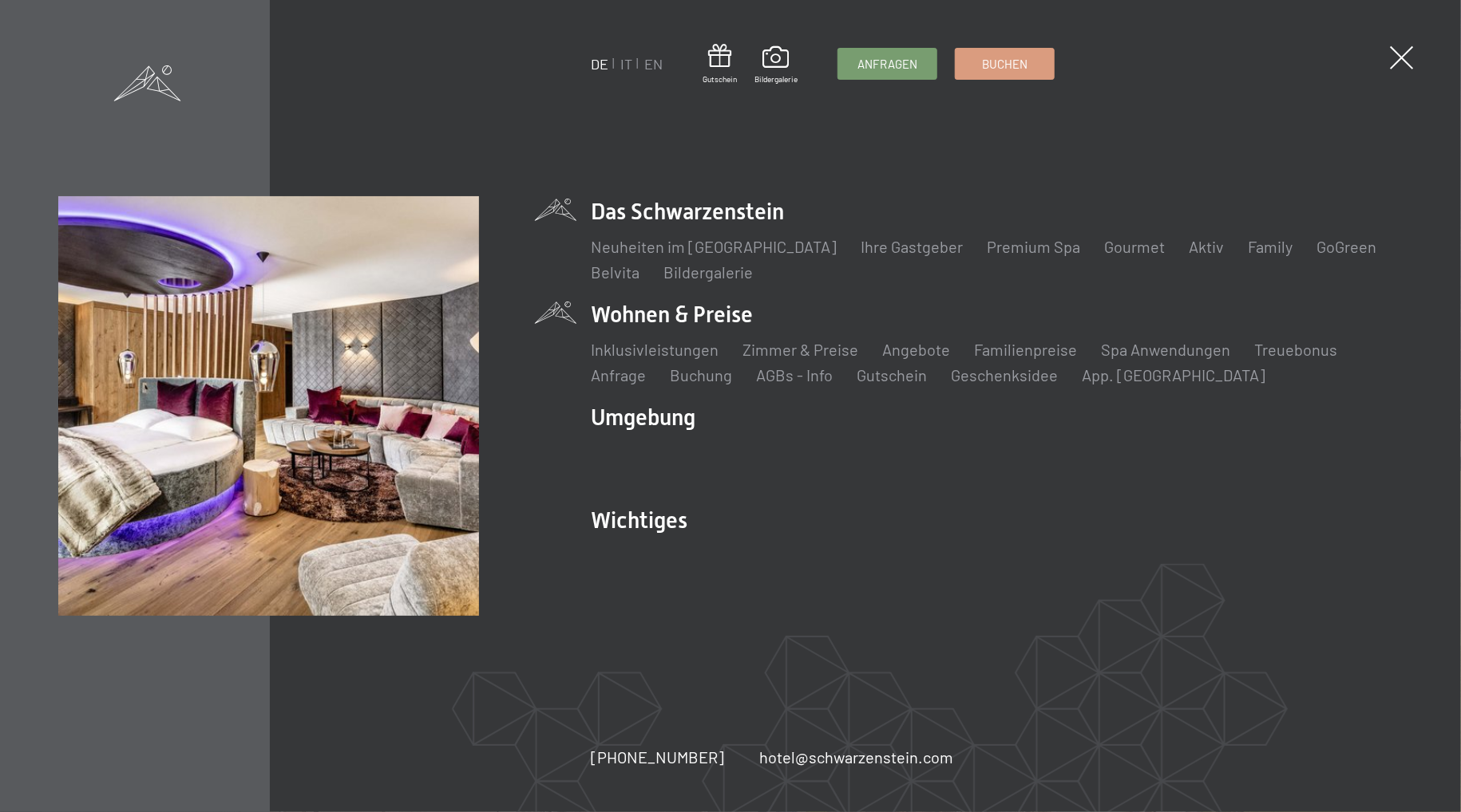
click at [700, 309] on li "Wohnen & Preise Inklusivleistungen Zimmer & Preise Liste Angebote Liste Familie…" at bounding box center [996, 343] width 812 height 87
click at [669, 353] on link "Inklusivleistungen" at bounding box center [654, 350] width 127 height 20
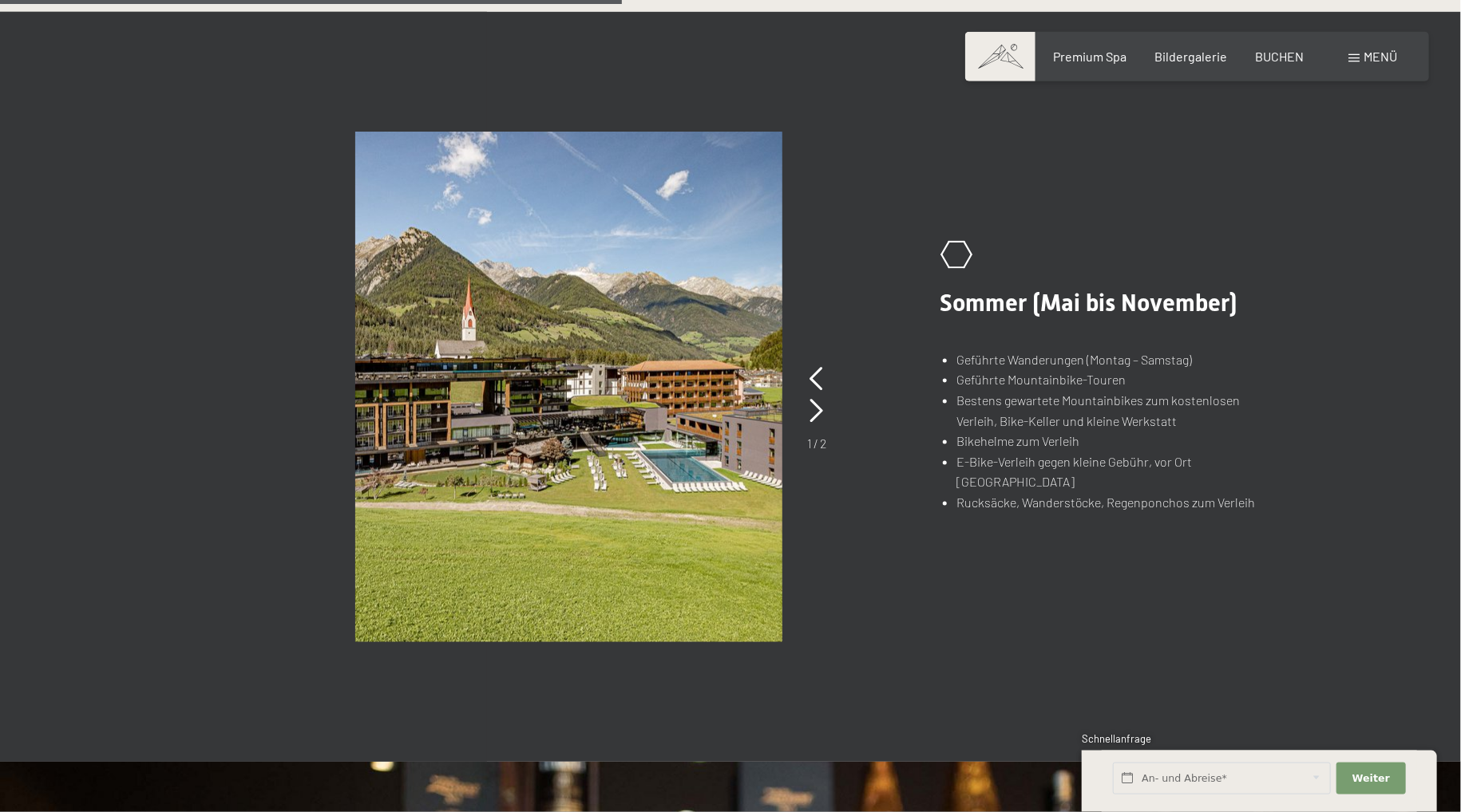
scroll to position [1263, 0]
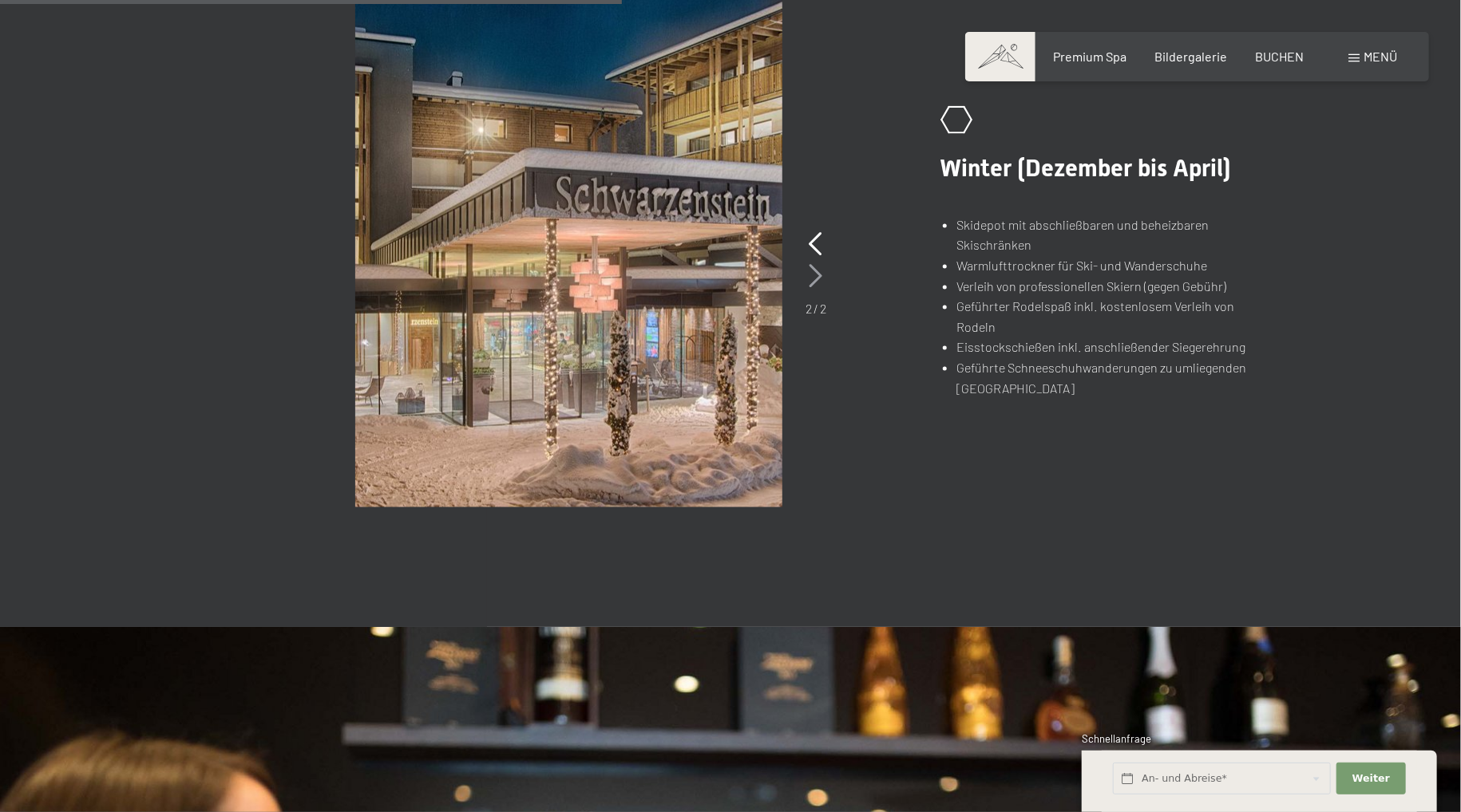
click at [816, 280] on icon at bounding box center [816, 276] width 13 height 24
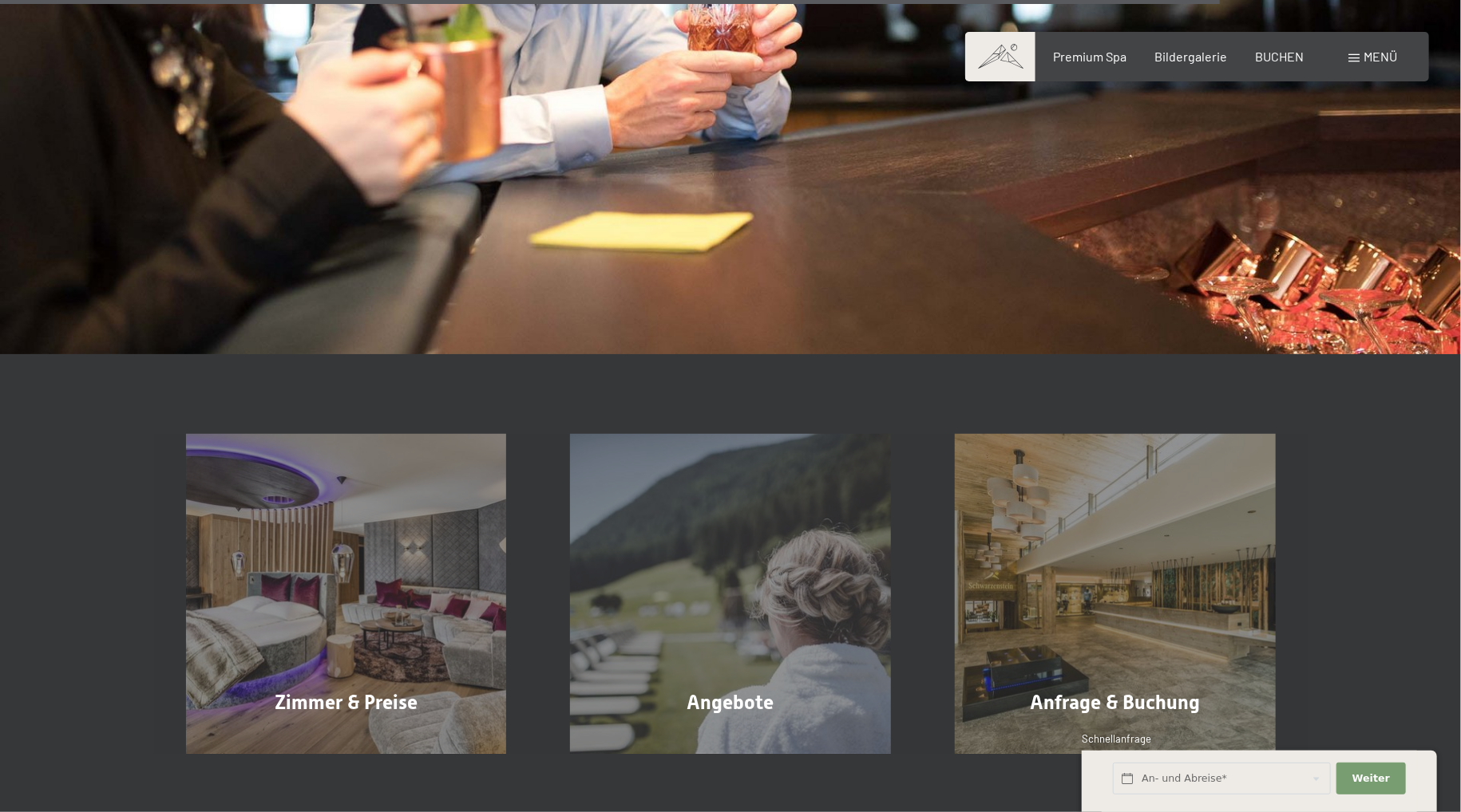
scroll to position [2695, 0]
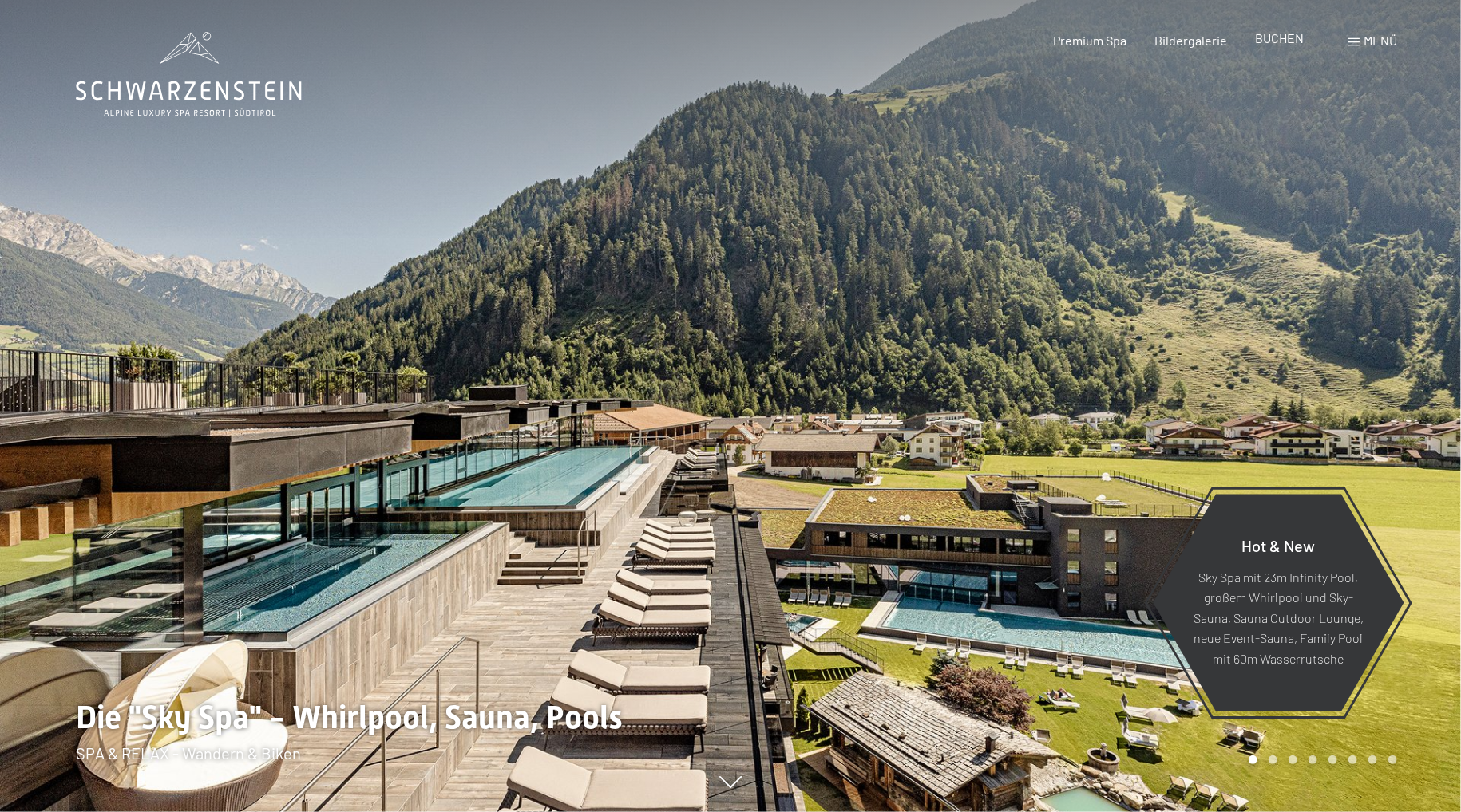
click at [1268, 36] on span "BUCHEN" at bounding box center [1279, 37] width 49 height 15
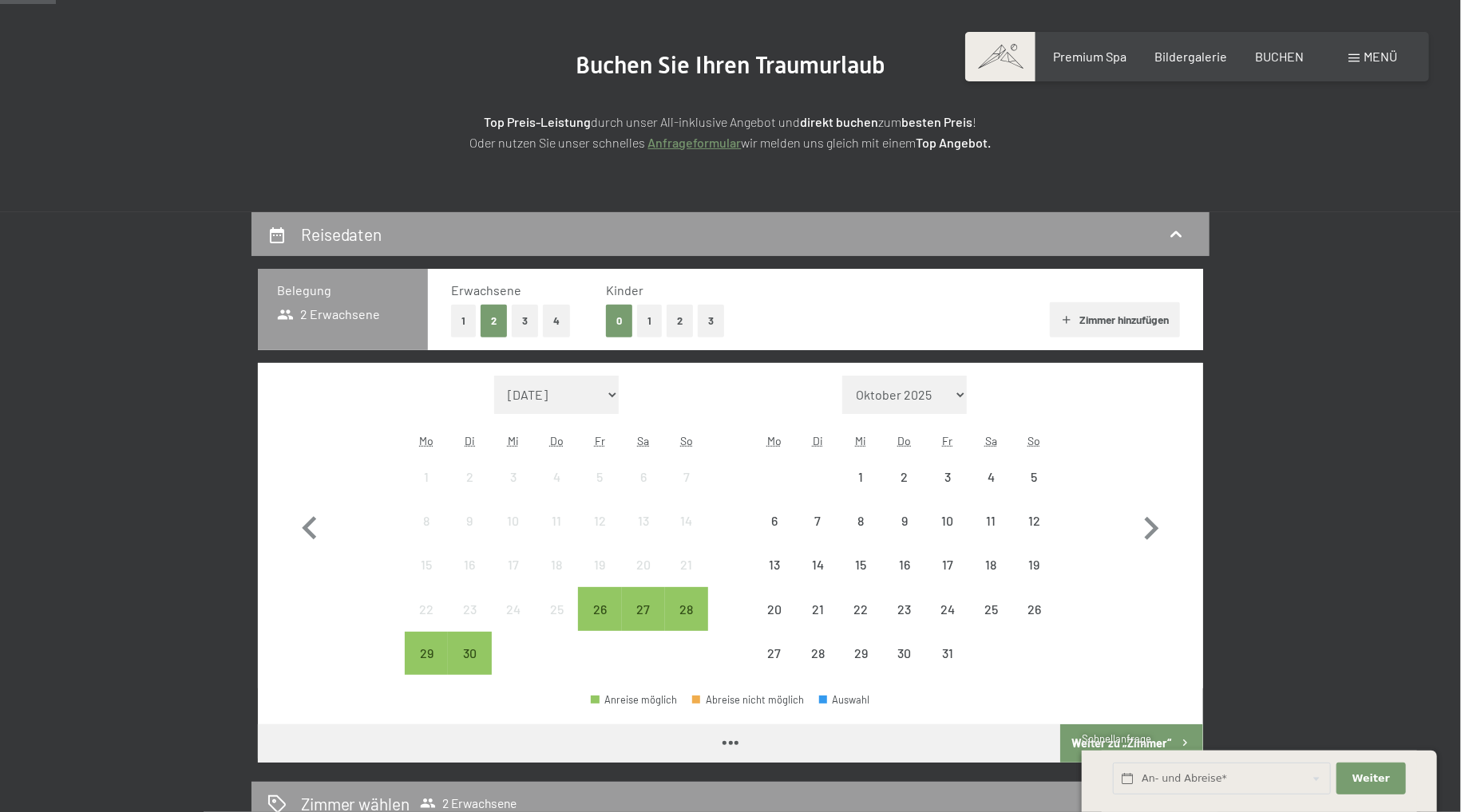
scroll to position [168, 0]
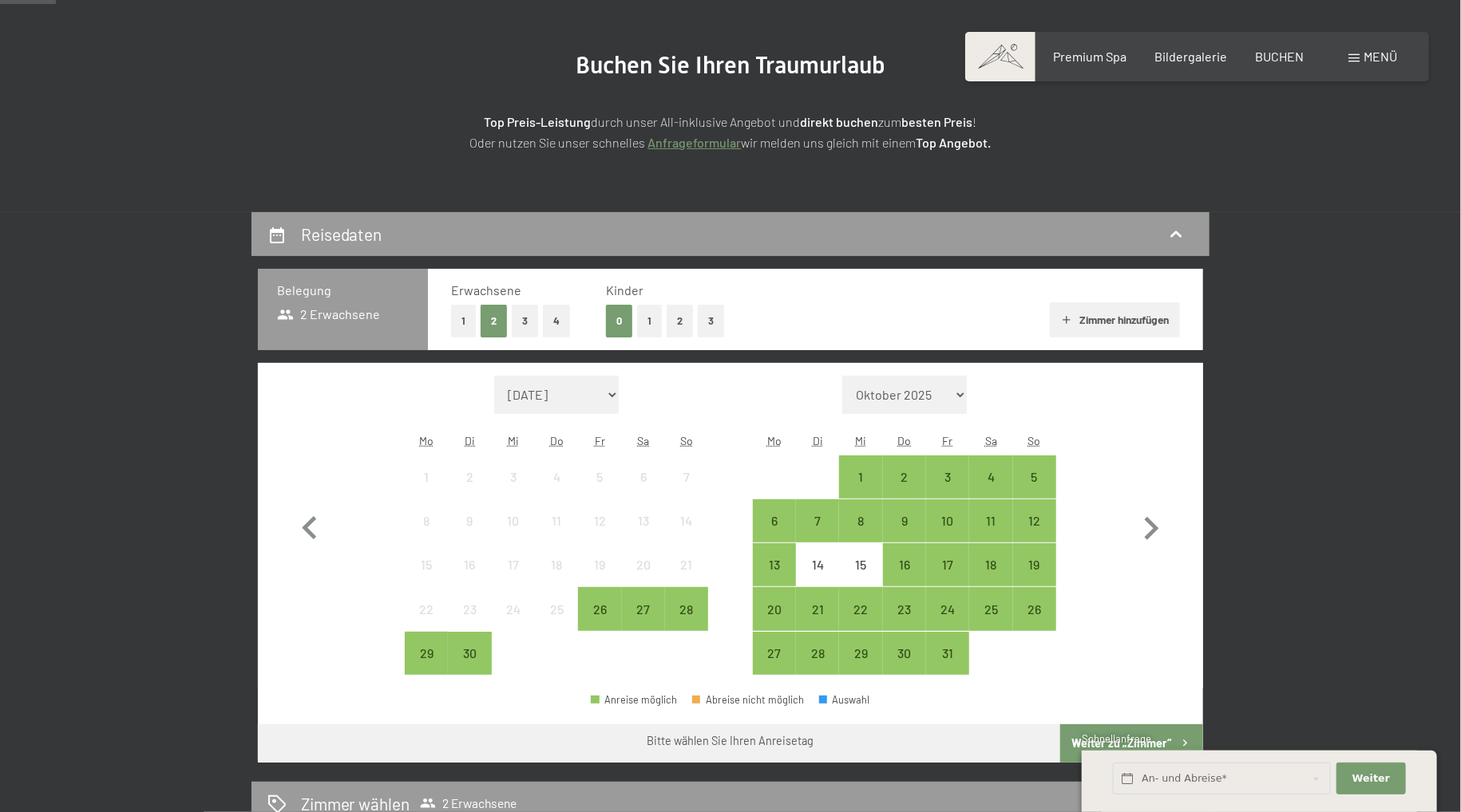
click at [677, 319] on button "2" at bounding box center [680, 321] width 27 height 33
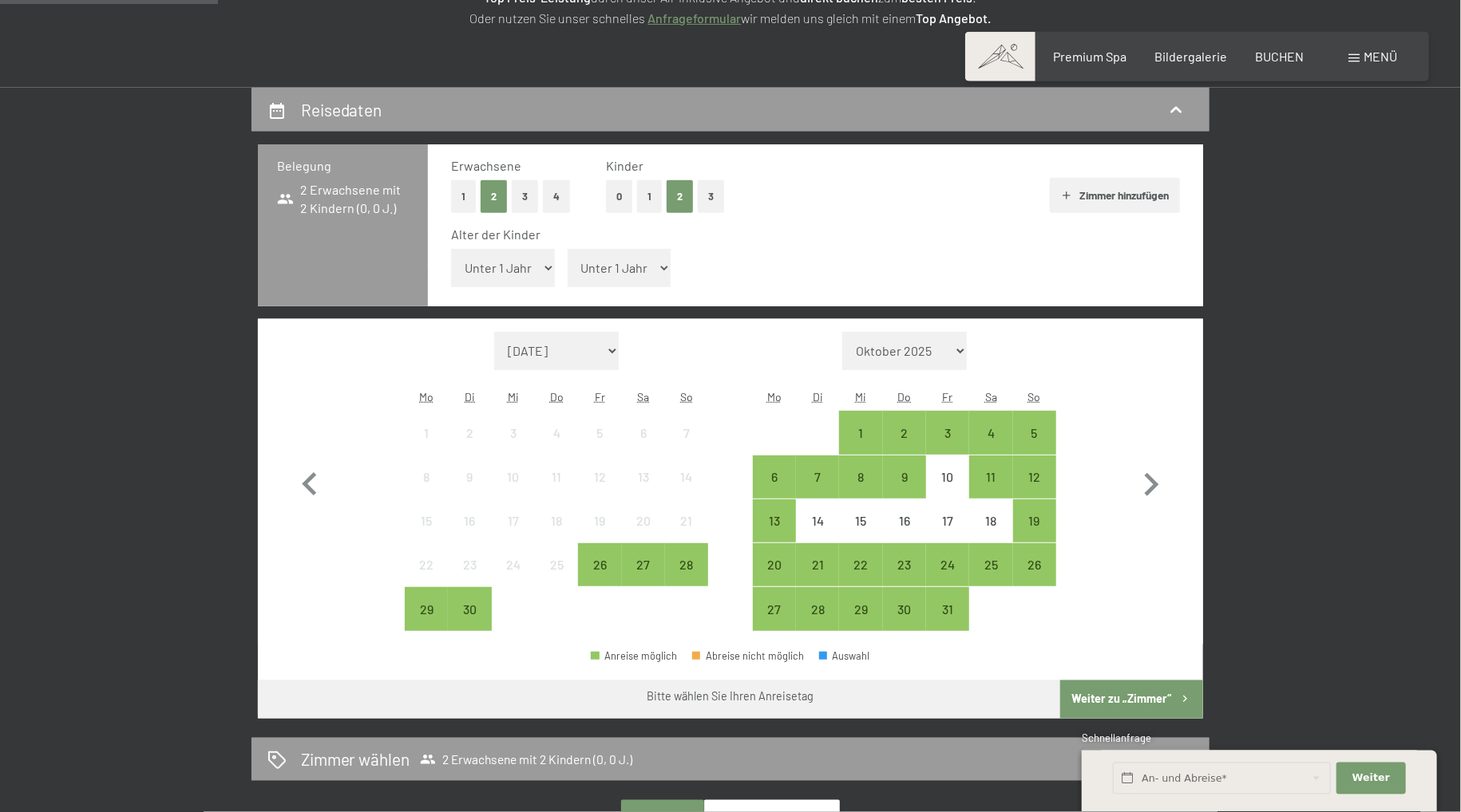
scroll to position [337, 0]
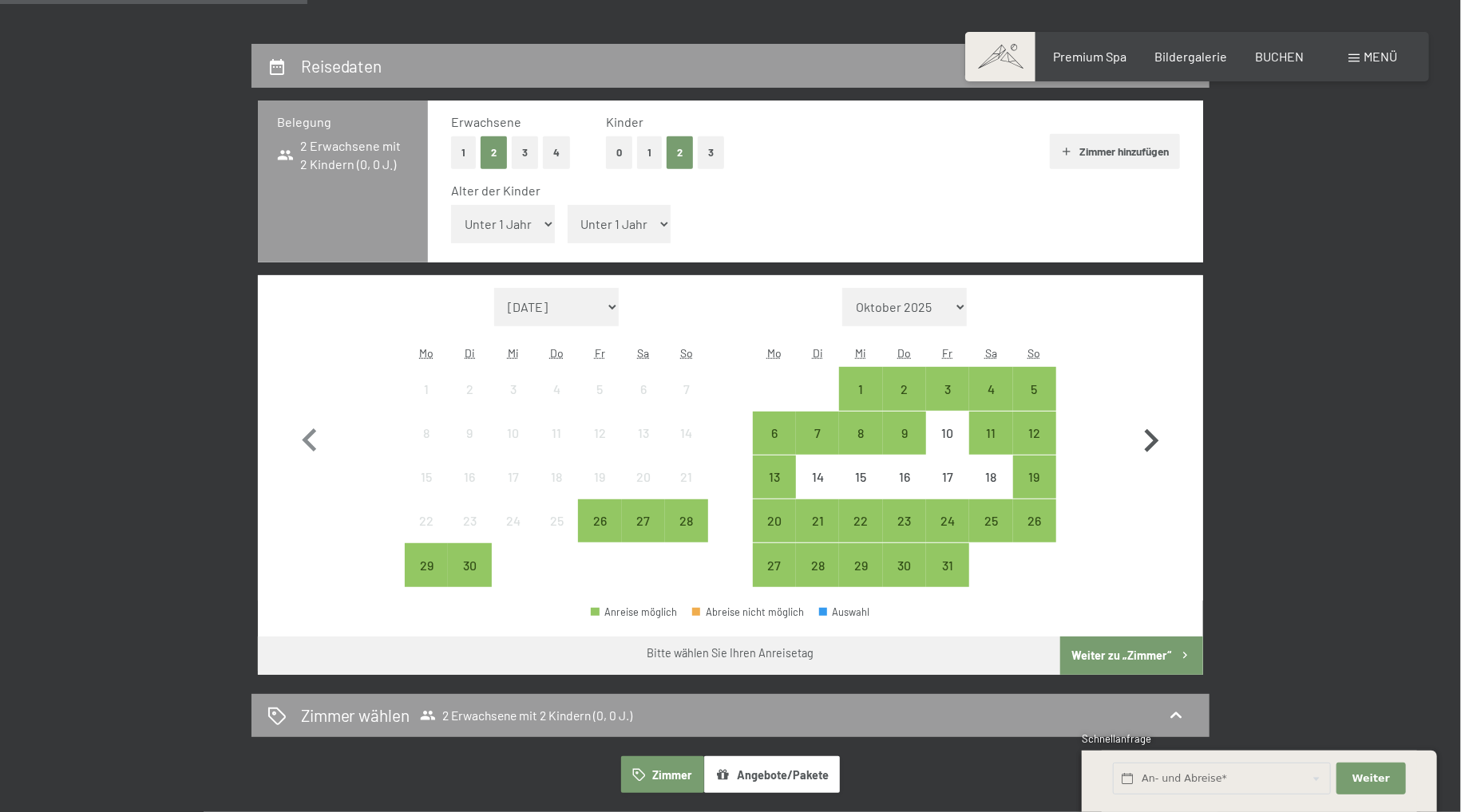
click at [1145, 421] on icon "button" at bounding box center [1151, 441] width 46 height 46
select select "[DATE]"
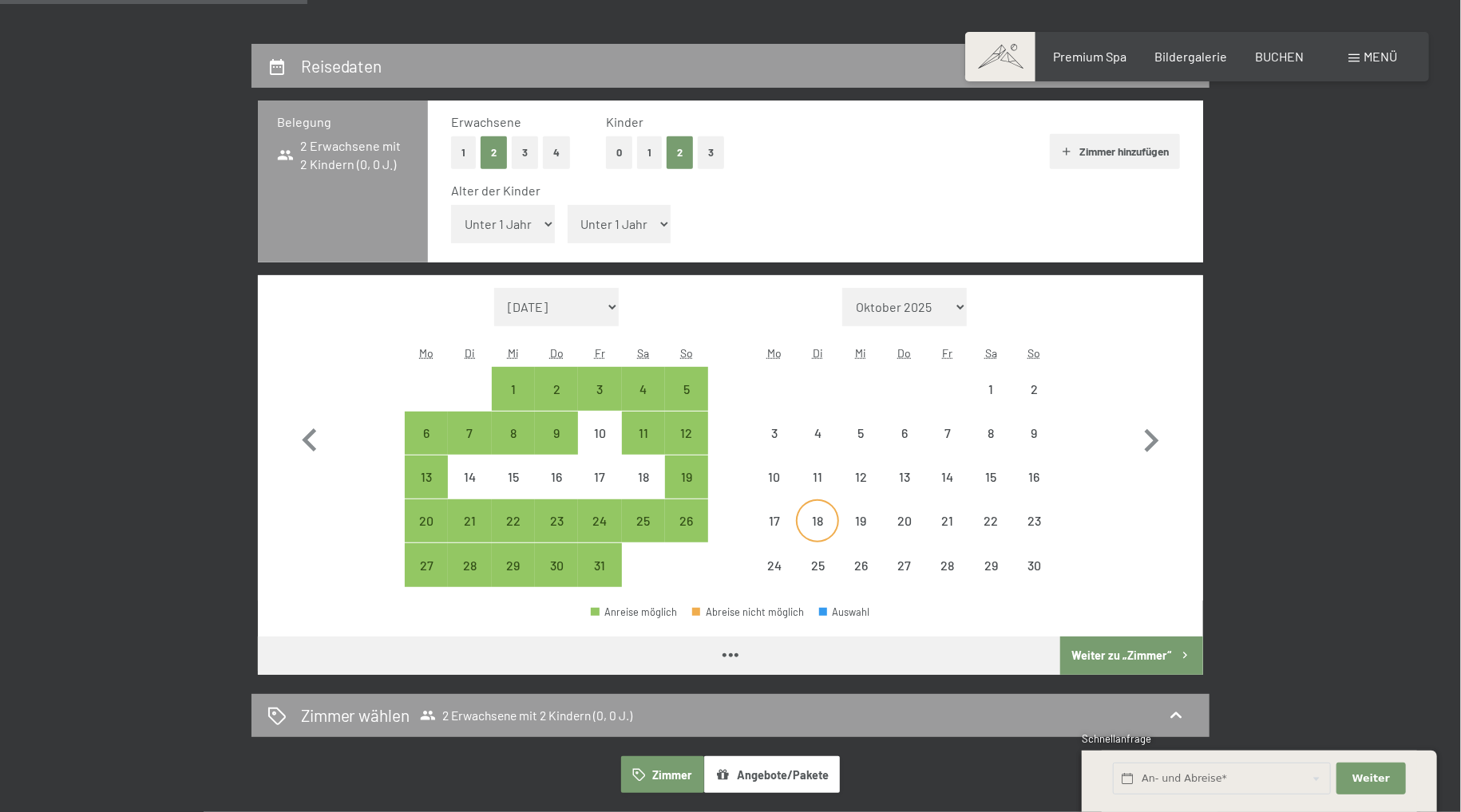
click at [827, 524] on div "18" at bounding box center [817, 534] width 40 height 40
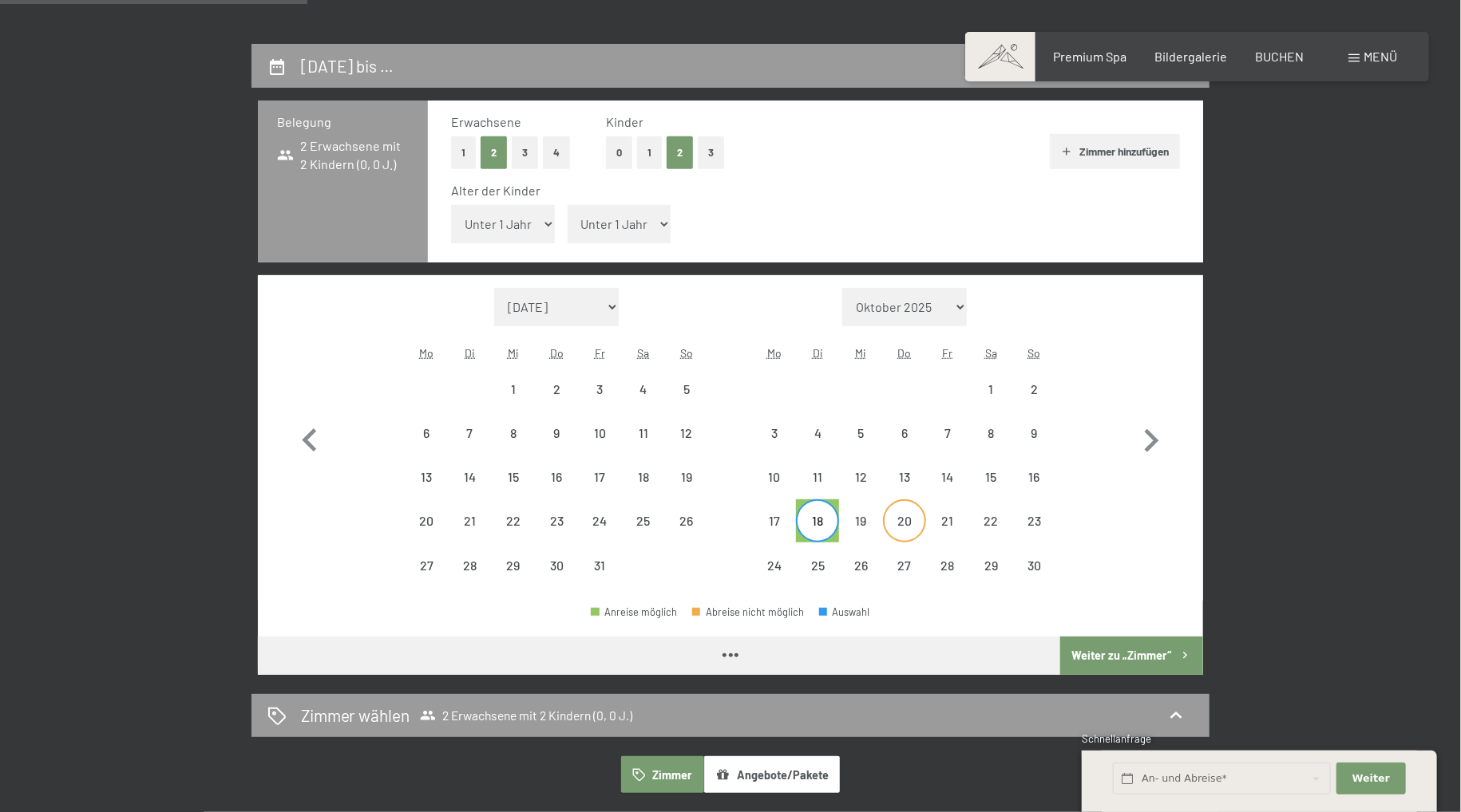
select select "[DATE]"
select select "2025-11-01"
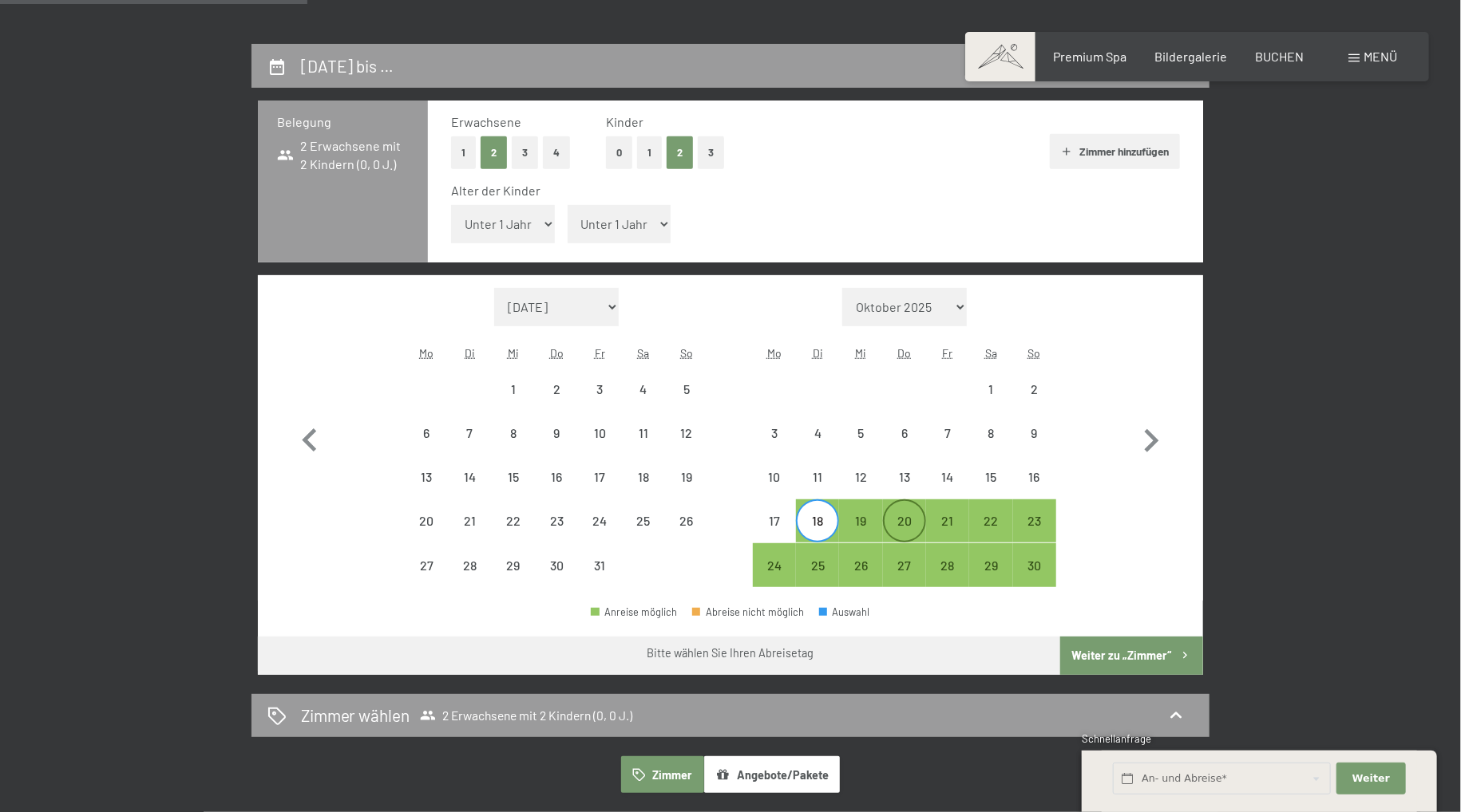
click at [917, 523] on div "20" at bounding box center [904, 534] width 40 height 40
select select "2025-10-01"
select select "2025-11-01"
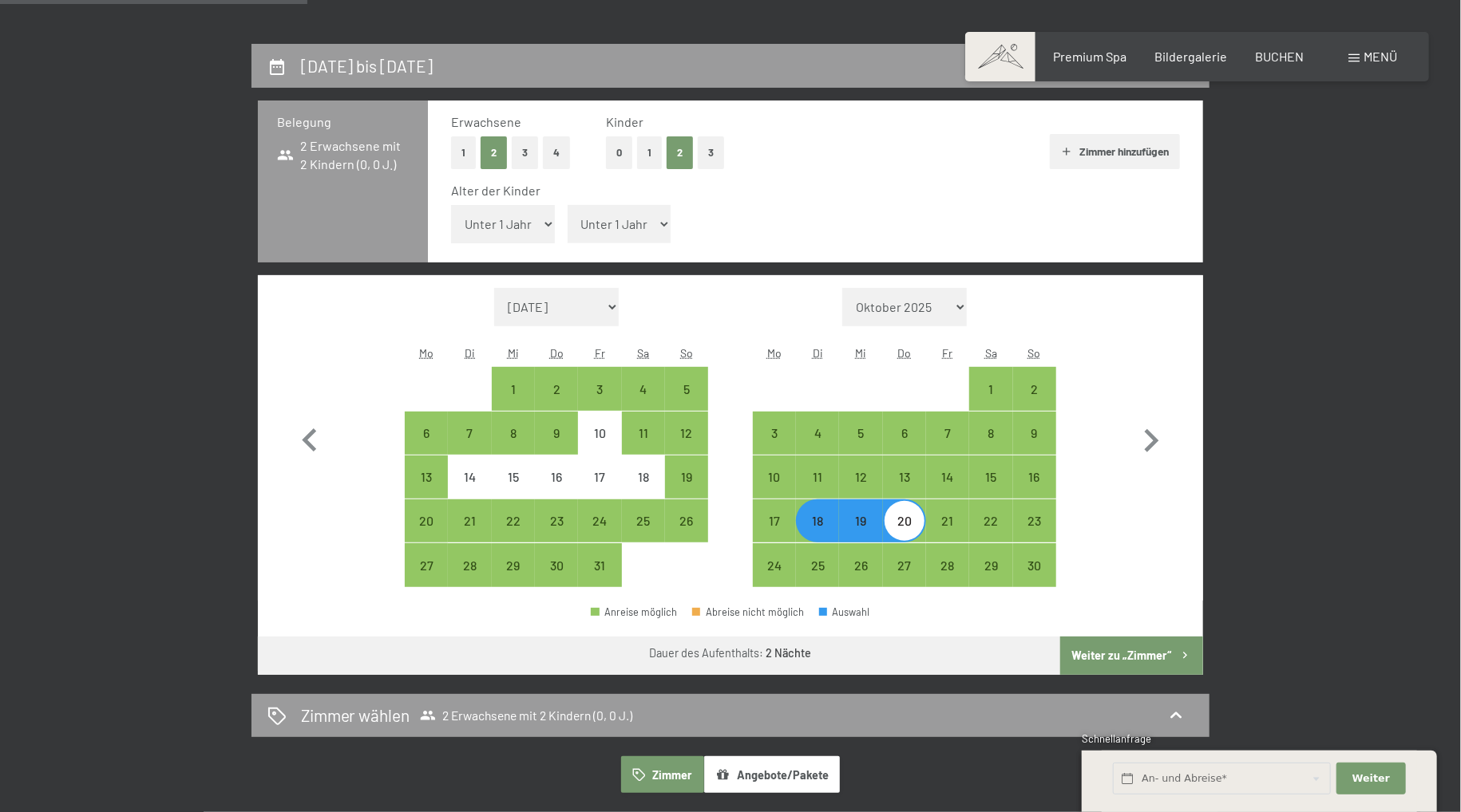
click at [1131, 655] on button "Weiter zu „Zimmer“" at bounding box center [1131, 655] width 143 height 38
select select "2025-10-01"
select select "2025-11-01"
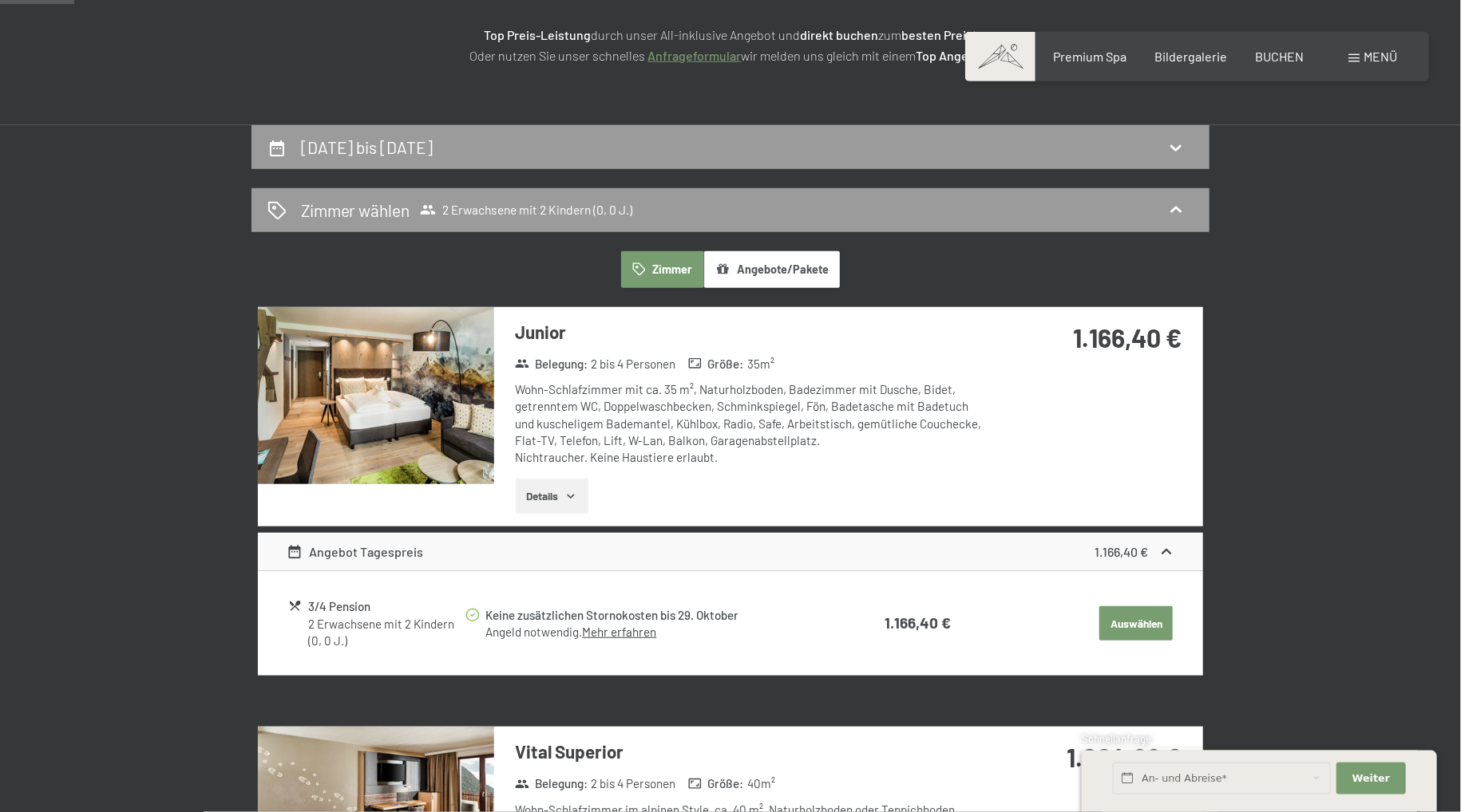
scroll to position [211, 0]
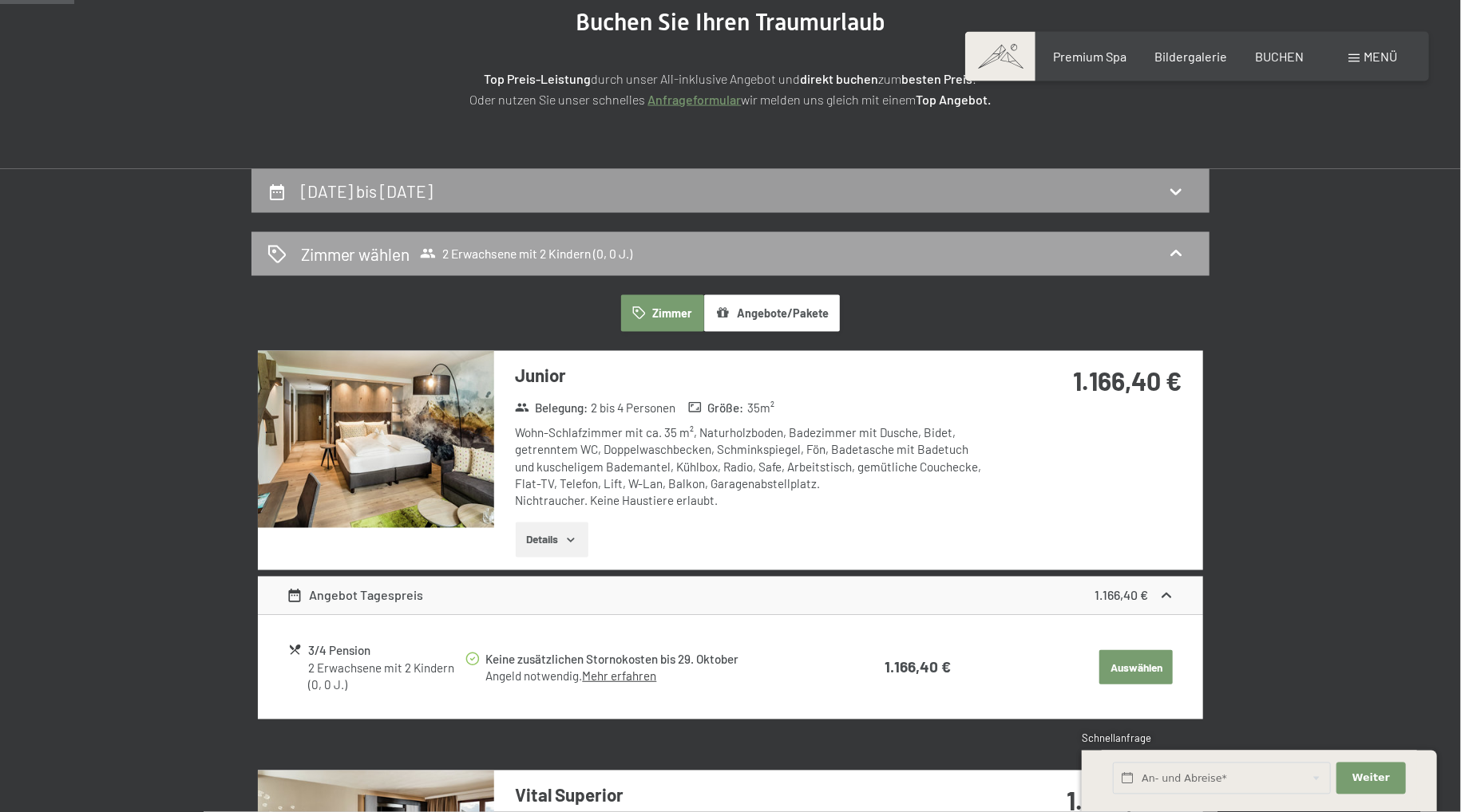
click at [549, 261] on span "2 Erwachsene mit 2 Kindern (0, 0 J.)" at bounding box center [526, 254] width 212 height 16
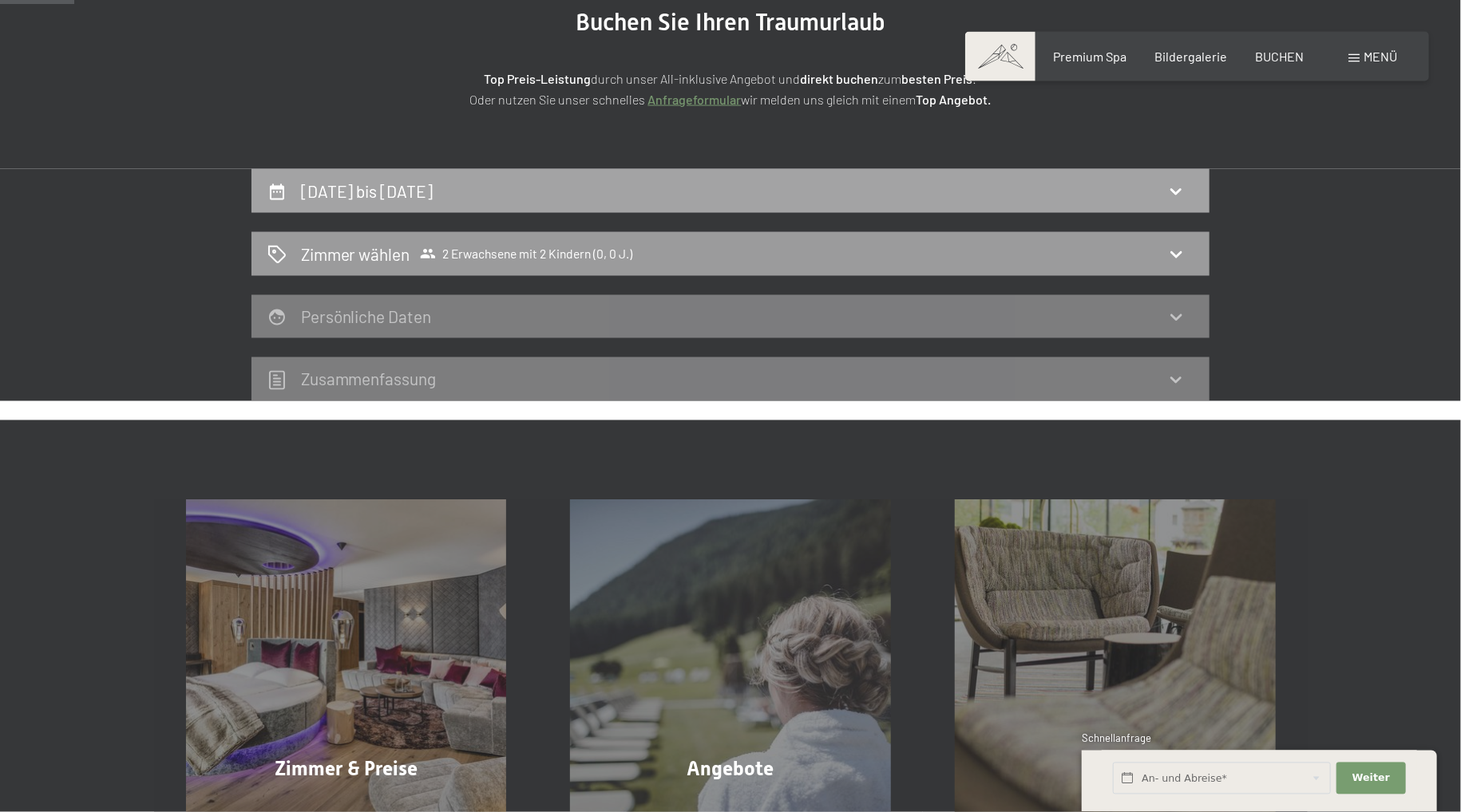
scroll to position [380, 0]
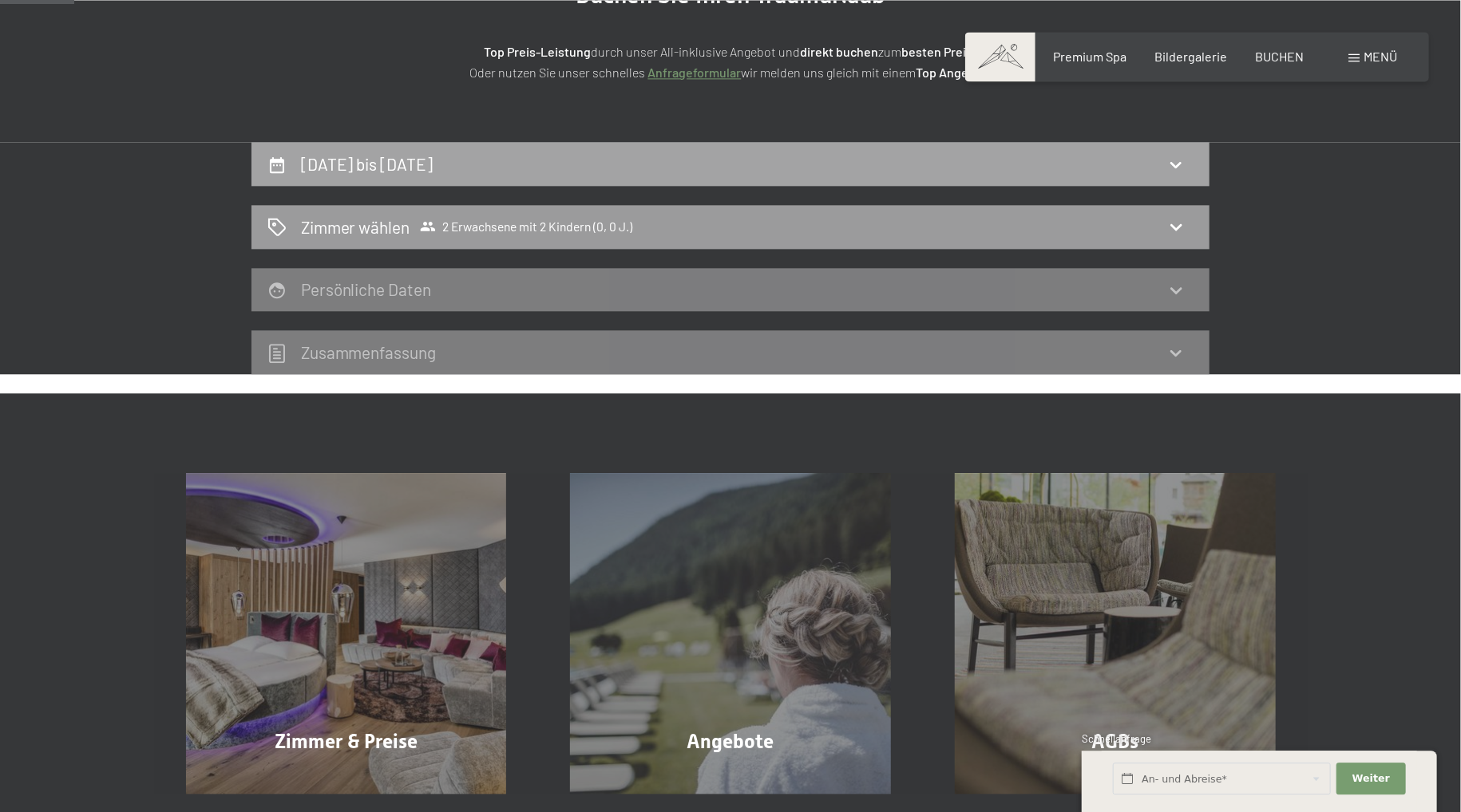
click at [330, 186] on div "18. November bis 20. November 2025" at bounding box center [730, 163] width 958 height 44
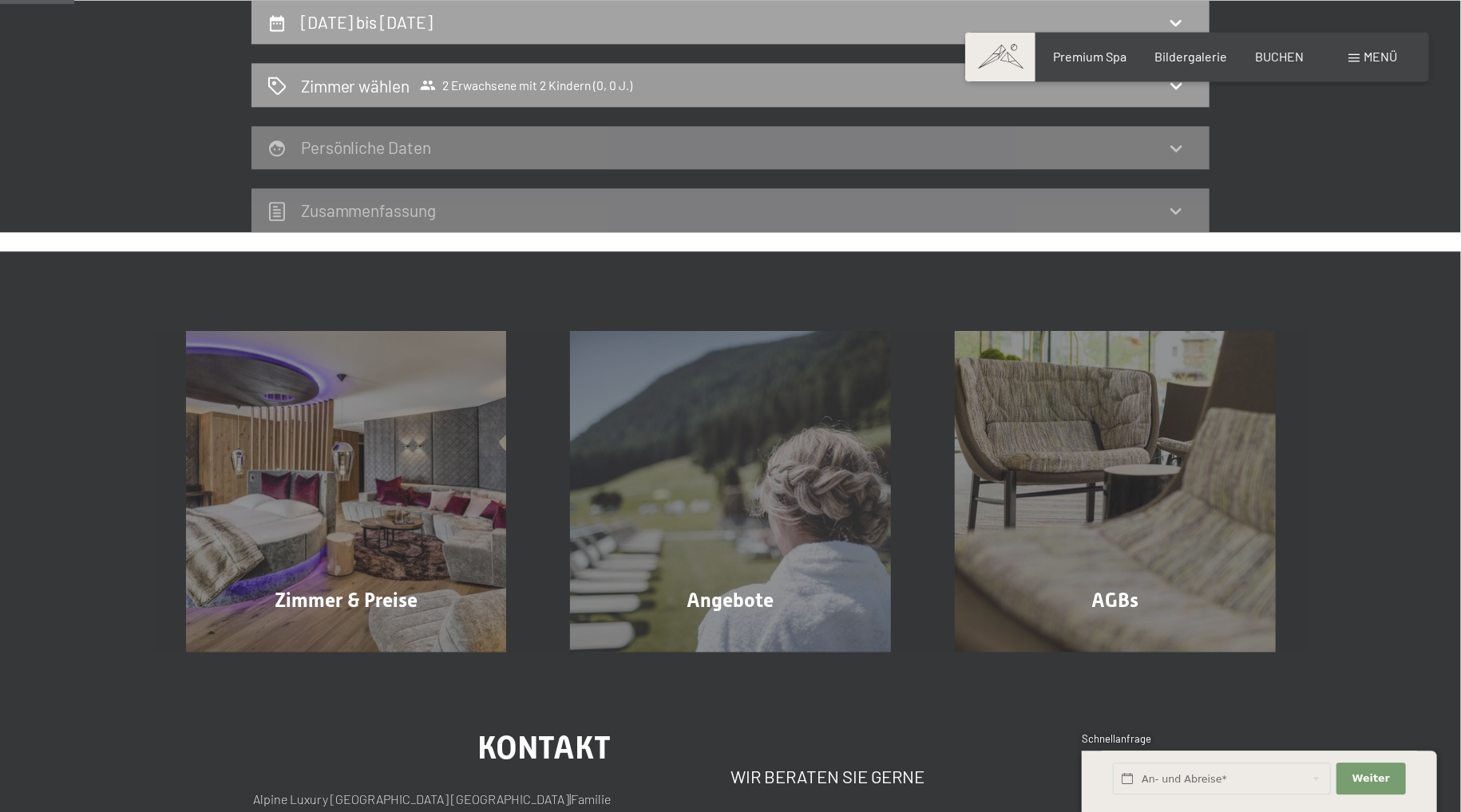
select select "2025-10-01"
select select "2025-11-01"
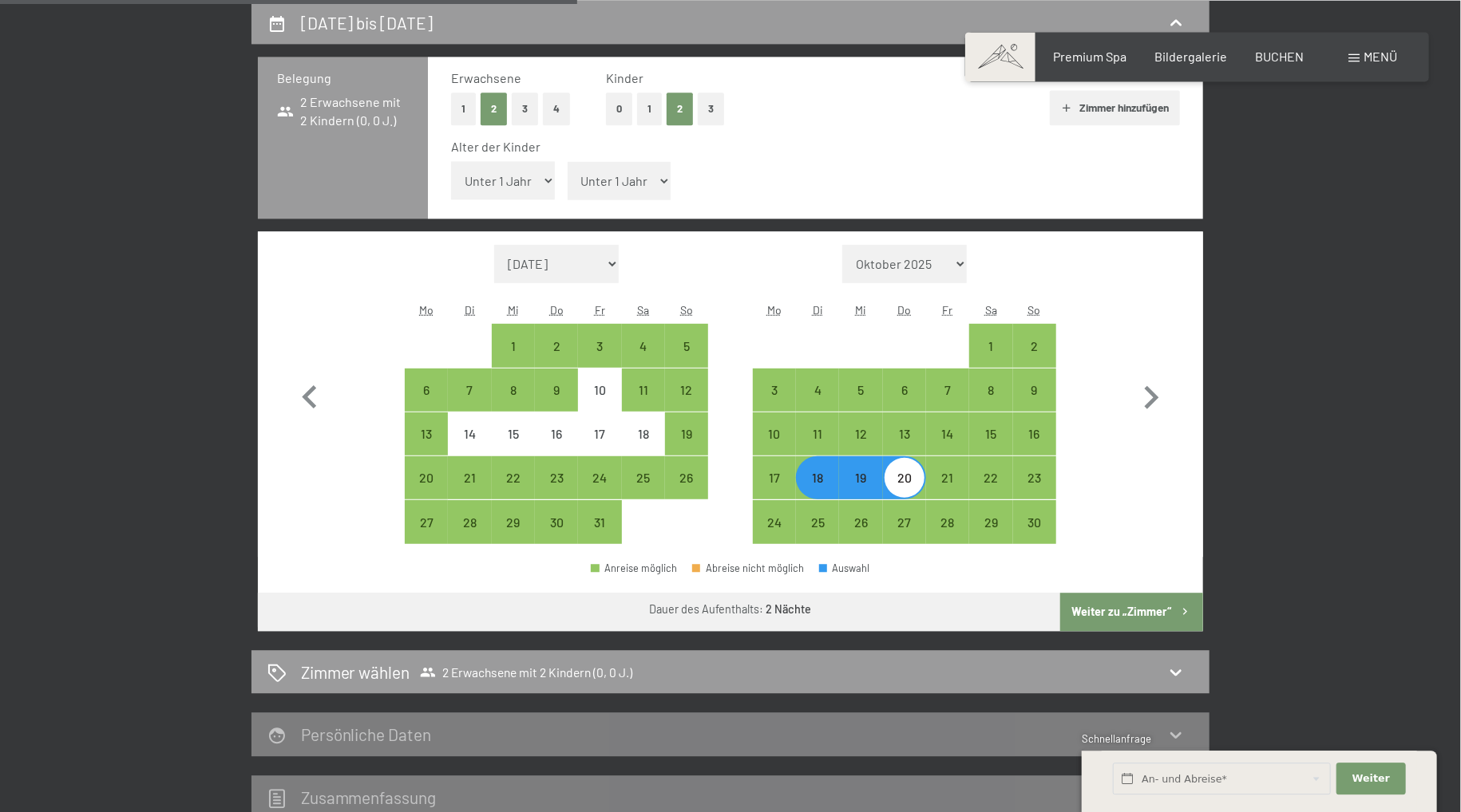
click at [451, 161] on select "Unter 1 Jahr 1 Jahr 2 Jahre 3 Jahre 4 Jahre 5 Jahre 6 Jahre 7 Jahre 8 Jahre 9 J…" at bounding box center [502, 180] width 103 height 38
select select "5"
click option "5 Jahre" at bounding box center [0, 0] width 0 height 0
select select "2025-10-01"
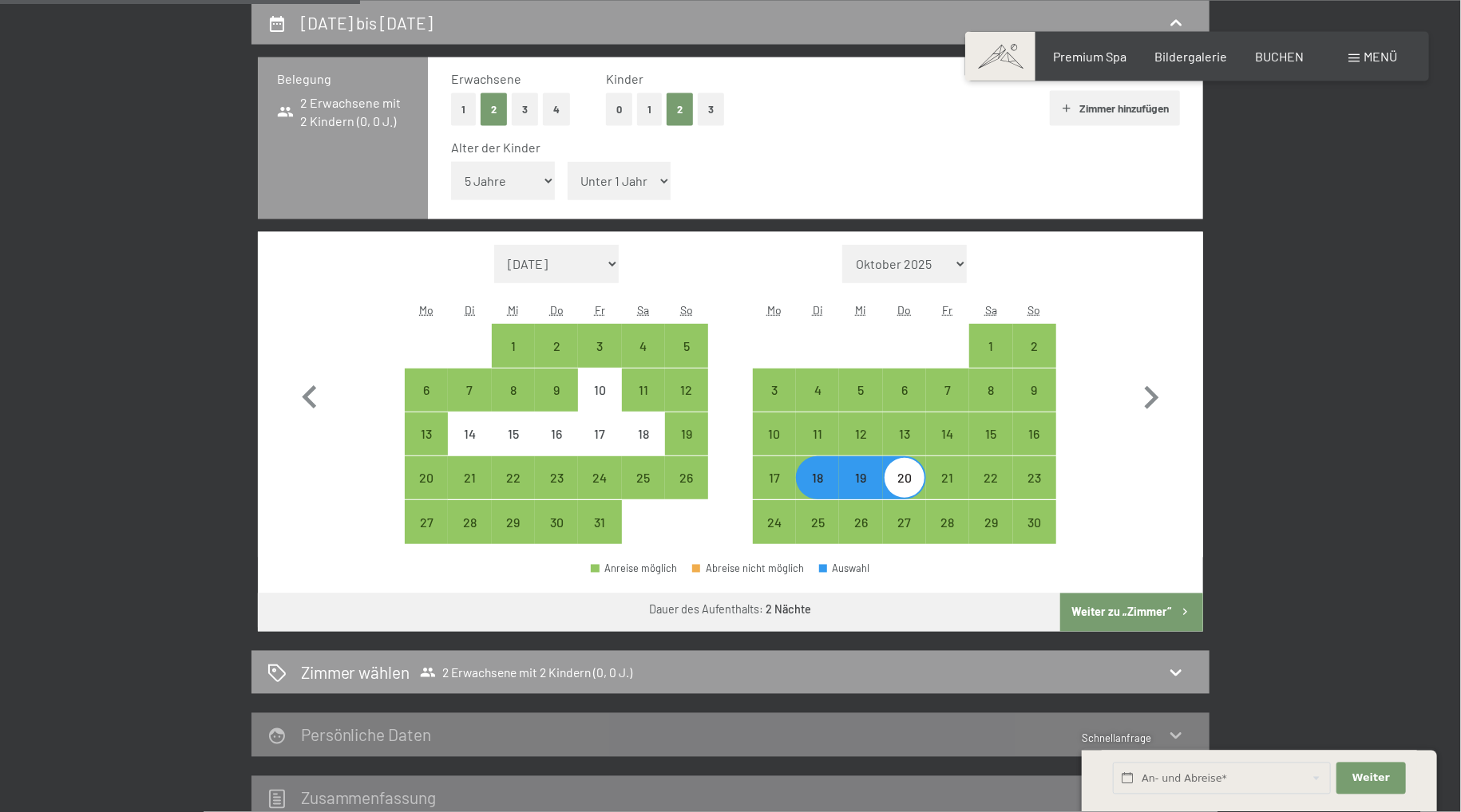
select select "2025-11-01"
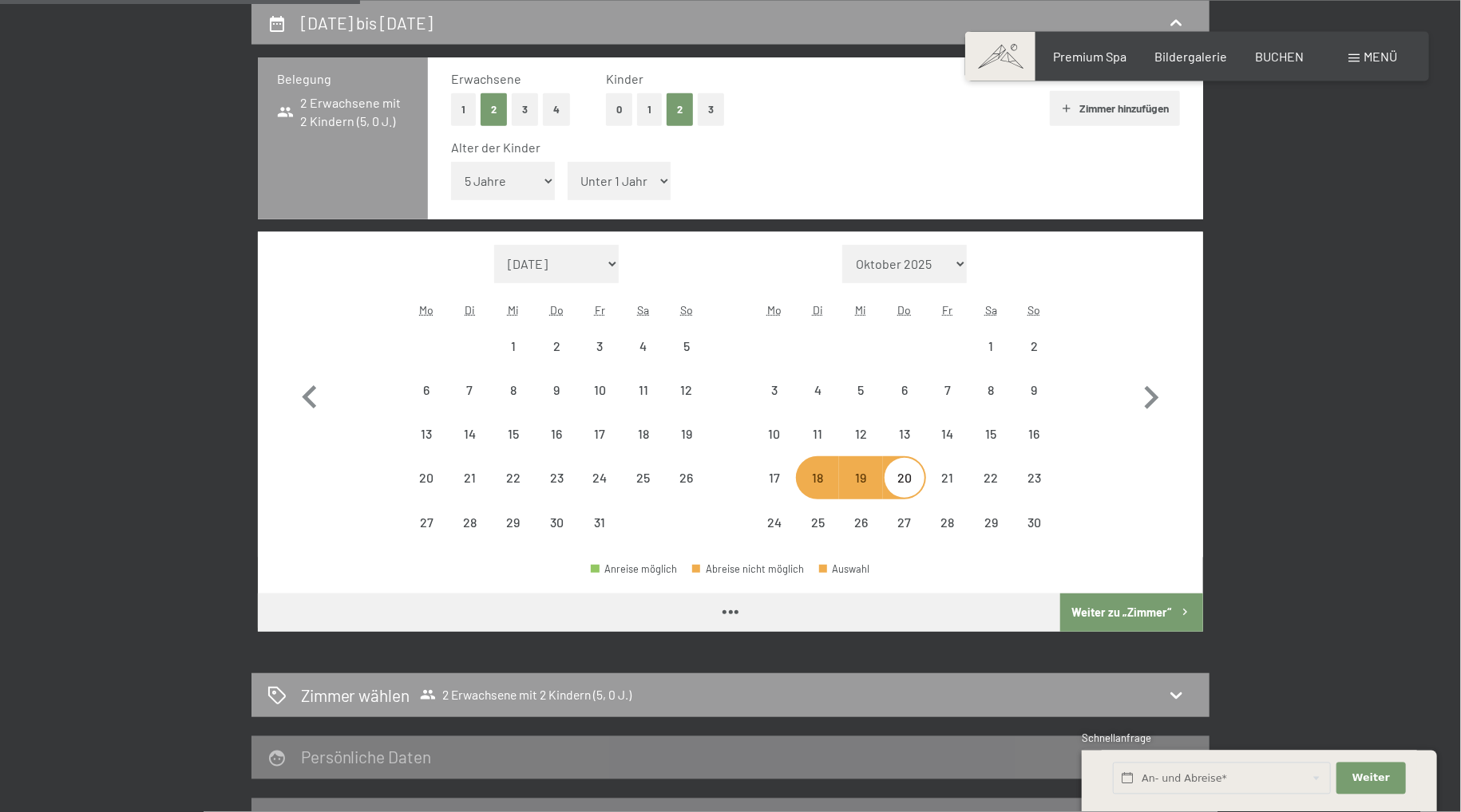
click at [567, 162] on select "Unter 1 Jahr 1 Jahr 2 Jahre 3 Jahre 4 Jahre 5 Jahre 6 Jahre 7 Jahre 8 Jahre 9 J…" at bounding box center [619, 181] width 103 height 38
select select "2025-10-01"
select select "2025-11-01"
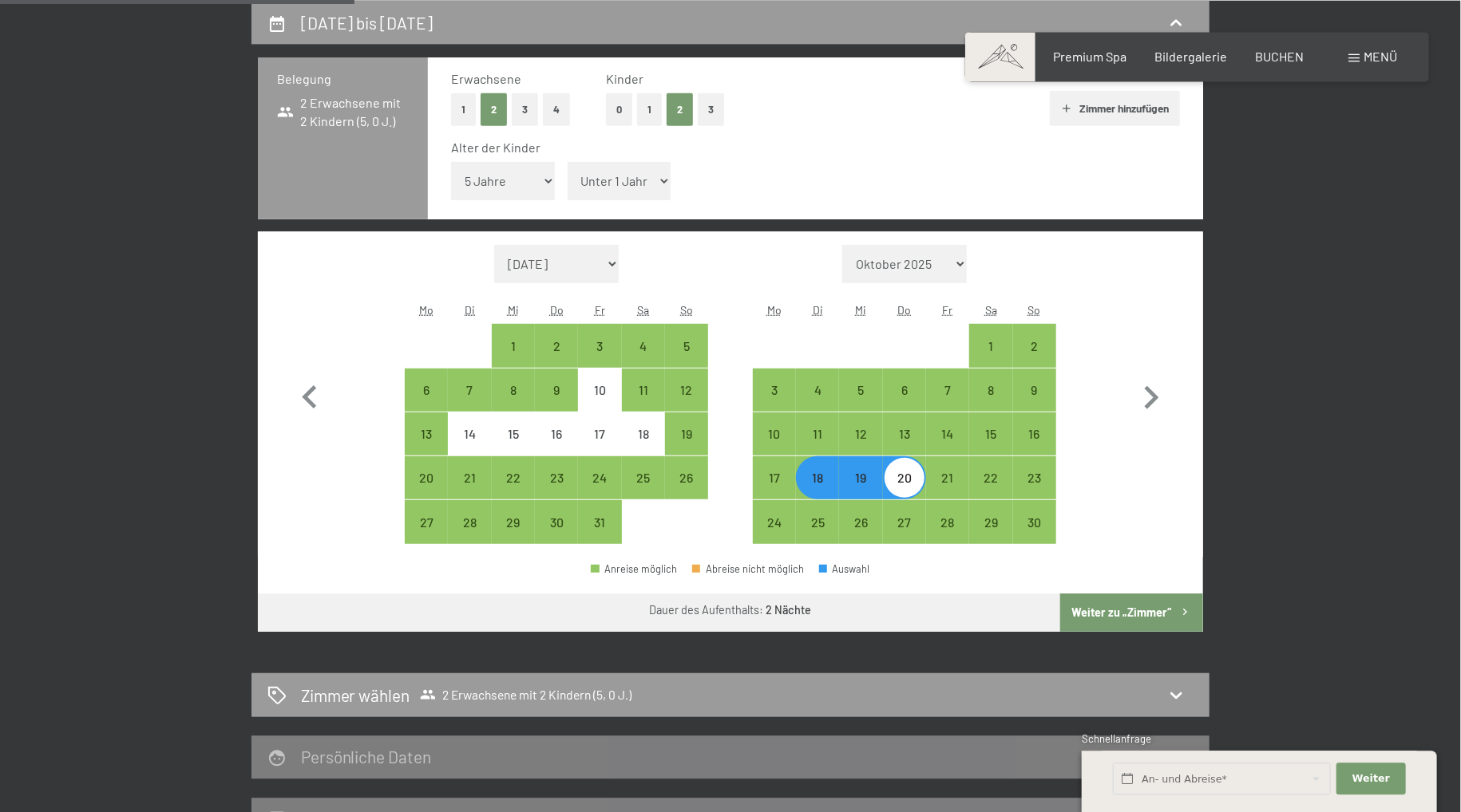
select select "3"
click option "3 Jahre" at bounding box center [0, 0] width 0 height 0
select select "2025-10-01"
select select "2025-11-01"
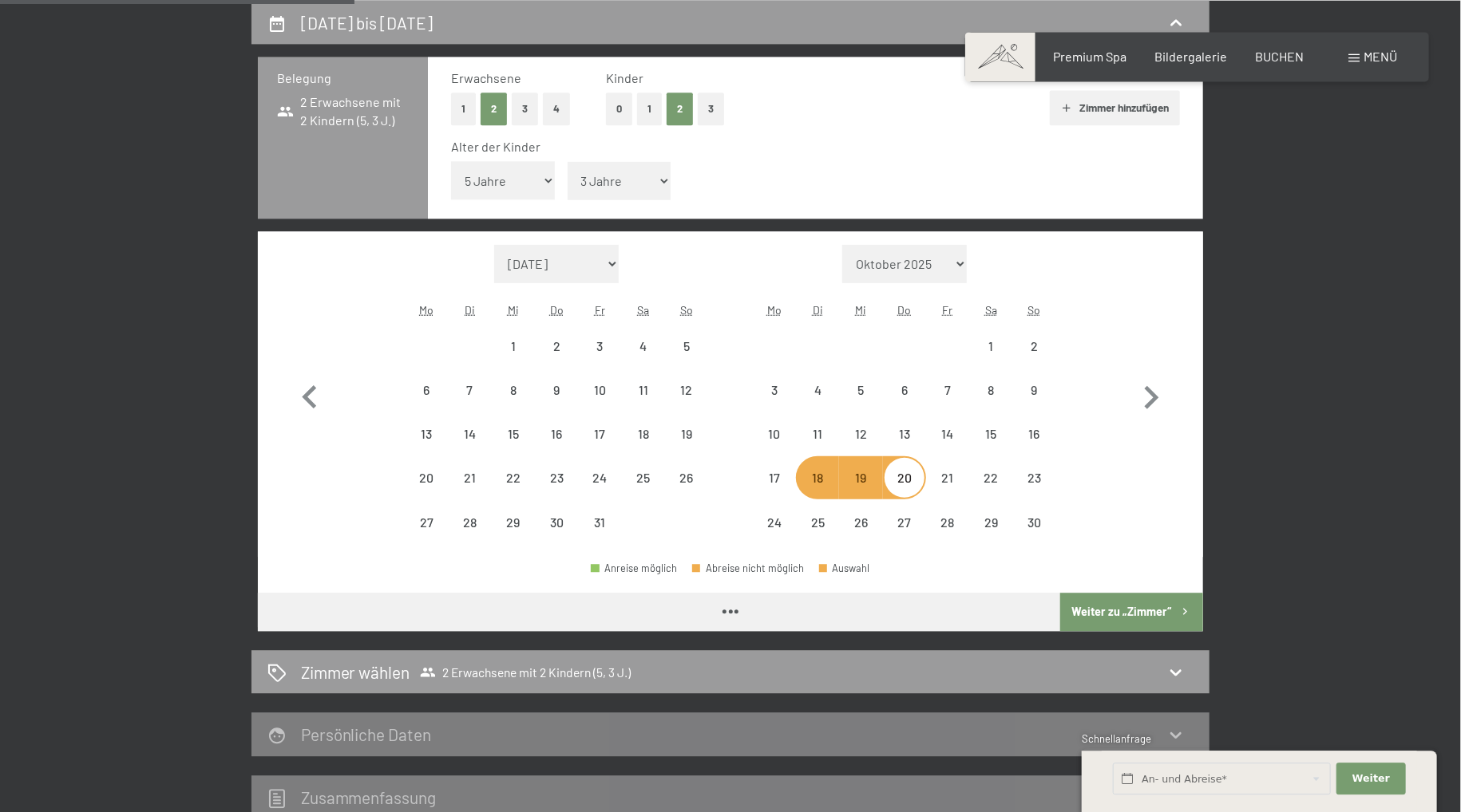
select select "2025-10-01"
select select "2025-11-01"
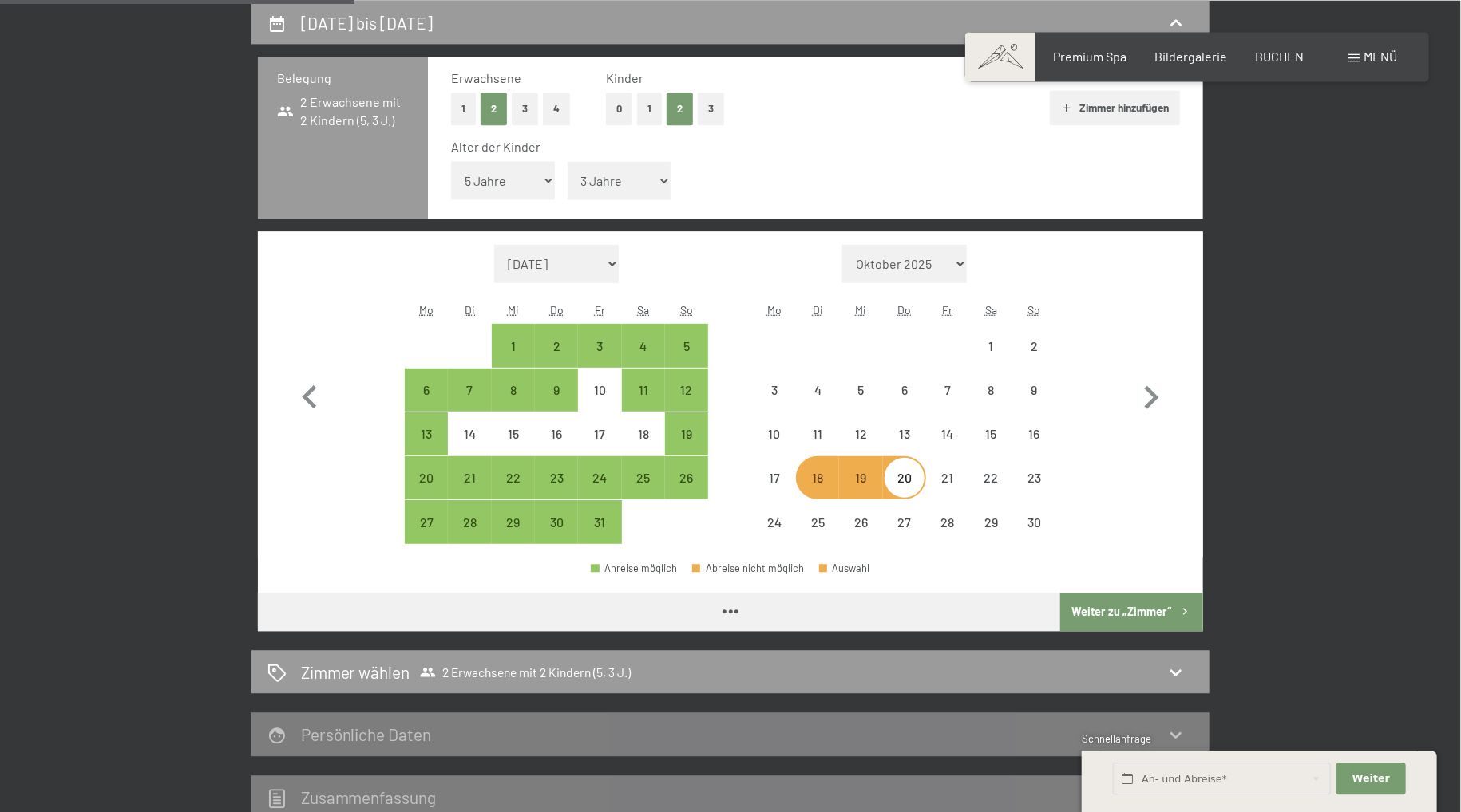
select select "2025-10-01"
select select "2025-11-01"
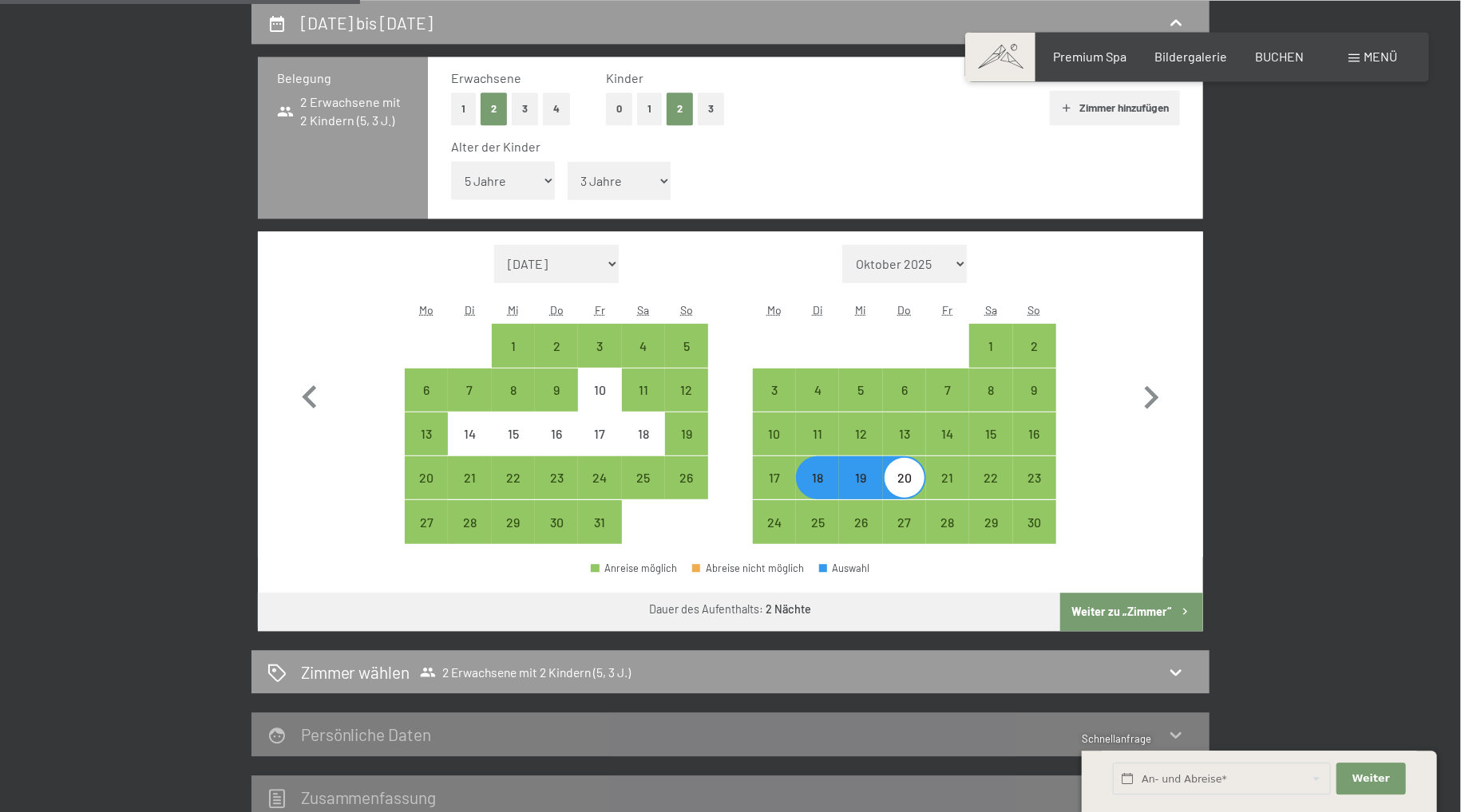
click at [1106, 615] on button "Weiter zu „Zimmer“" at bounding box center [1131, 612] width 143 height 38
select select "2025-10-01"
select select "2025-11-01"
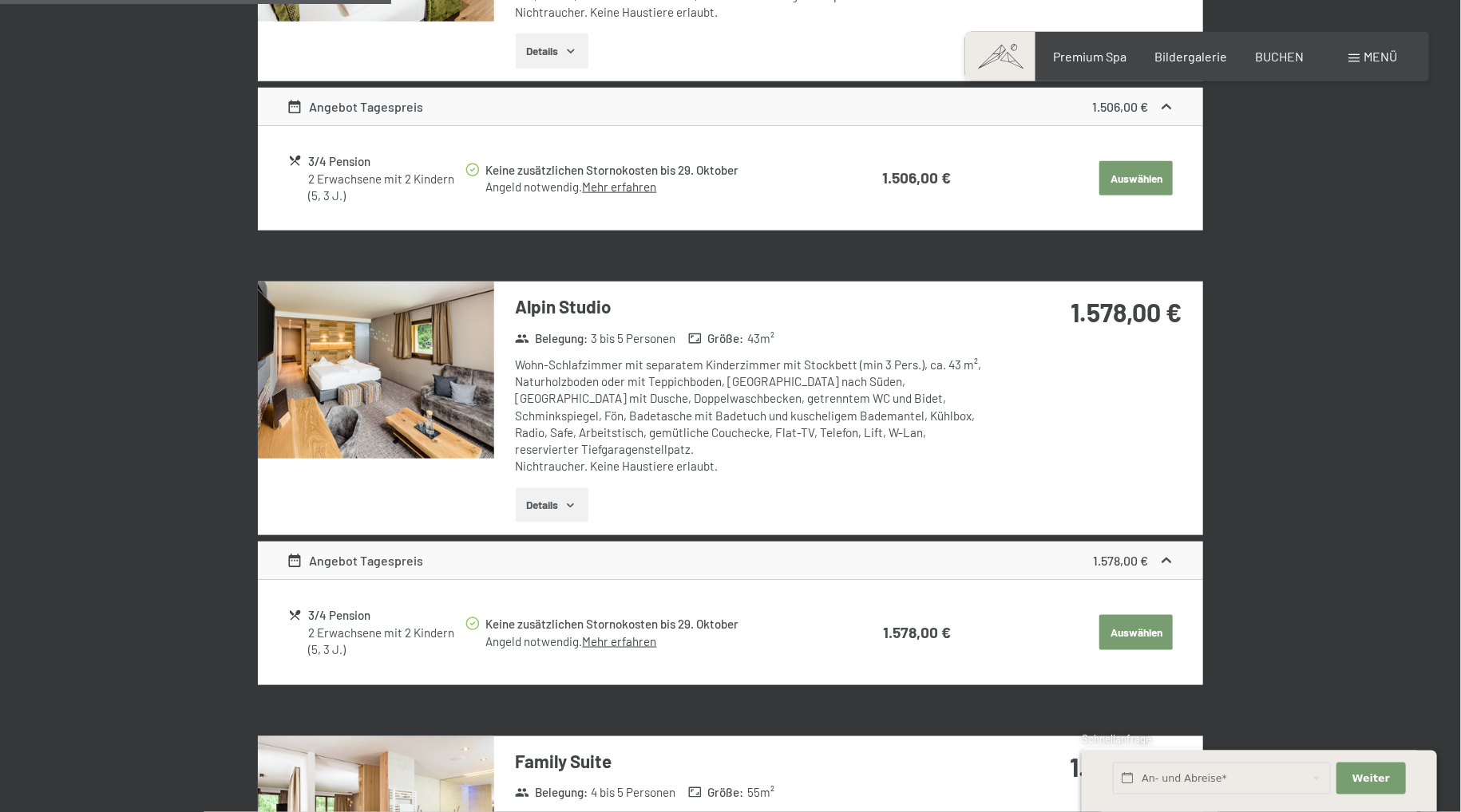
scroll to position [1139, 0]
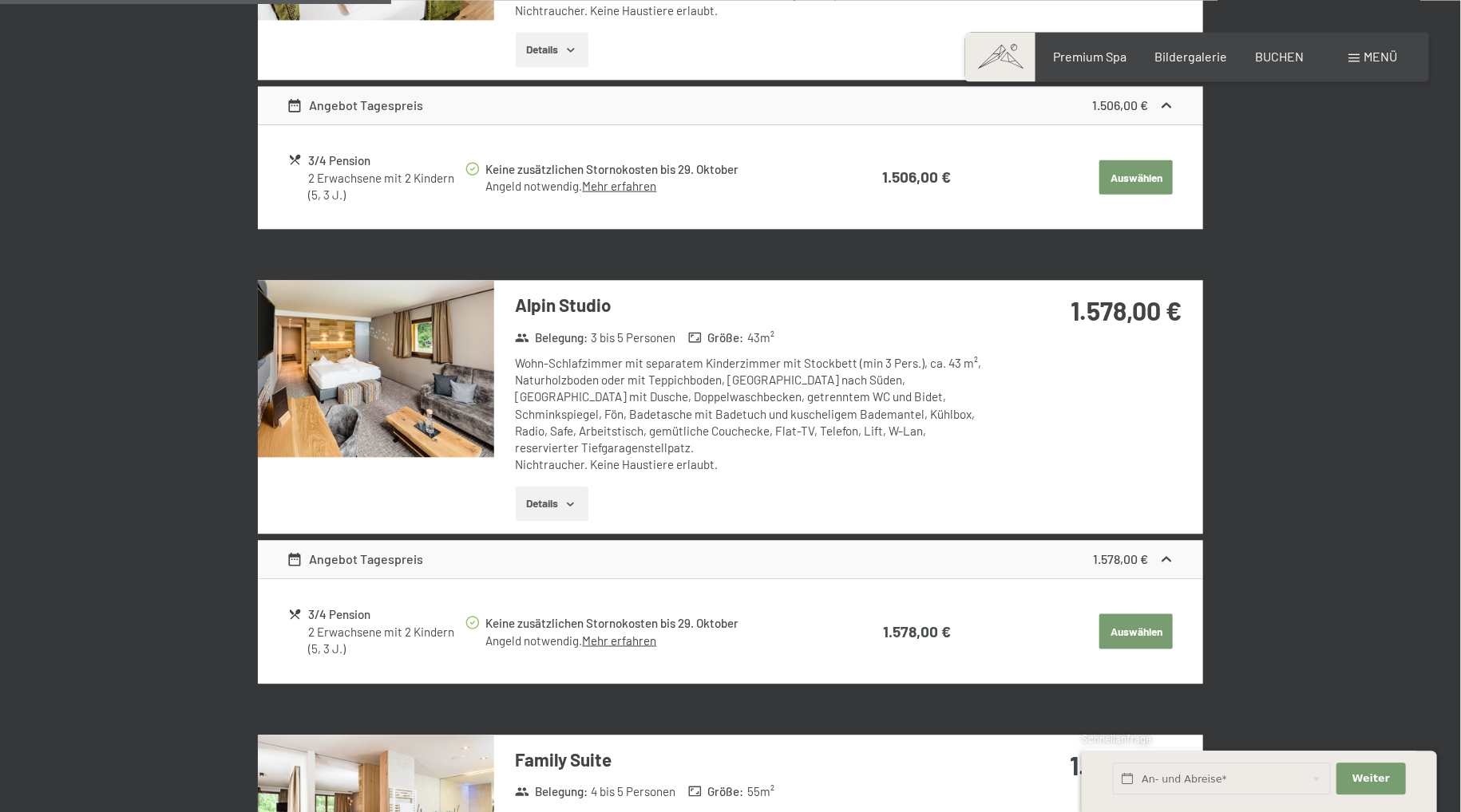
click at [1135, 613] on button "Auswählen" at bounding box center [1136, 630] width 73 height 35
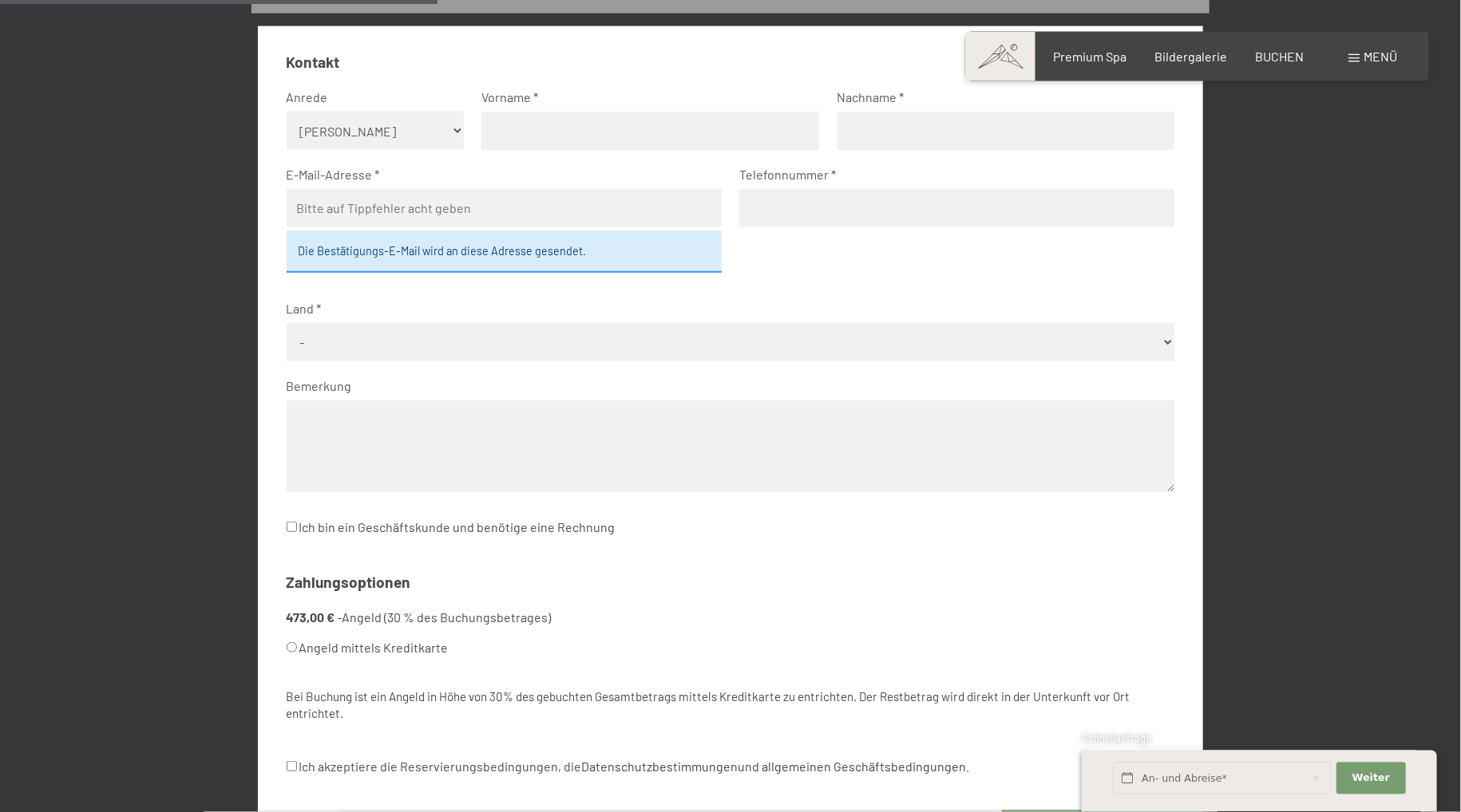
scroll to position [199, 0]
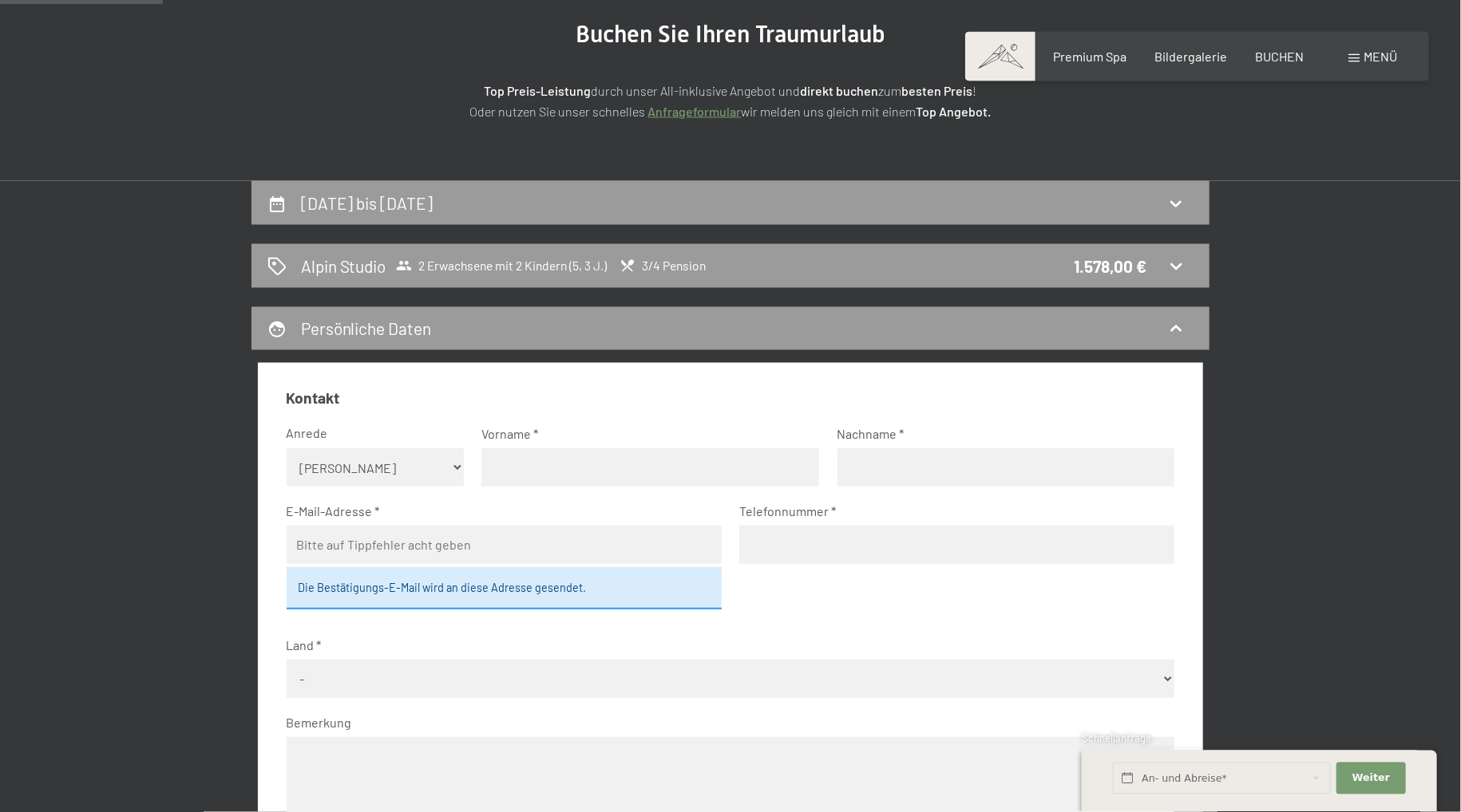
click at [1364, 59] on span "Menü" at bounding box center [1380, 56] width 34 height 15
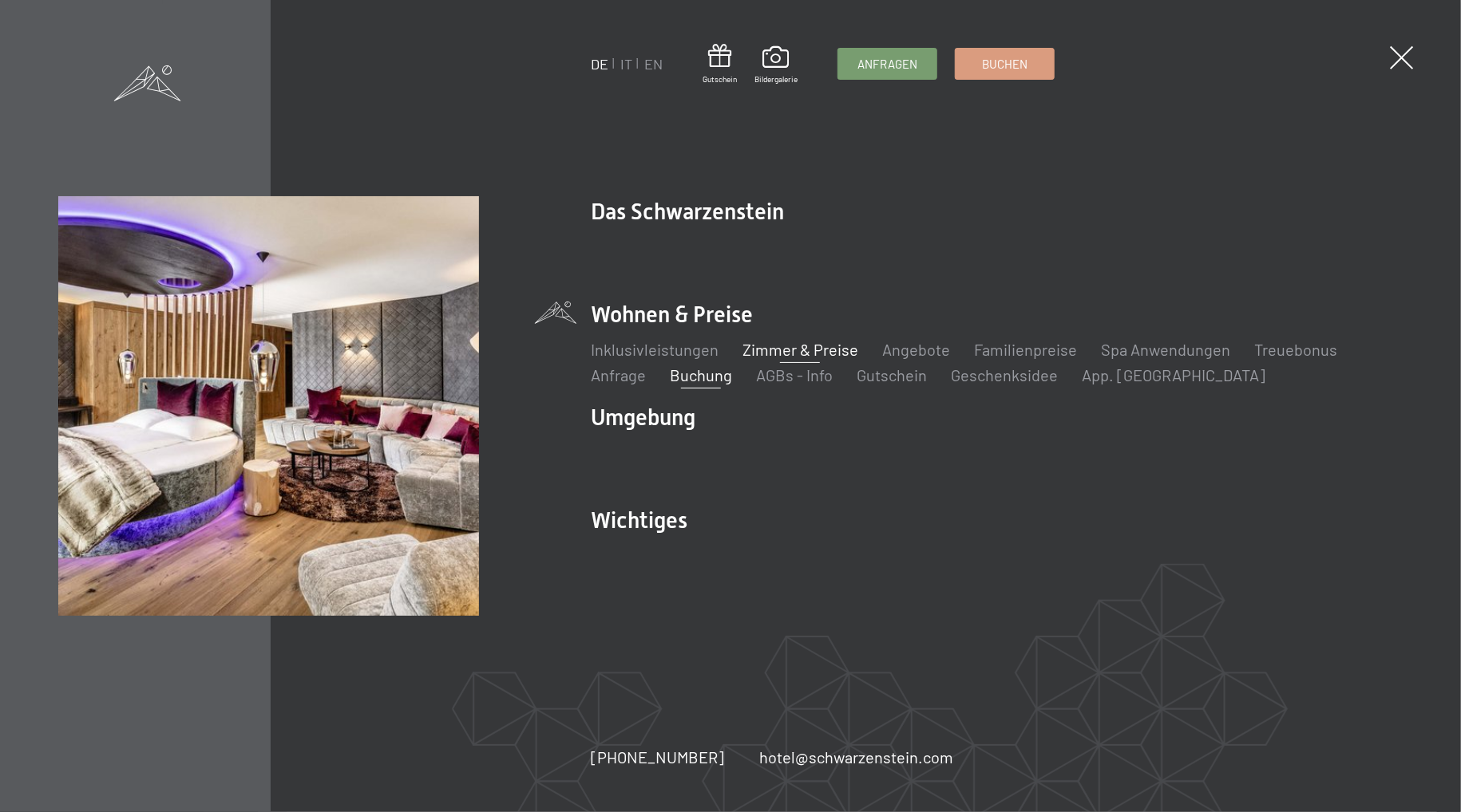
click at [807, 358] on link "Zimmer & Preise" at bounding box center [800, 350] width 116 height 20
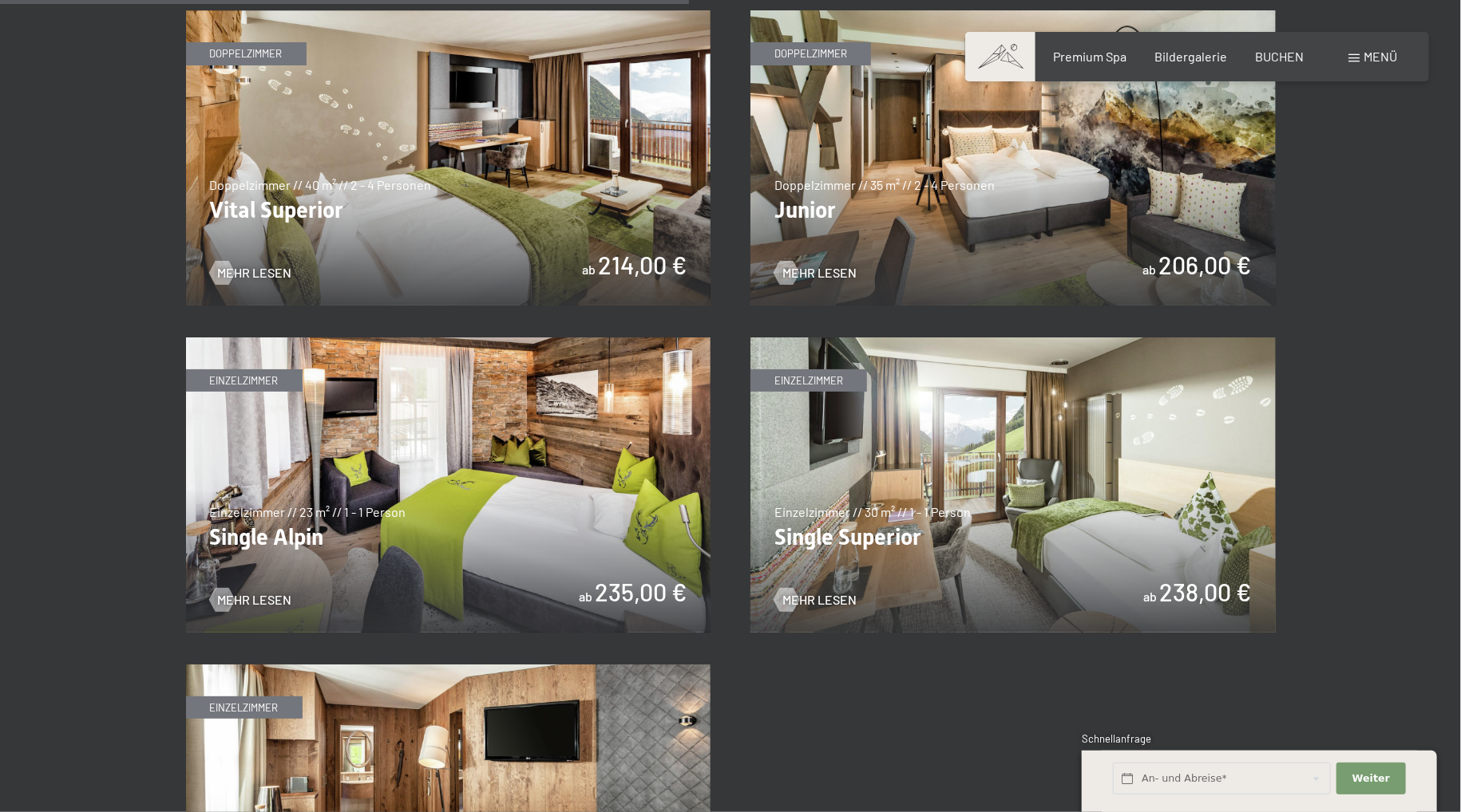
scroll to position [2021, 0]
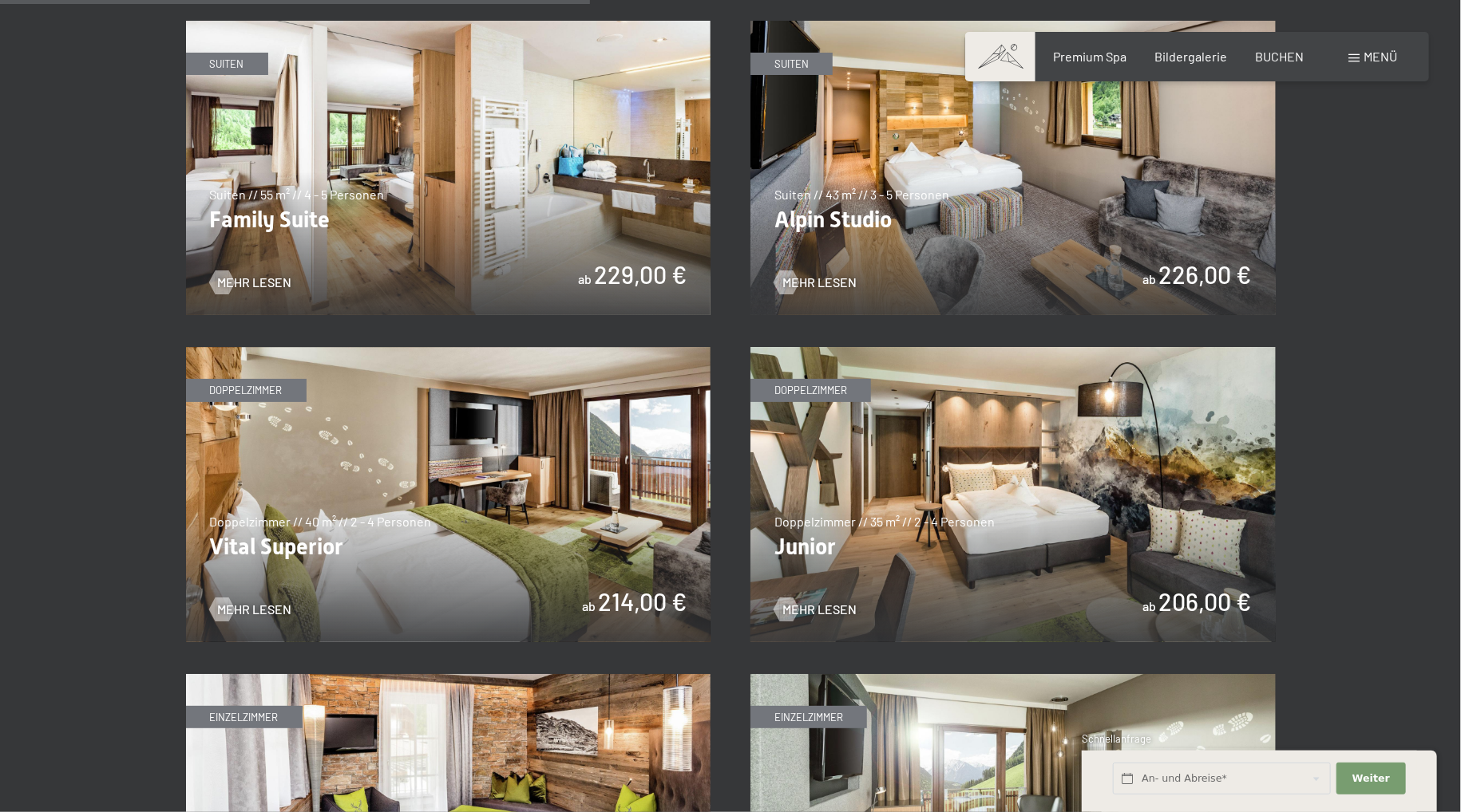
click at [842, 265] on img at bounding box center [1013, 168] width 526 height 296
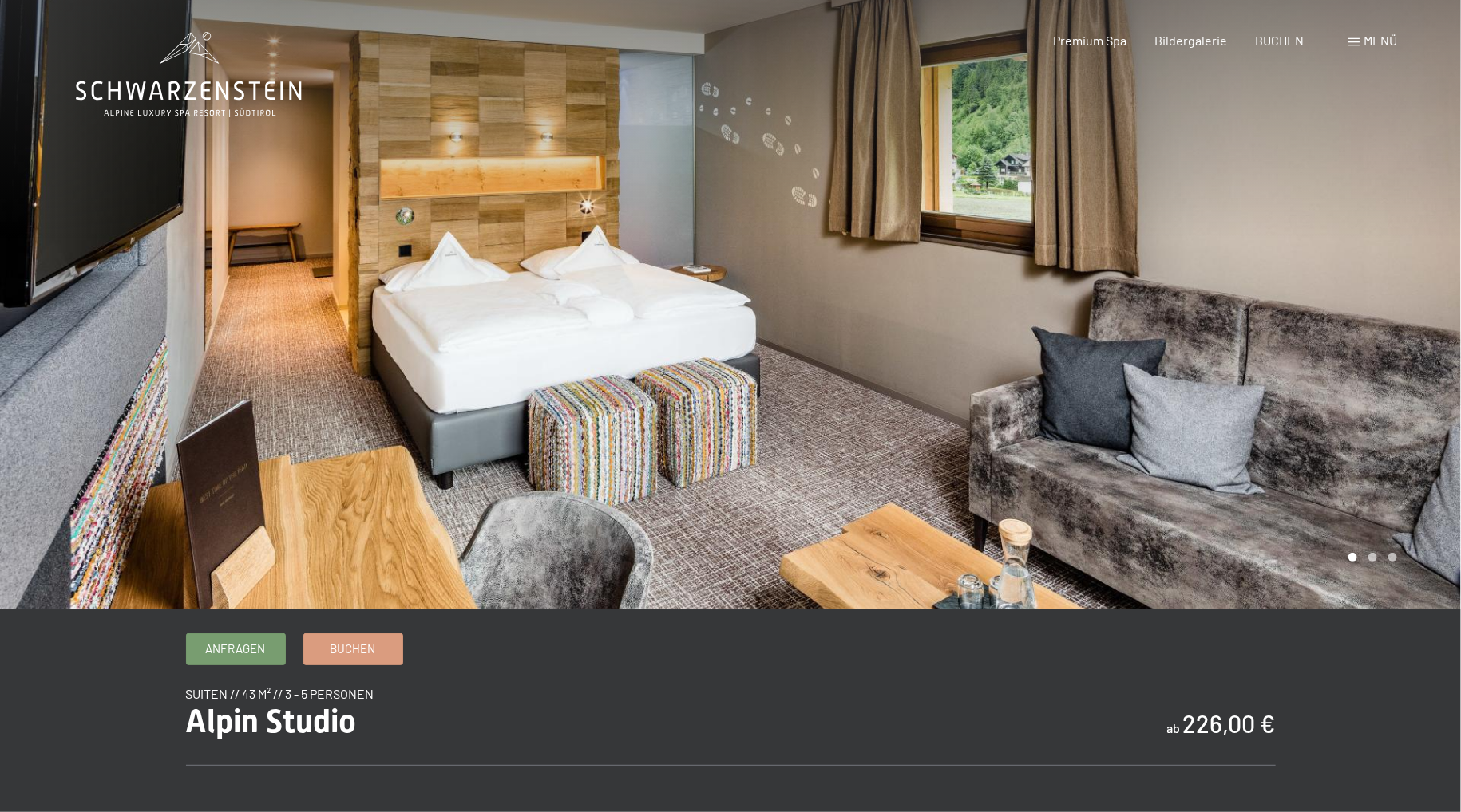
click at [828, 237] on div at bounding box center [1096, 304] width 730 height 610
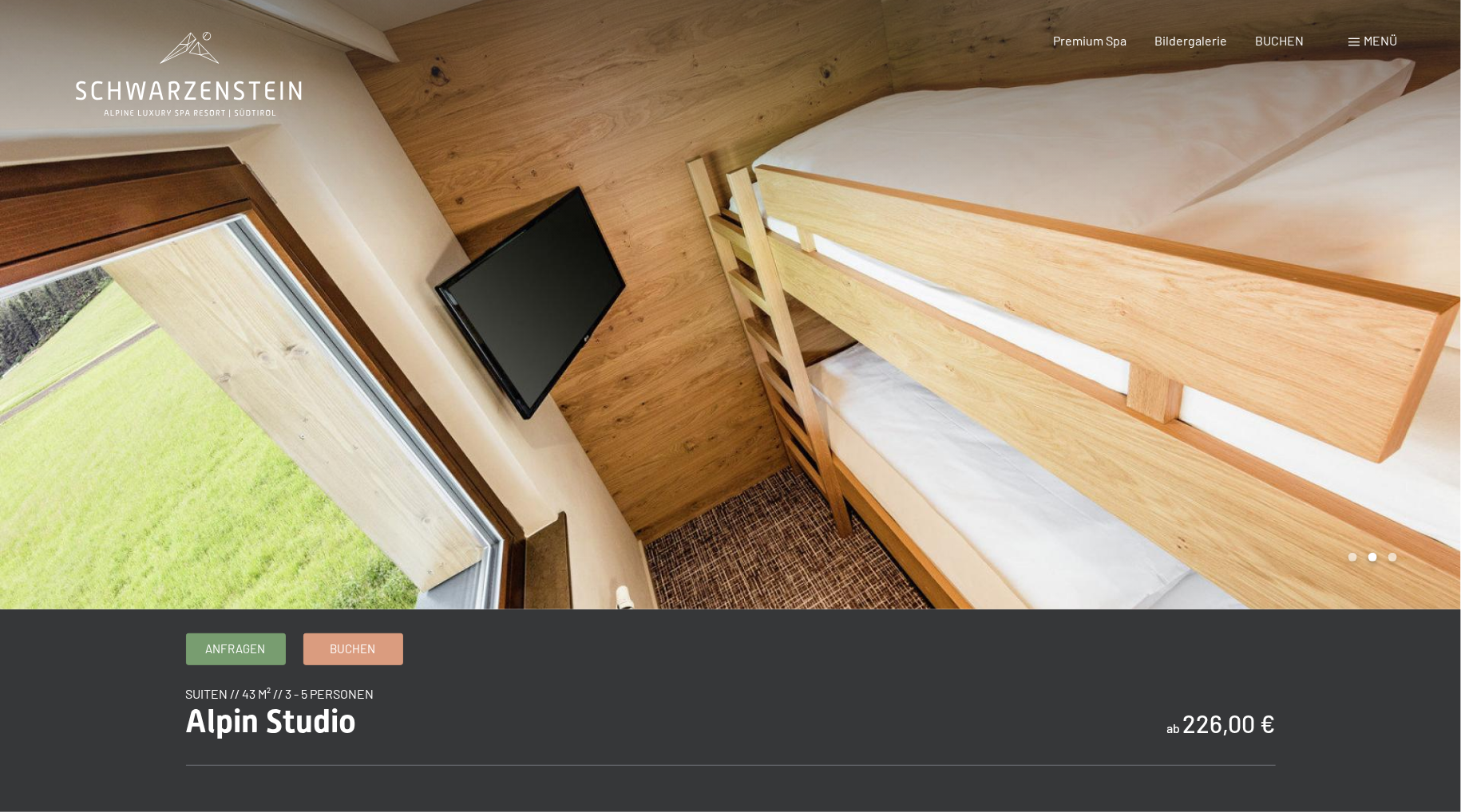
click at [828, 237] on div at bounding box center [1096, 304] width 730 height 610
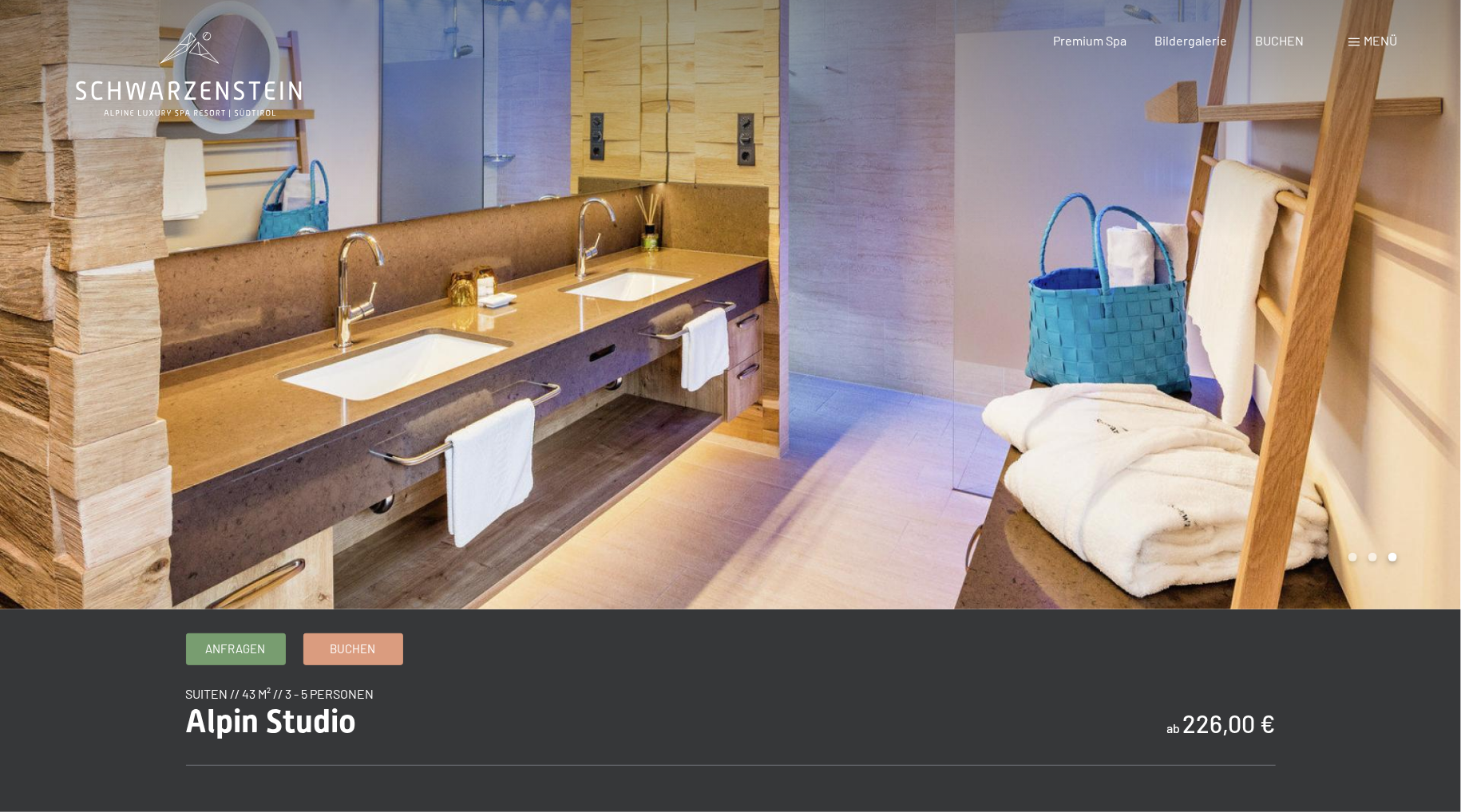
click at [828, 237] on div at bounding box center [1096, 304] width 730 height 610
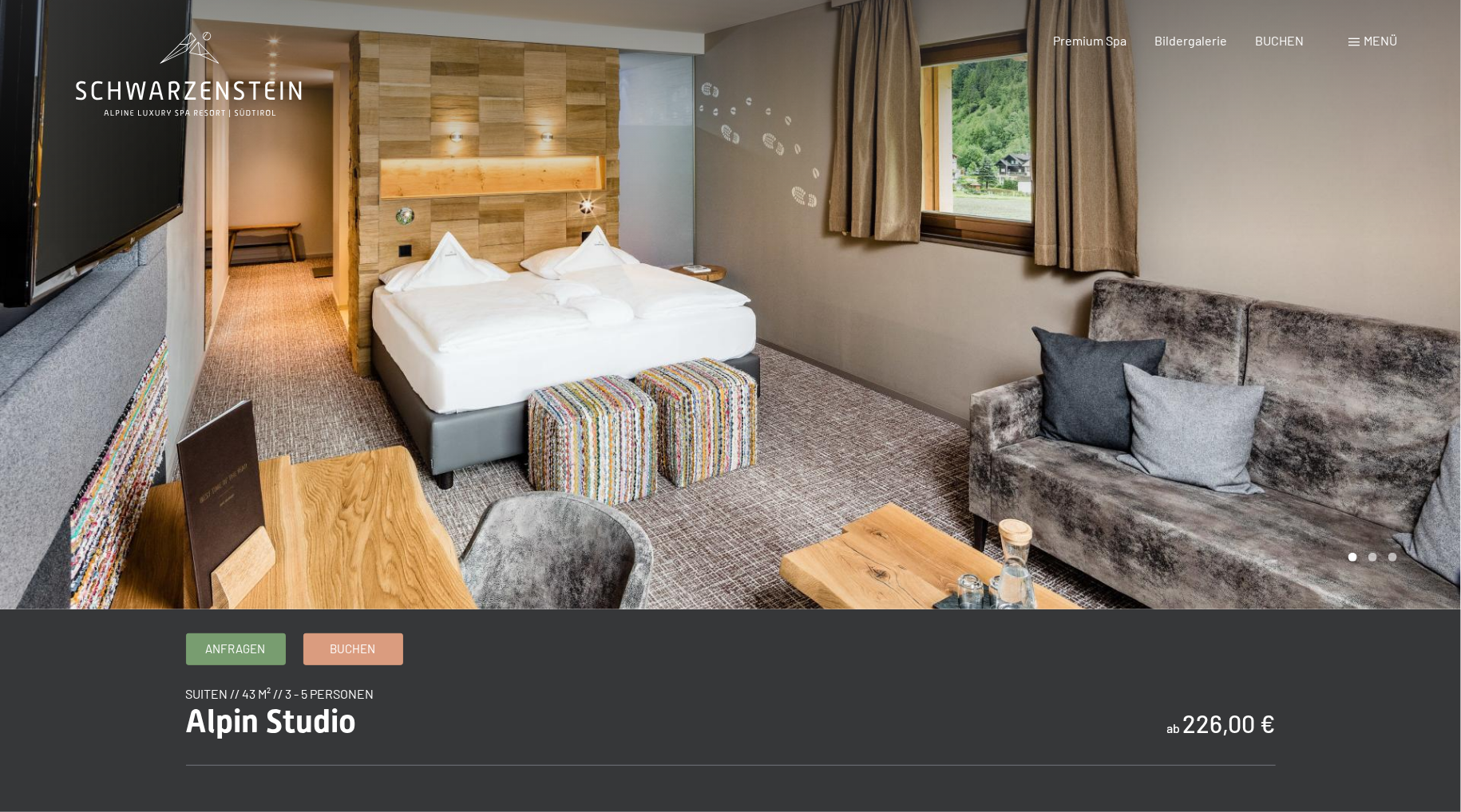
click at [1290, 196] on div at bounding box center [1096, 304] width 730 height 610
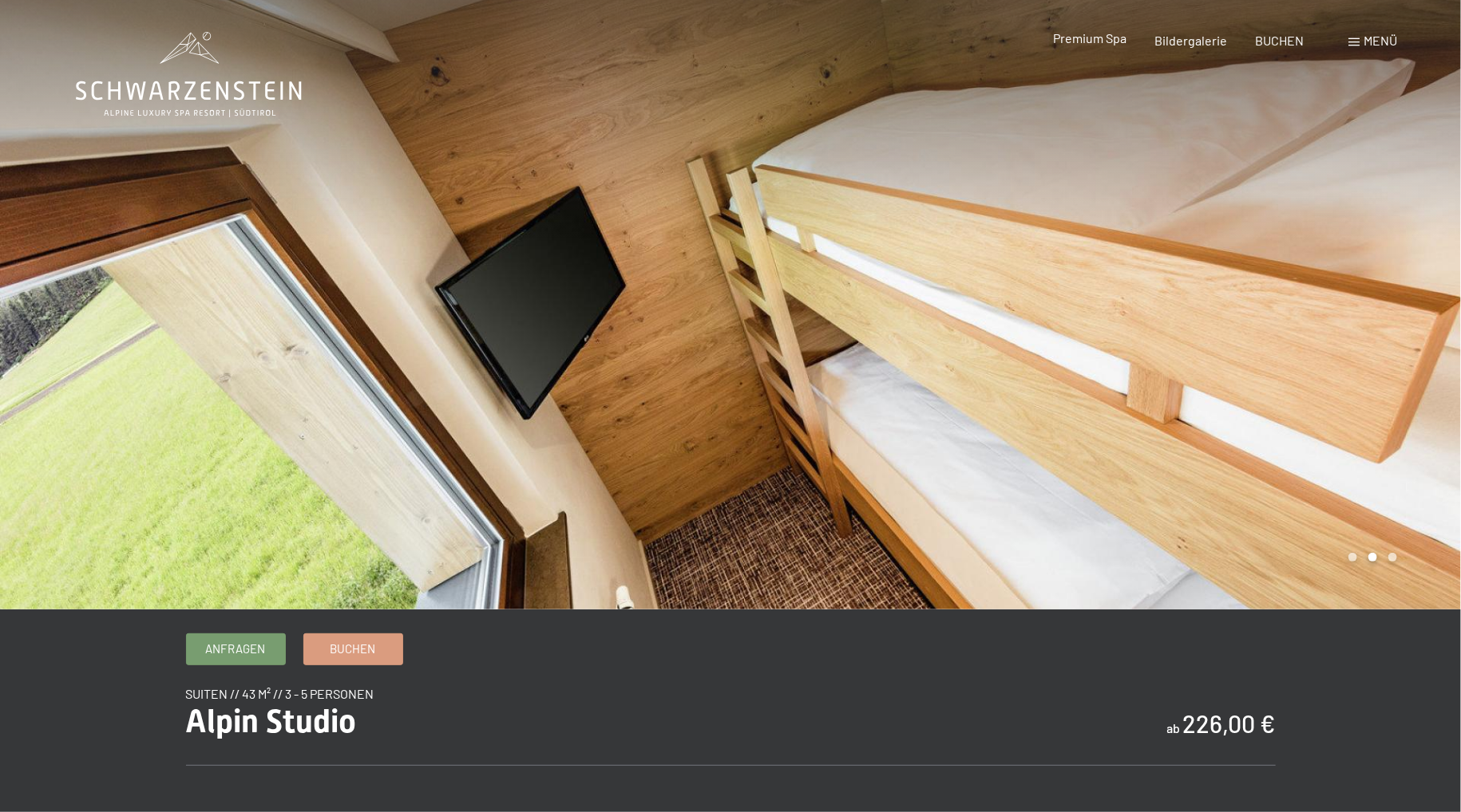
click at [1097, 45] on span "Premium Spa" at bounding box center [1090, 37] width 73 height 15
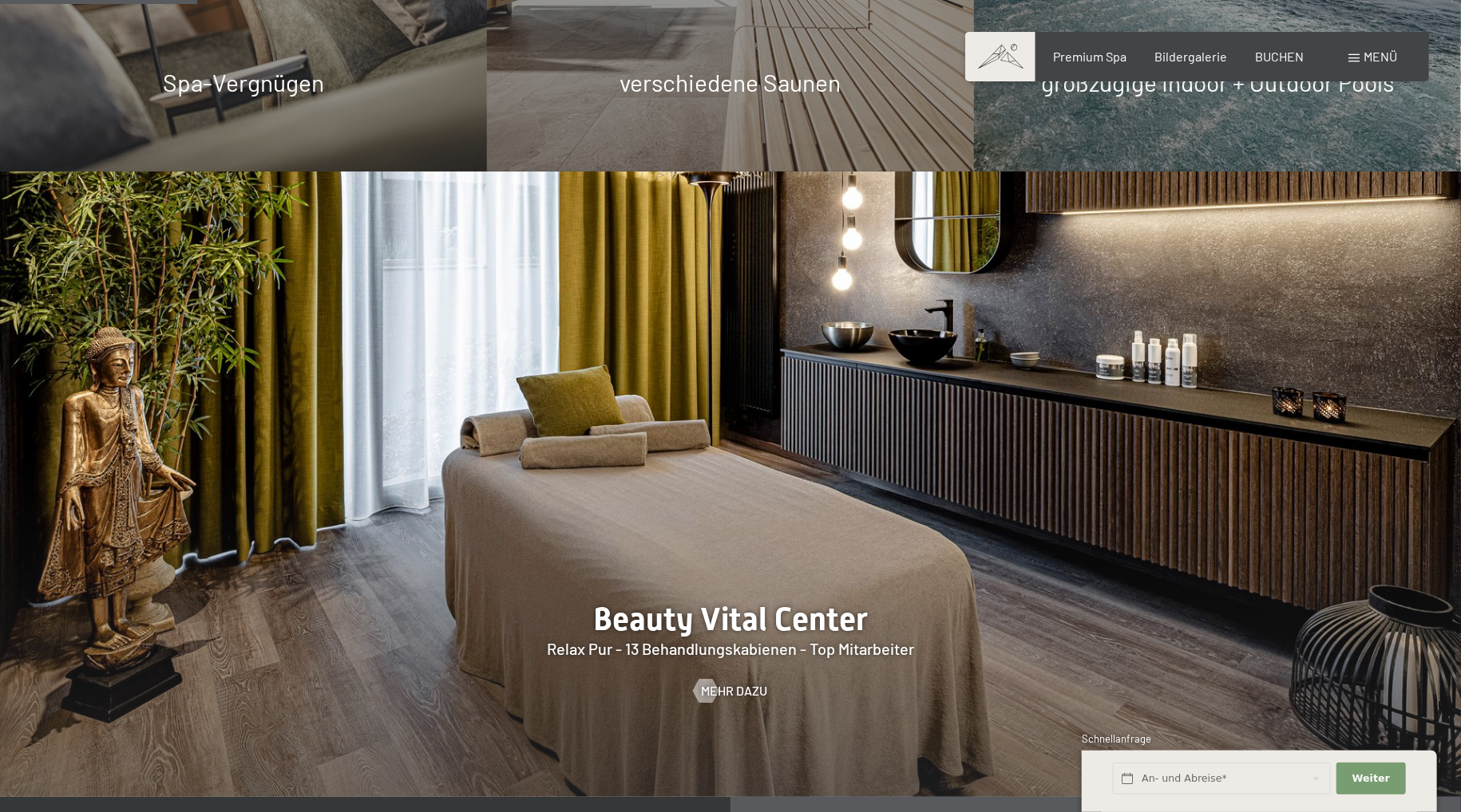
scroll to position [1853, 0]
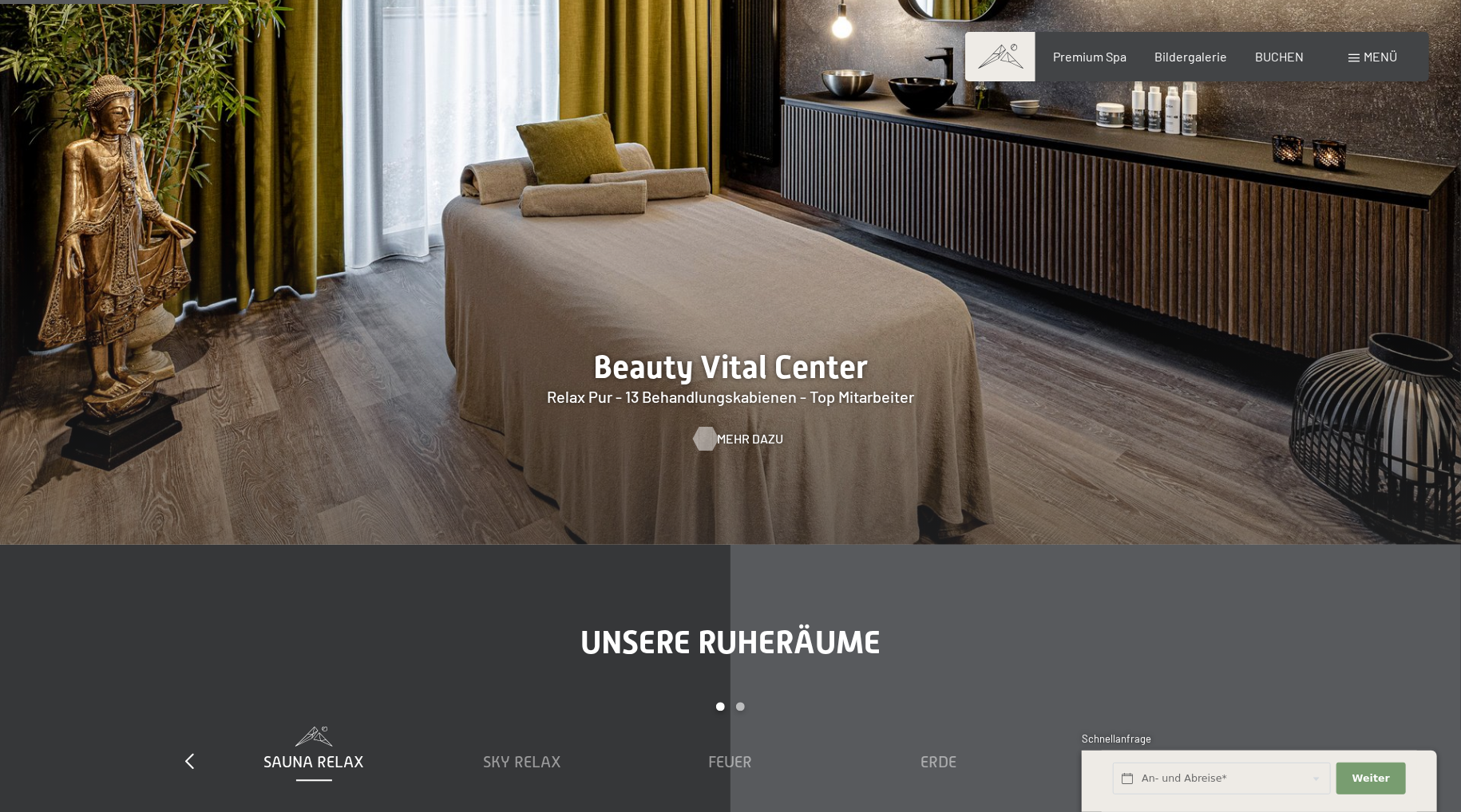
click at [746, 443] on span "Mehr dazu" at bounding box center [750, 439] width 66 height 18
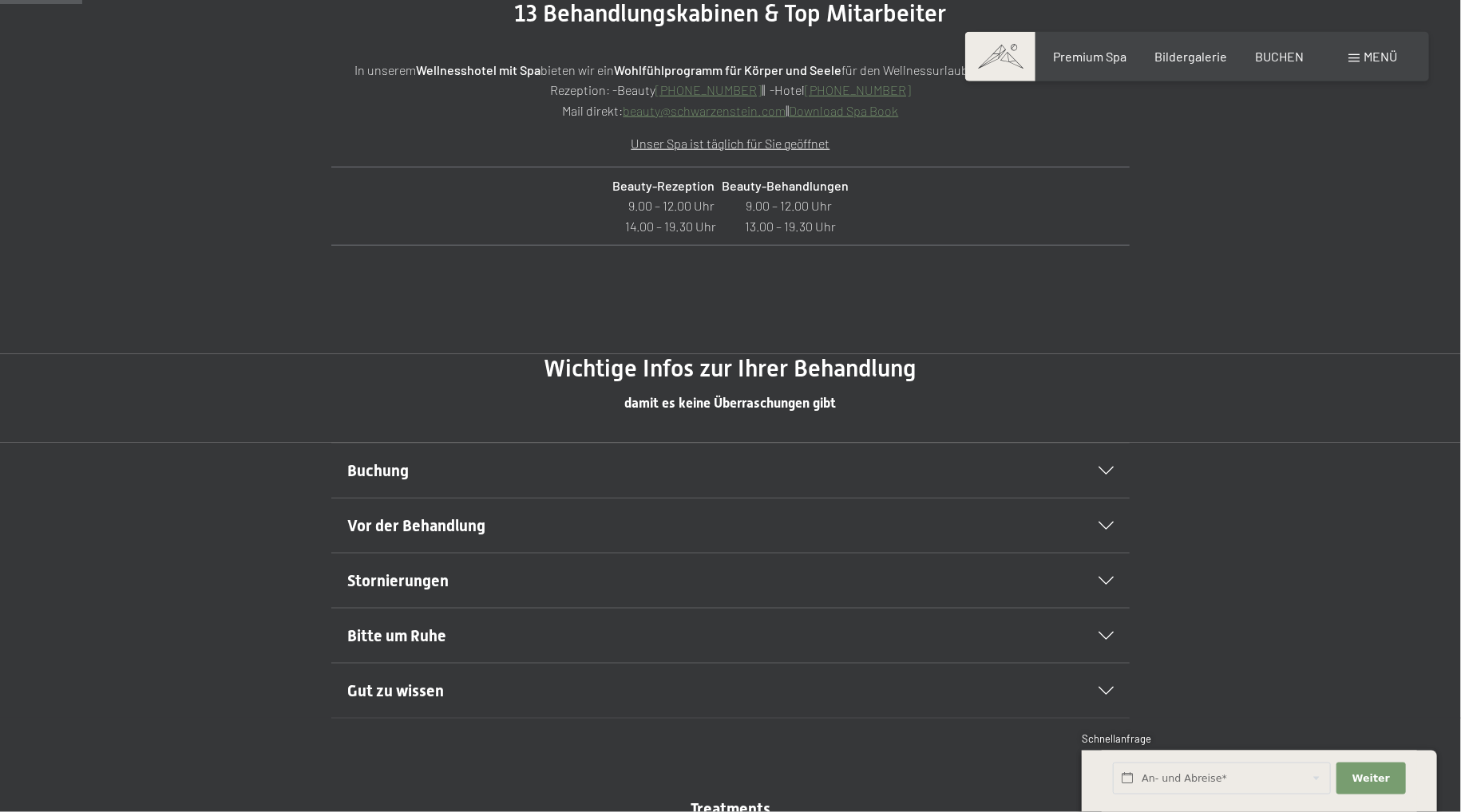
scroll to position [758, 0]
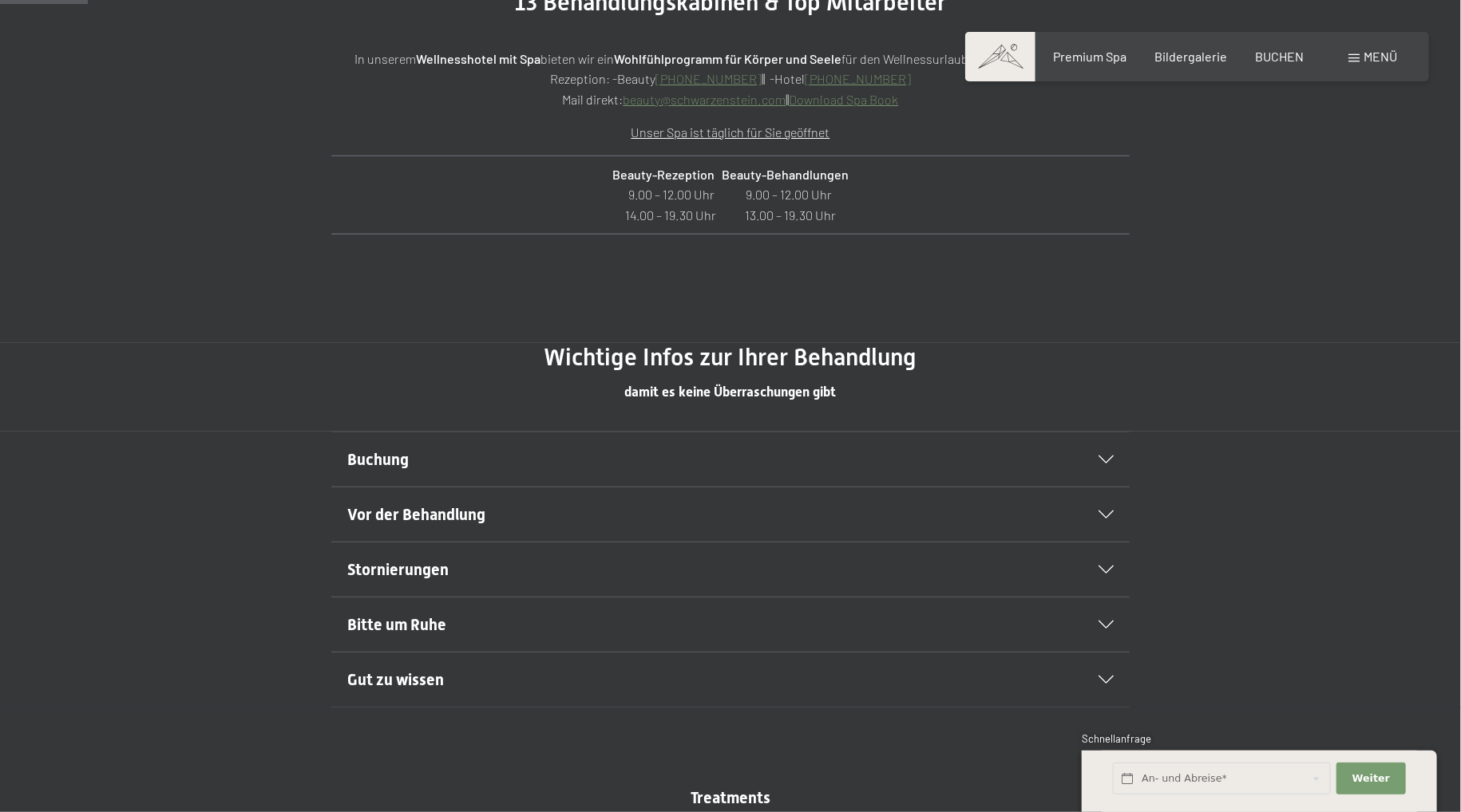
click at [658, 493] on div "Vor der Behandlung" at bounding box center [730, 514] width 766 height 54
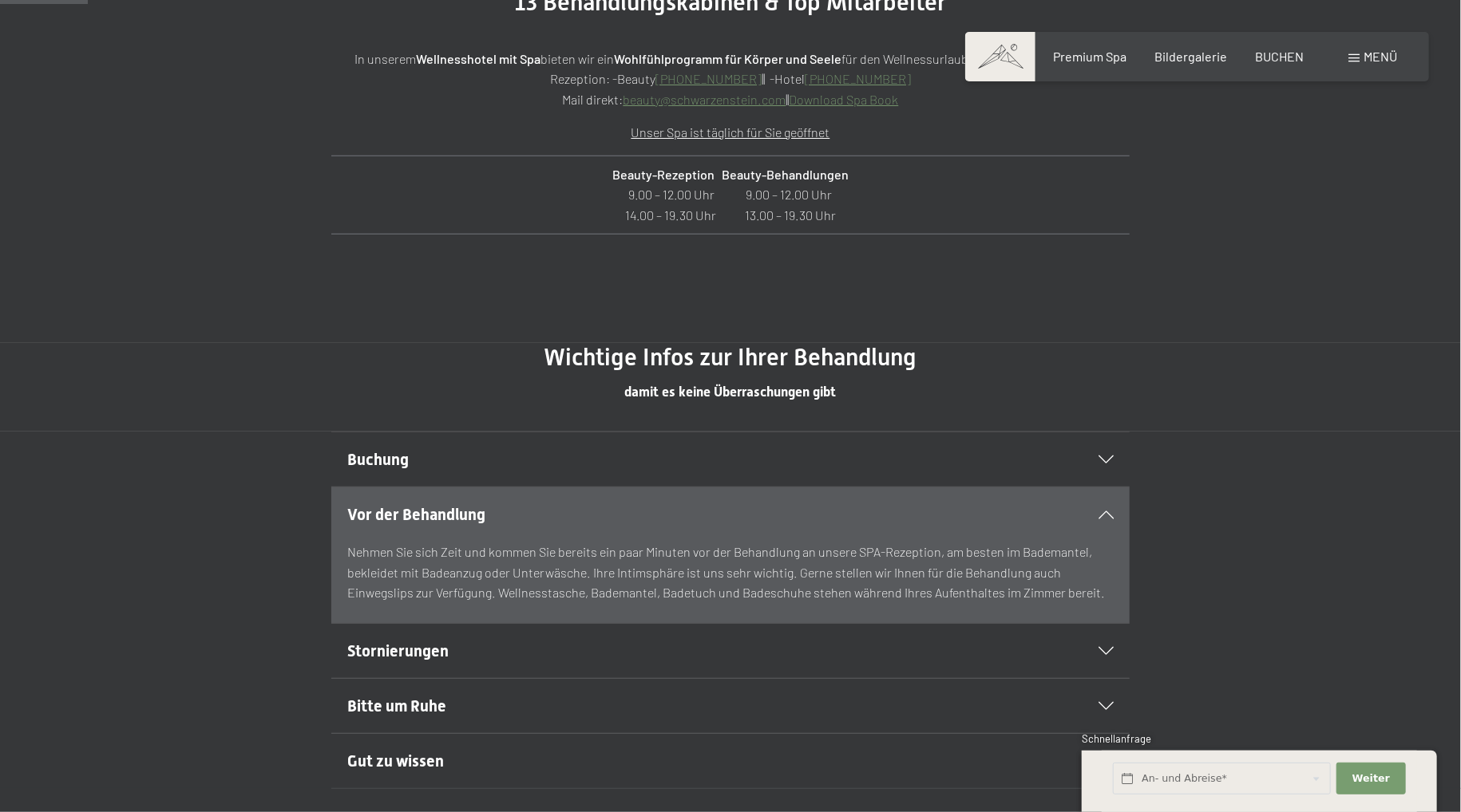
click at [627, 464] on h2 "Buchung" at bounding box center [692, 459] width 690 height 22
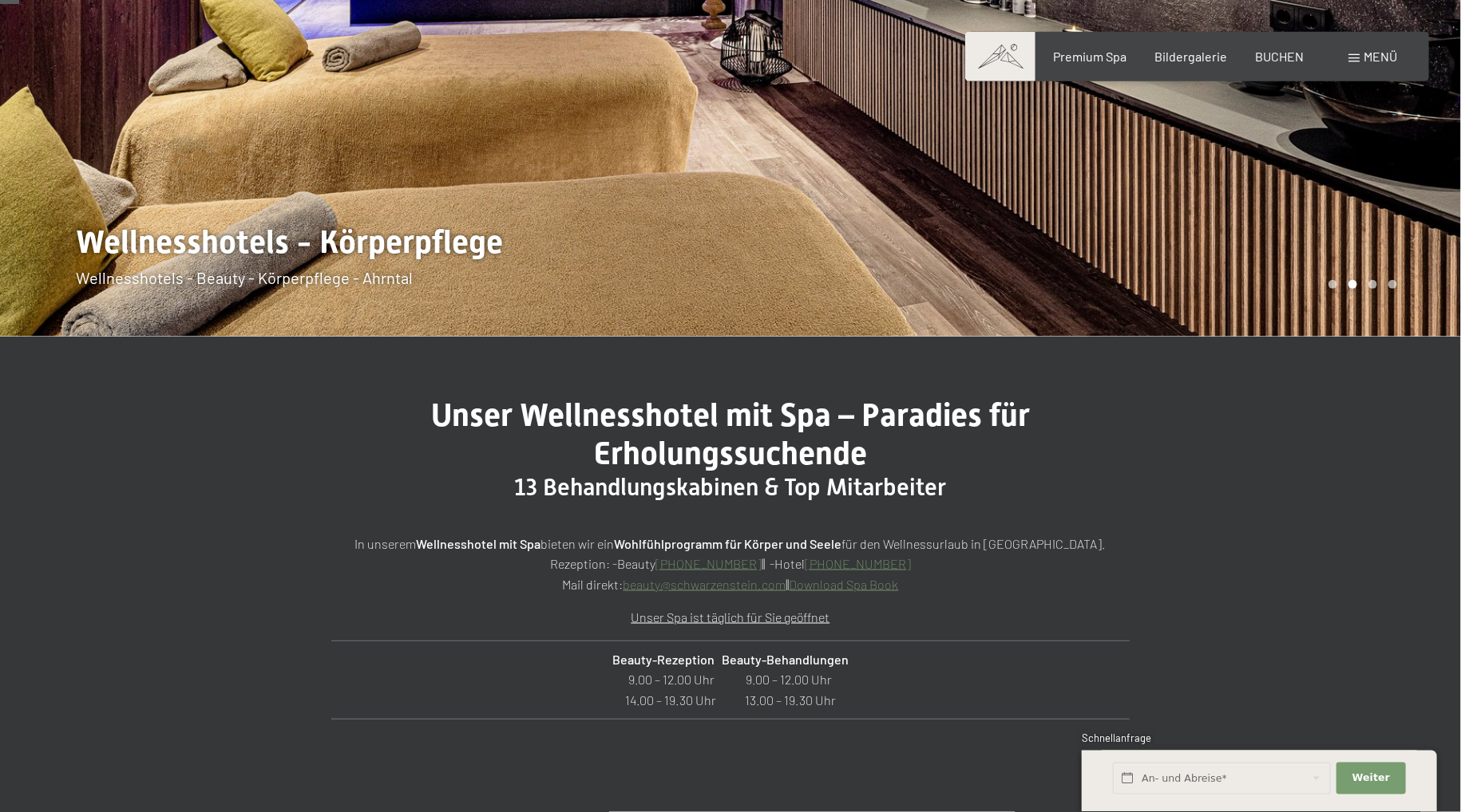
scroll to position [168, 0]
